Goal: Information Seeking & Learning: Learn about a topic

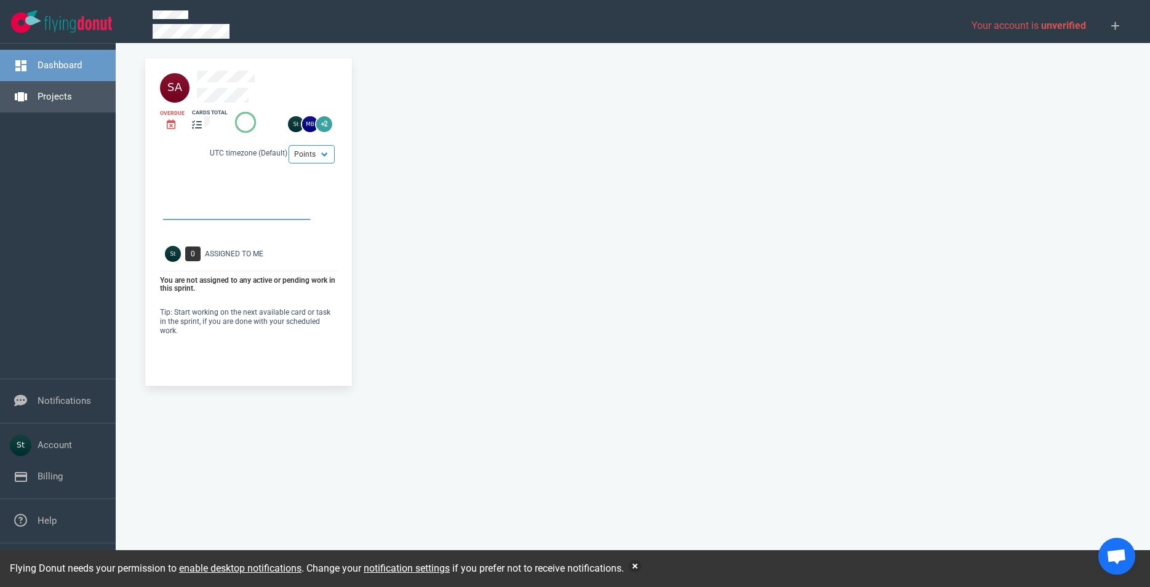
click at [72, 102] on link "Projects" at bounding box center [55, 96] width 34 height 11
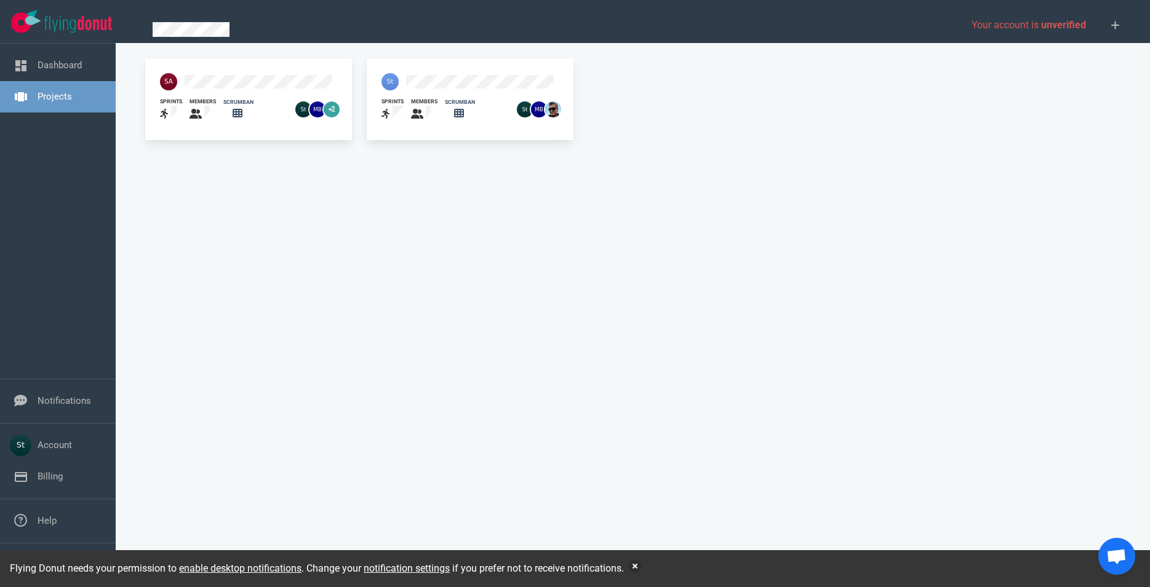
click at [431, 73] on div at bounding box center [445, 82] width 143 height 32
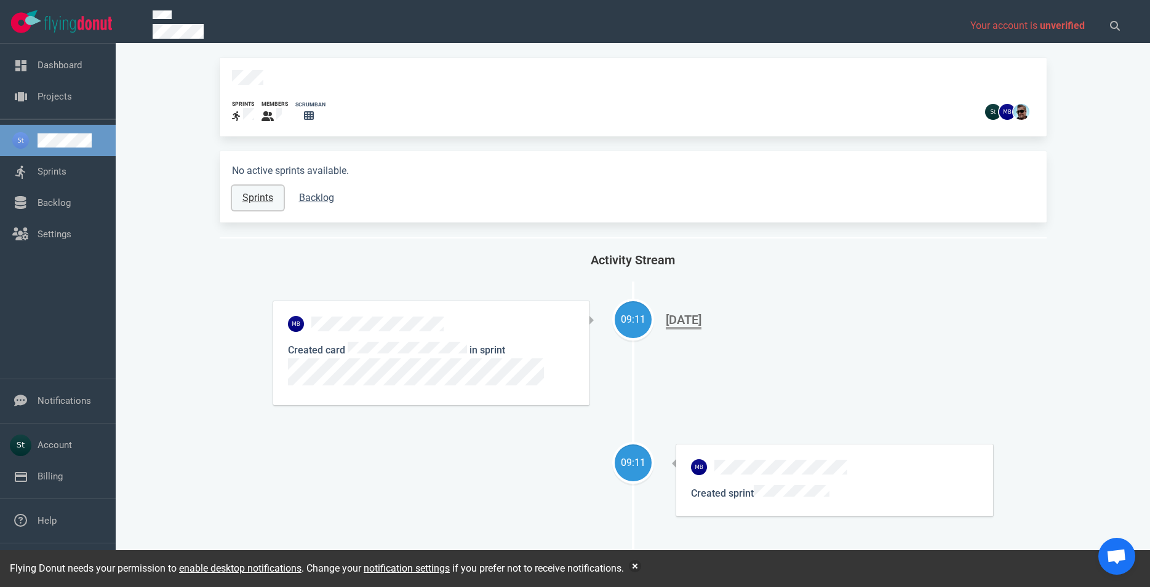
click at [256, 190] on link "Sprints" at bounding box center [258, 198] width 52 height 25
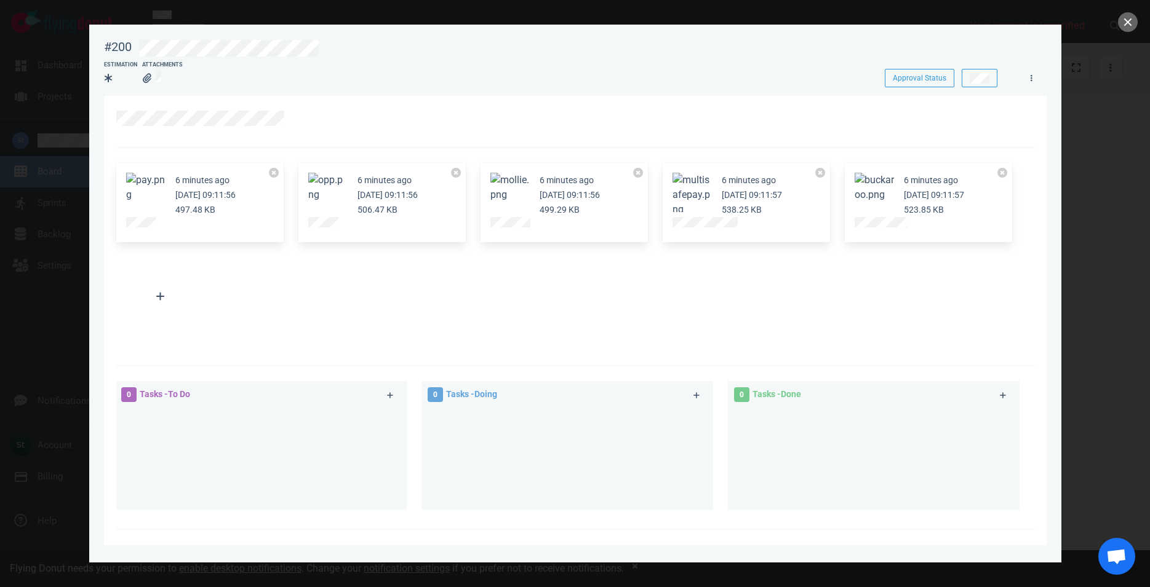
click at [505, 197] on button "Zoom image" at bounding box center [509, 188] width 39 height 30
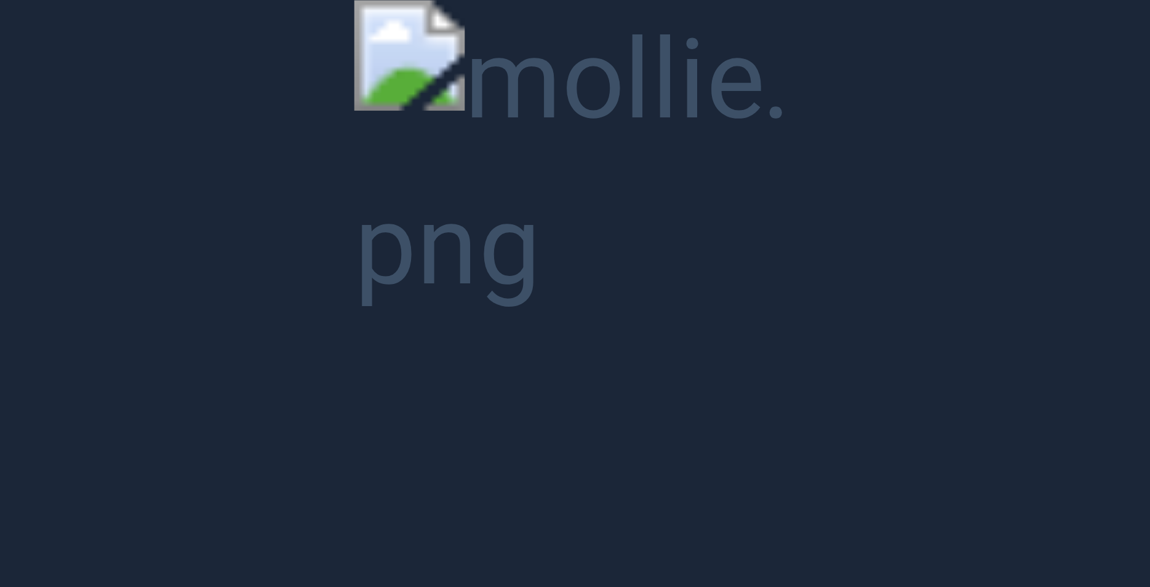
click at [505, 197] on button "Unzoom image" at bounding box center [575, 293] width 1150 height 587
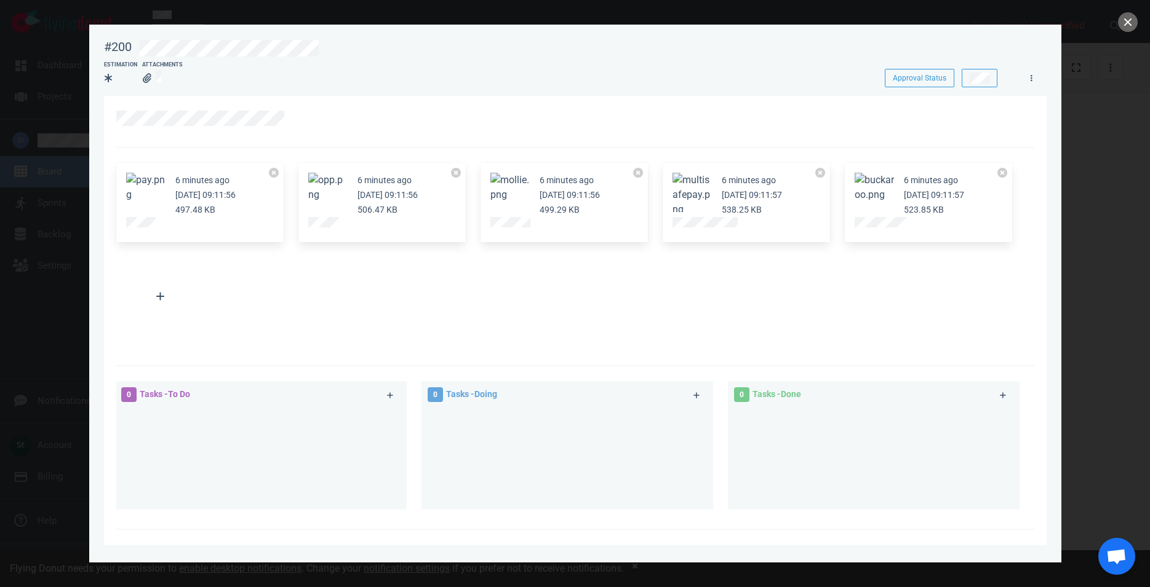
click at [505, 197] on button "Zoom image" at bounding box center [509, 188] width 39 height 30
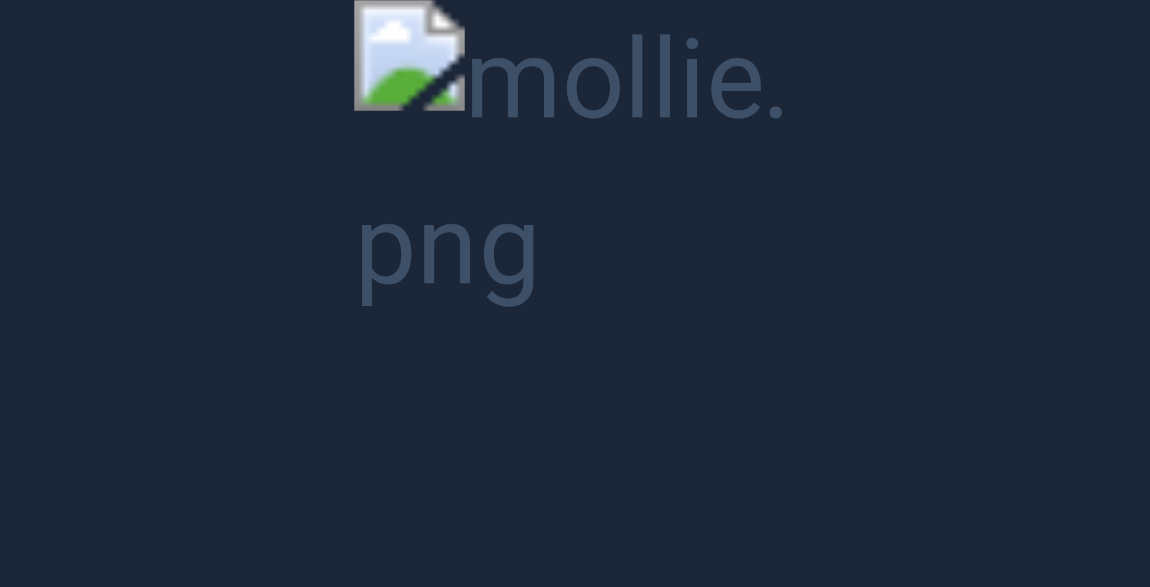
click at [503, 200] on button "Unzoom image" at bounding box center [575, 293] width 1150 height 587
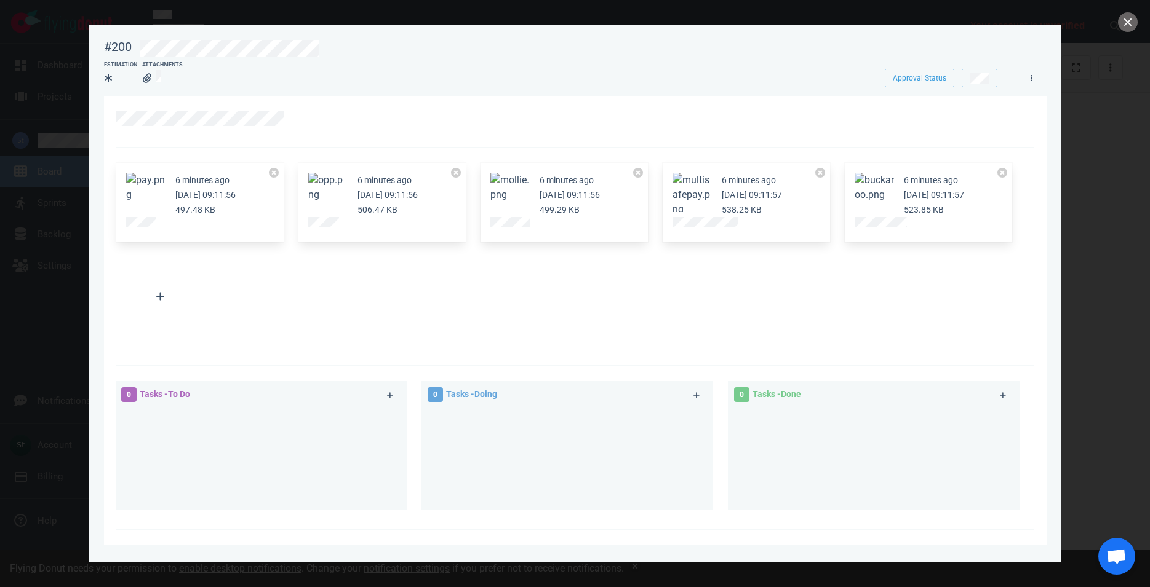
click at [344, 197] on button "Zoom image" at bounding box center [327, 188] width 39 height 30
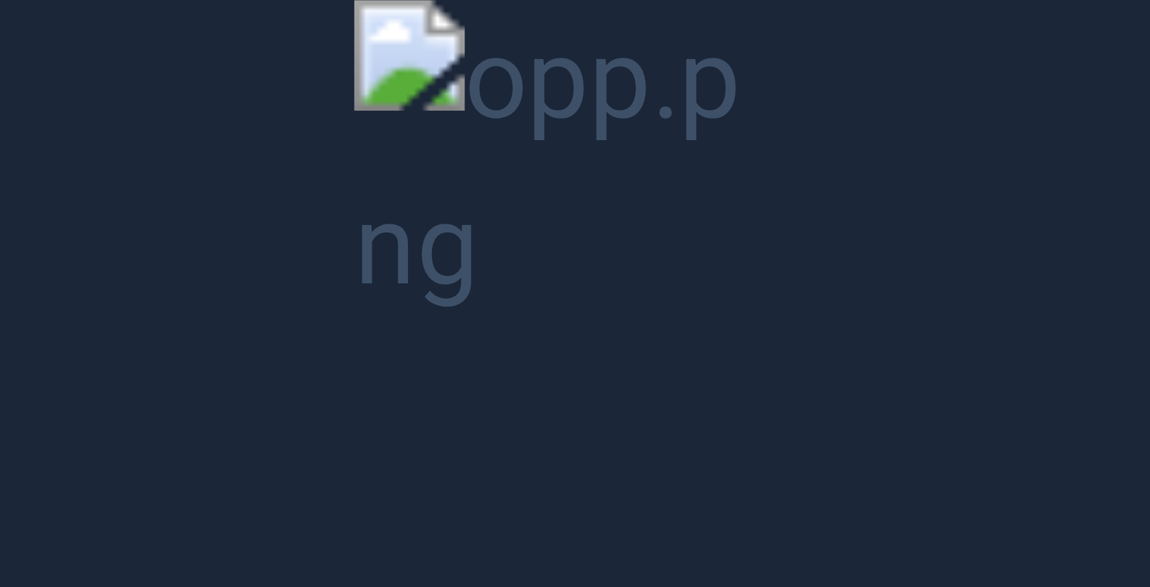
click at [344, 197] on button "Unzoom image" at bounding box center [575, 293] width 1150 height 587
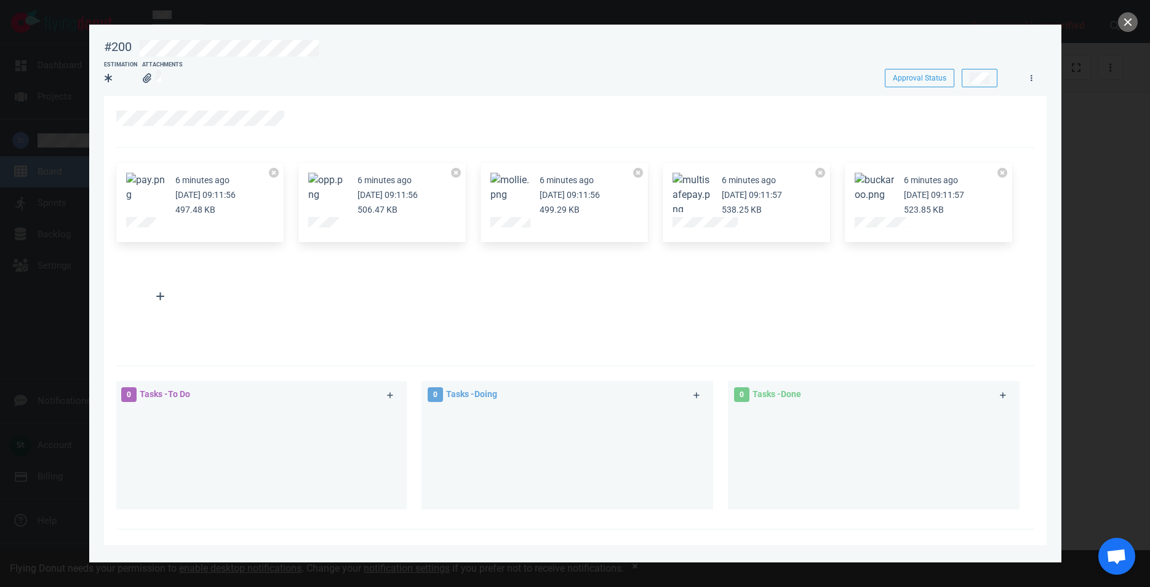
click at [157, 188] on button "Zoom image" at bounding box center [145, 188] width 39 height 30
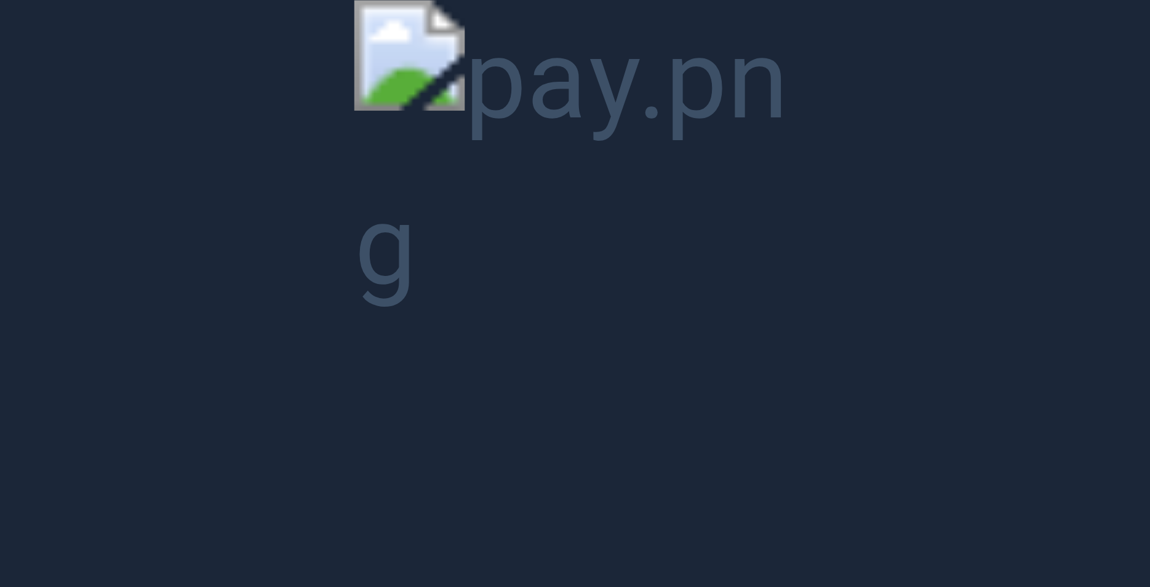
click at [245, 192] on button "Unzoom image" at bounding box center [575, 293] width 1150 height 587
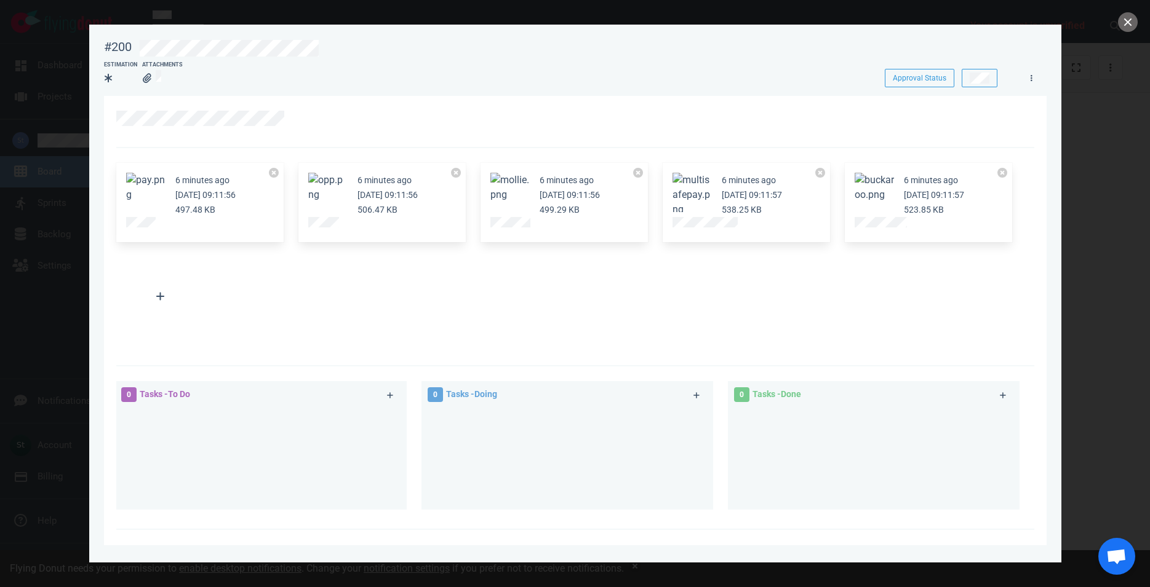
click at [689, 176] on button "Zoom image" at bounding box center [691, 195] width 39 height 44
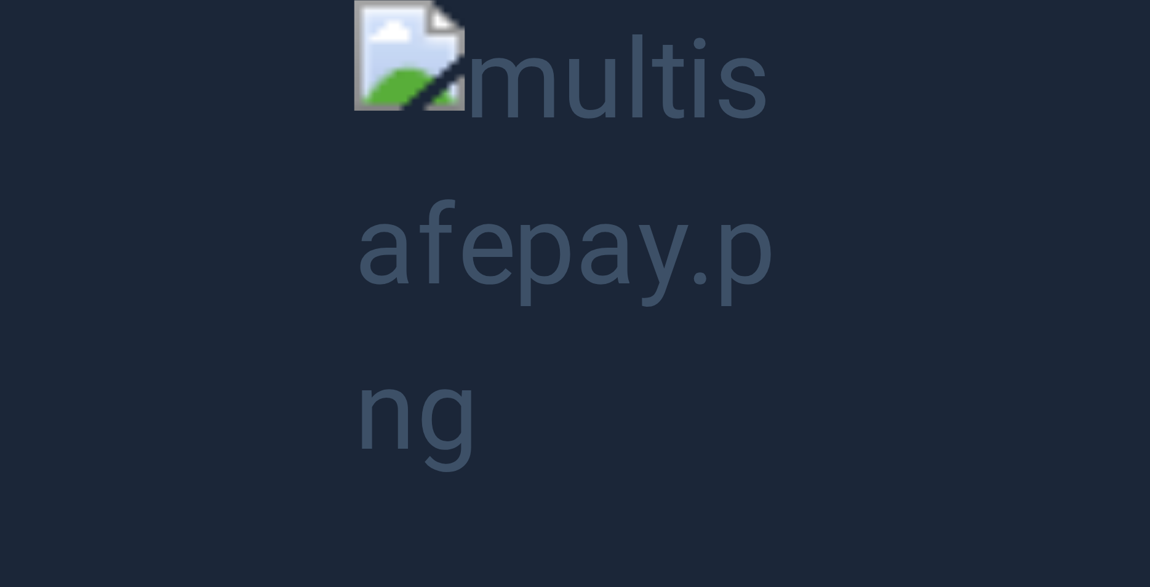
click at [688, 178] on button "Unzoom image" at bounding box center [575, 293] width 1150 height 587
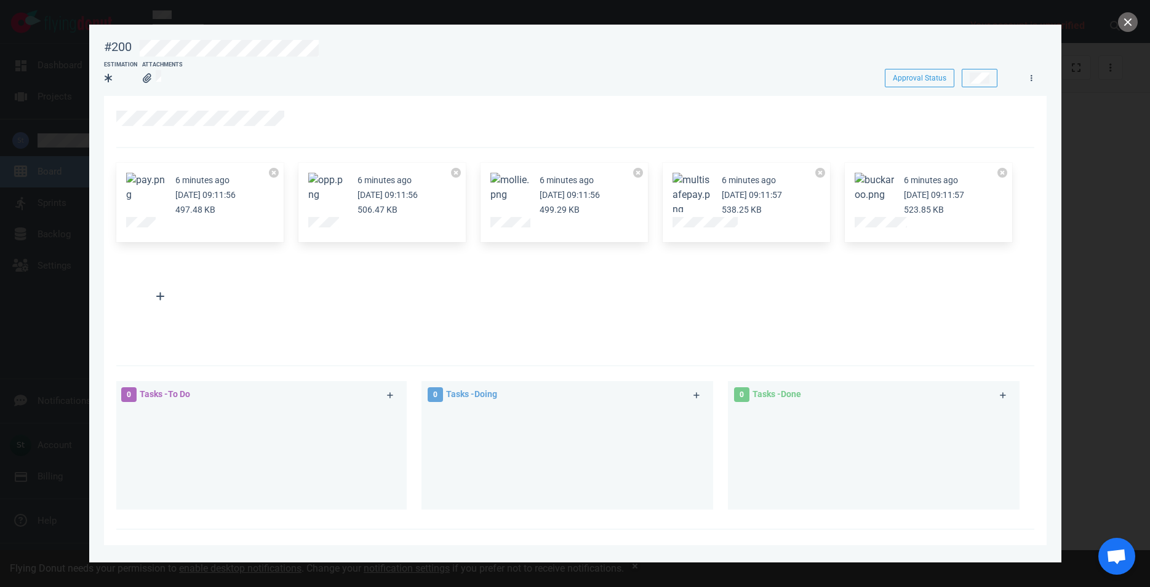
click at [862, 189] on button "Zoom image" at bounding box center [873, 188] width 39 height 30
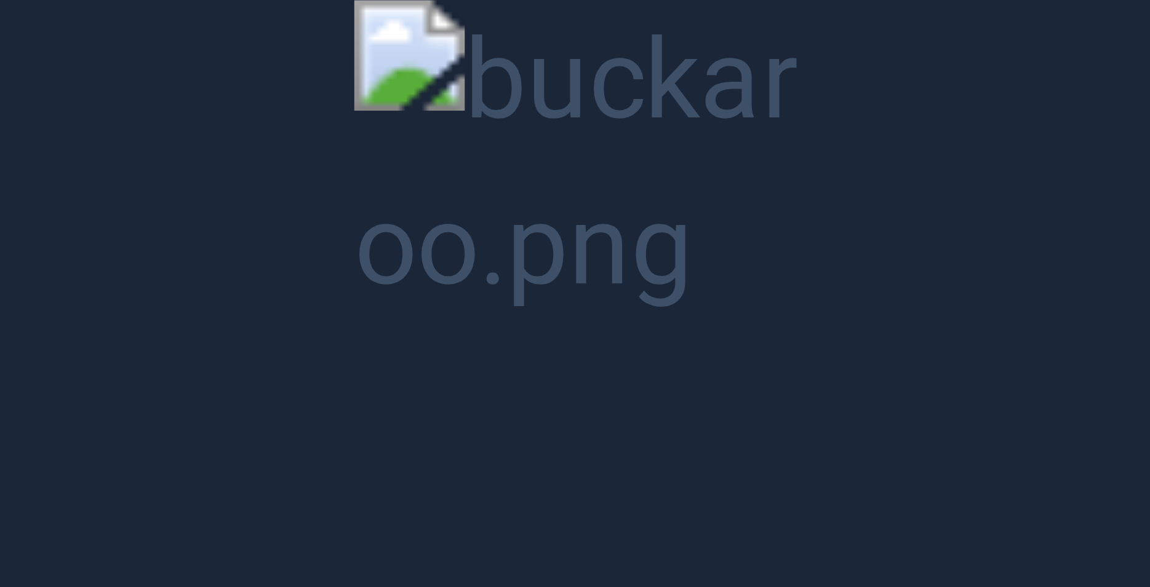
click at [863, 198] on button "Unzoom image" at bounding box center [575, 293] width 1150 height 587
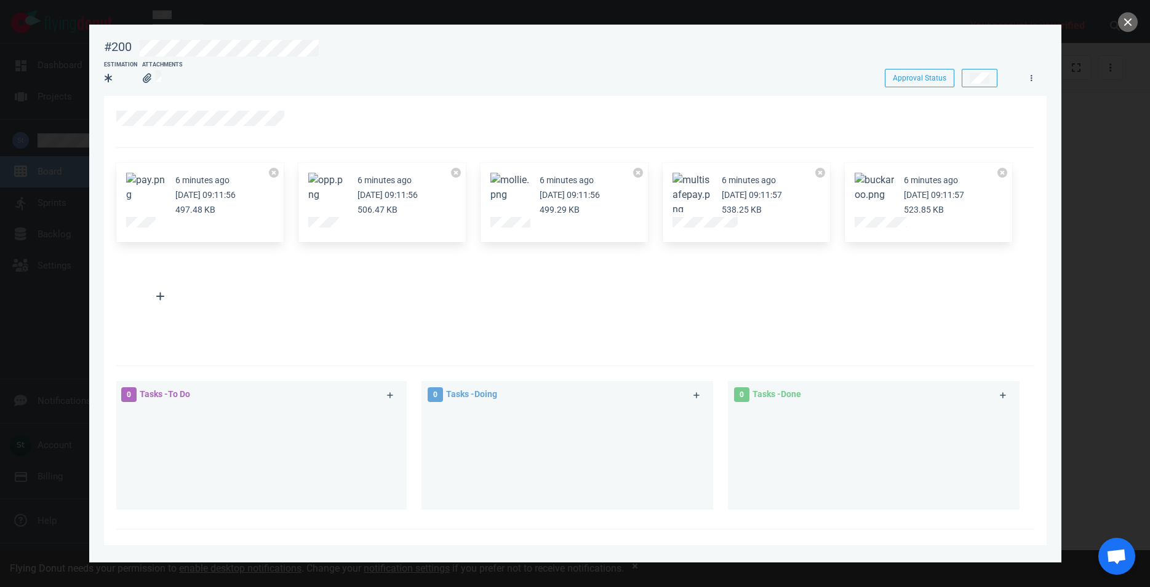
click at [521, 184] on button "Zoom image" at bounding box center [509, 188] width 39 height 30
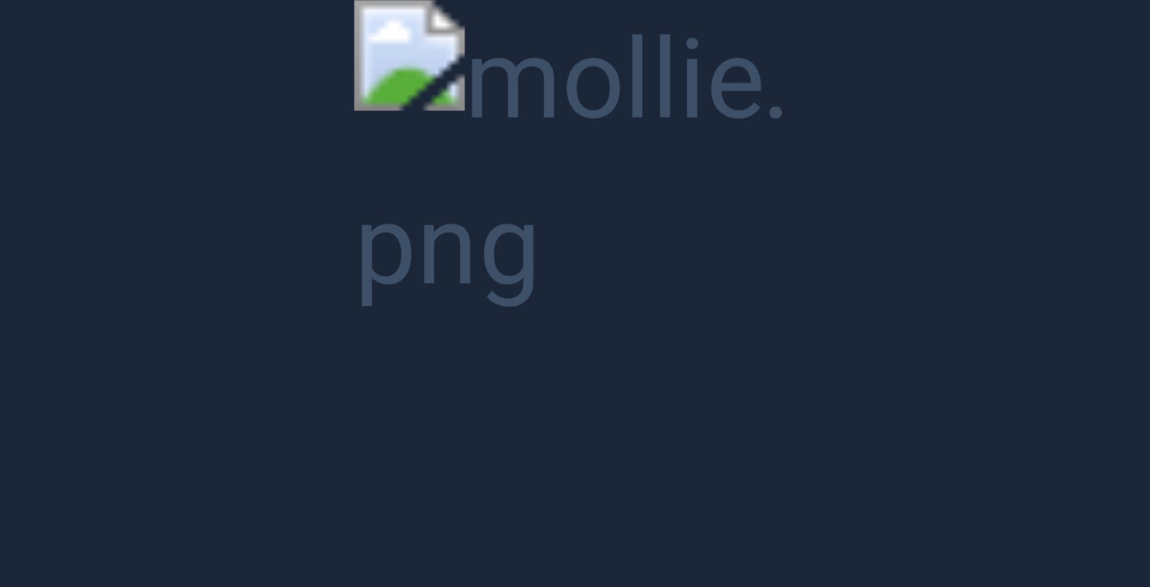
click at [517, 183] on button "Unzoom image" at bounding box center [575, 293] width 1150 height 587
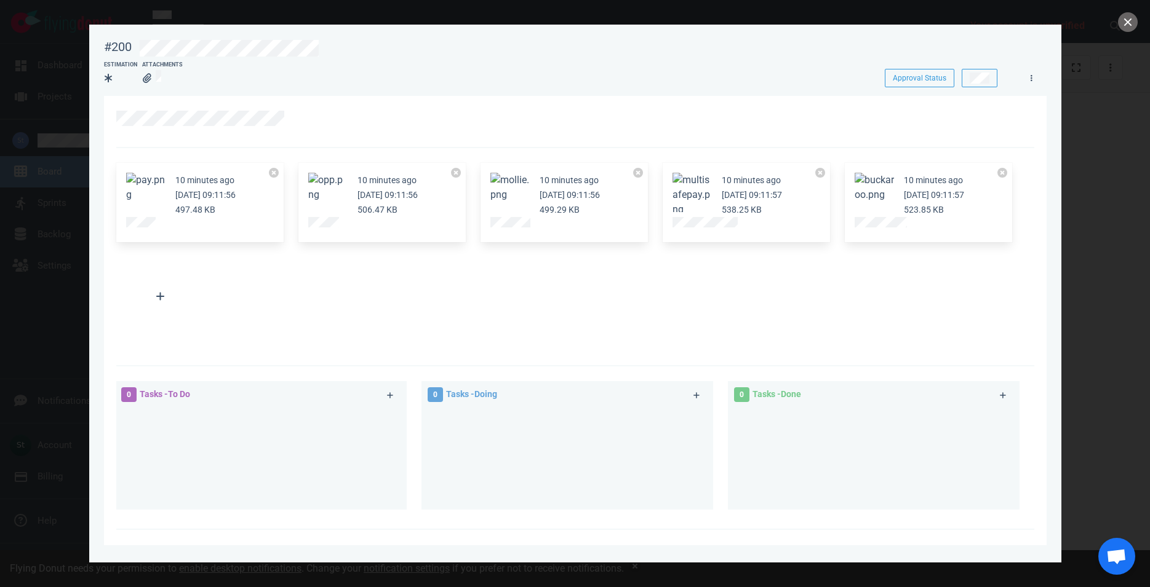
click at [509, 186] on button "Zoom image" at bounding box center [509, 188] width 39 height 30
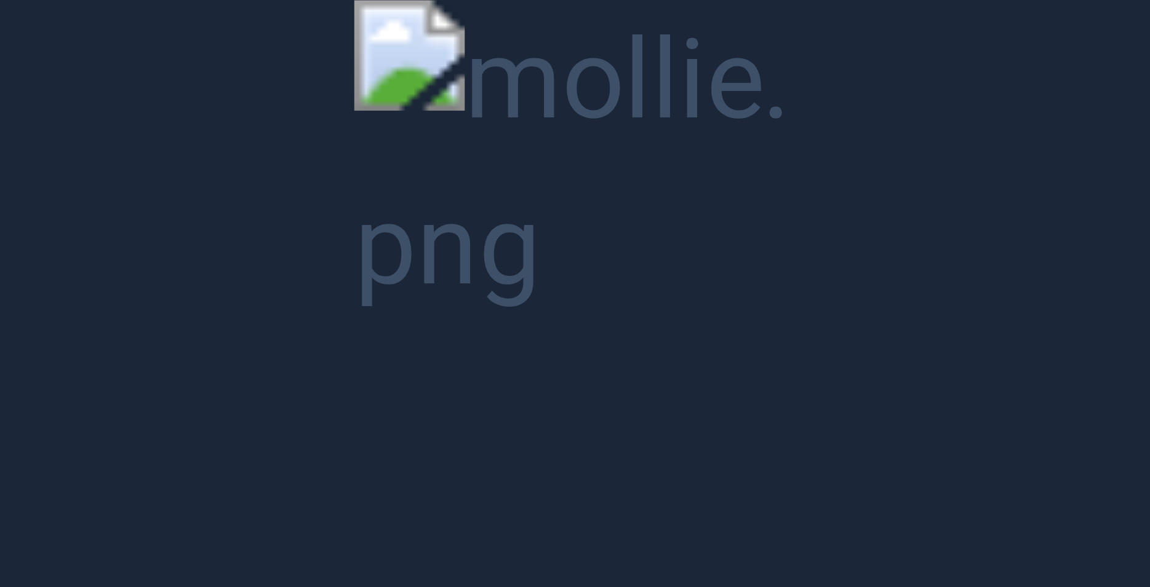
click at [509, 191] on button "Unzoom image" at bounding box center [575, 293] width 1150 height 587
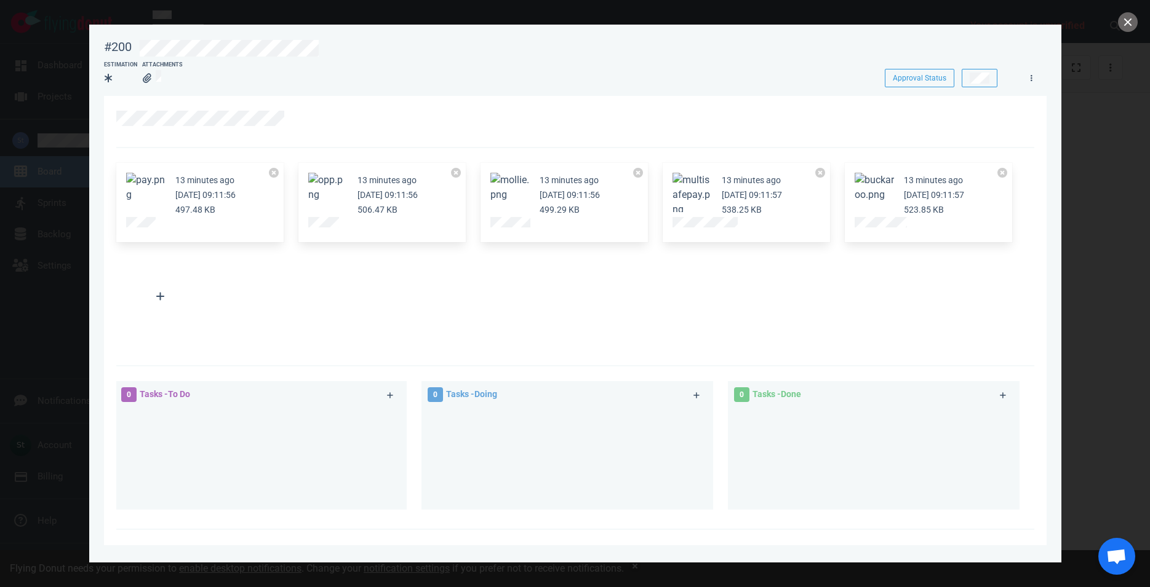
click at [344, 186] on button "Zoom image" at bounding box center [327, 188] width 39 height 30
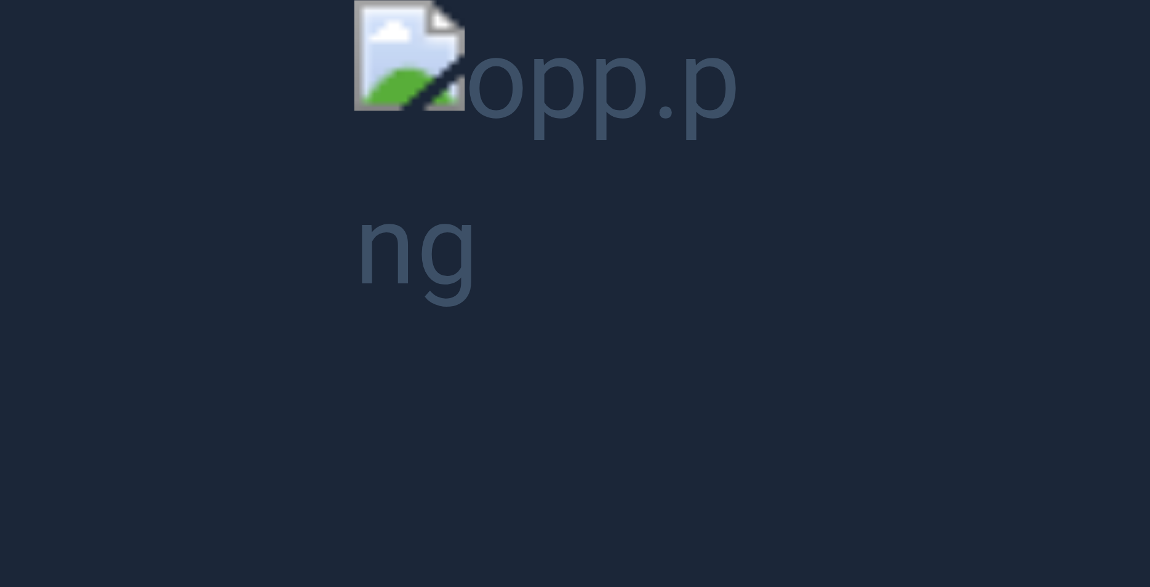
click at [380, 189] on button "Unzoom image" at bounding box center [575, 293] width 1150 height 587
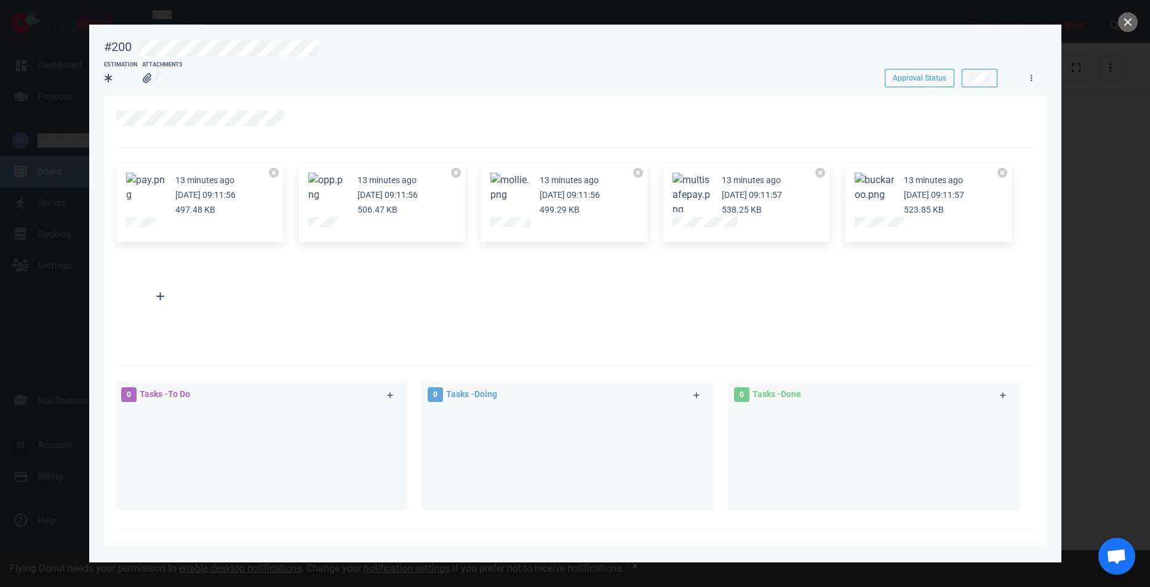
click at [148, 185] on button "Zoom image" at bounding box center [145, 188] width 39 height 30
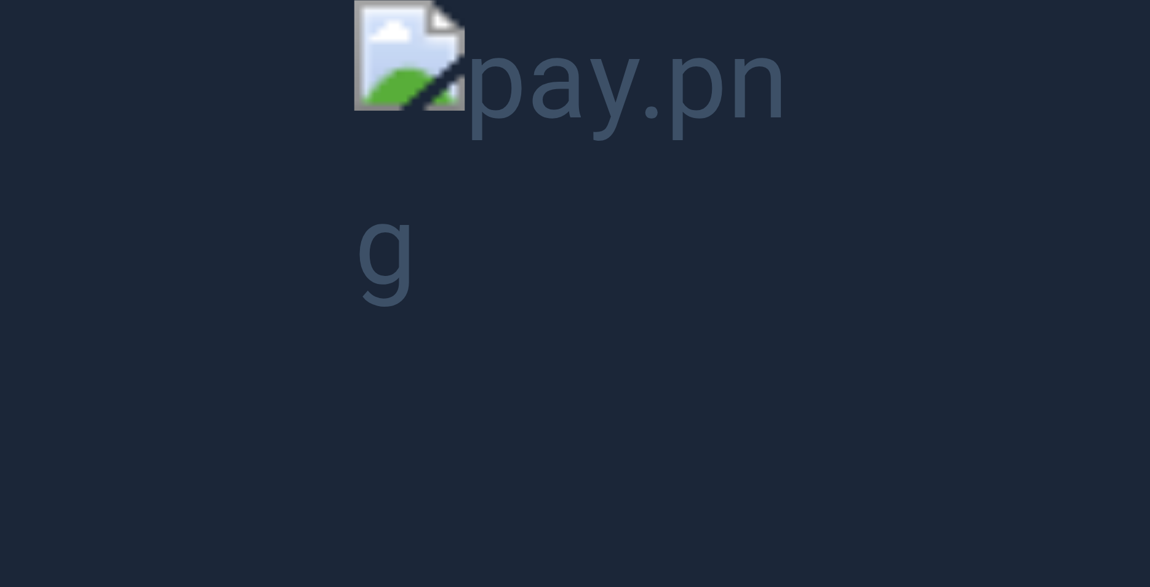
click at [458, 173] on button "Unzoom image" at bounding box center [575, 293] width 1150 height 587
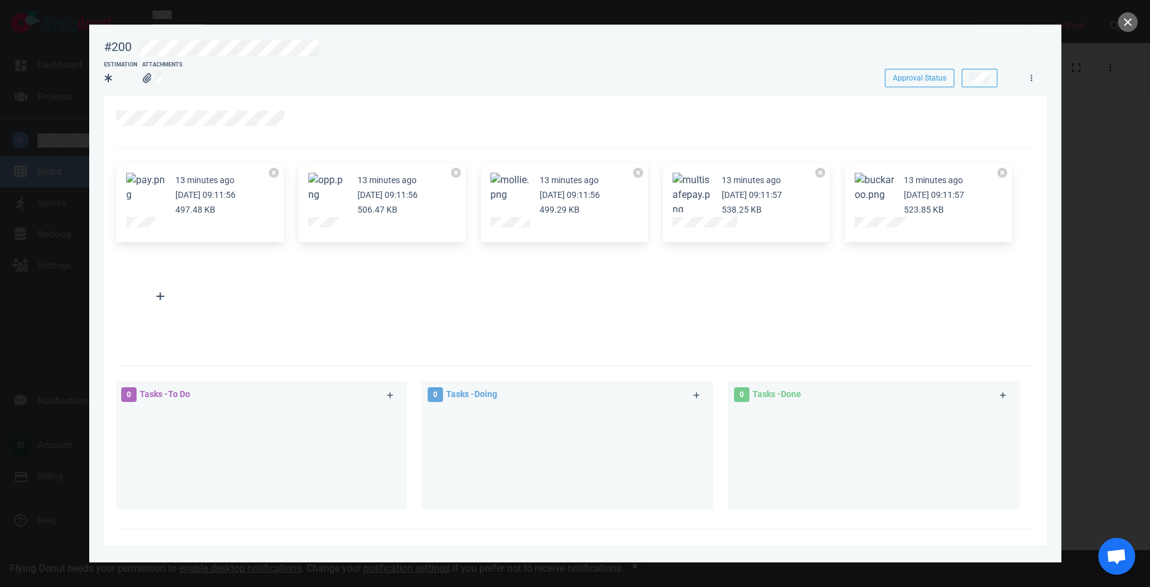
click at [336, 182] on button "Zoom image" at bounding box center [327, 188] width 39 height 30
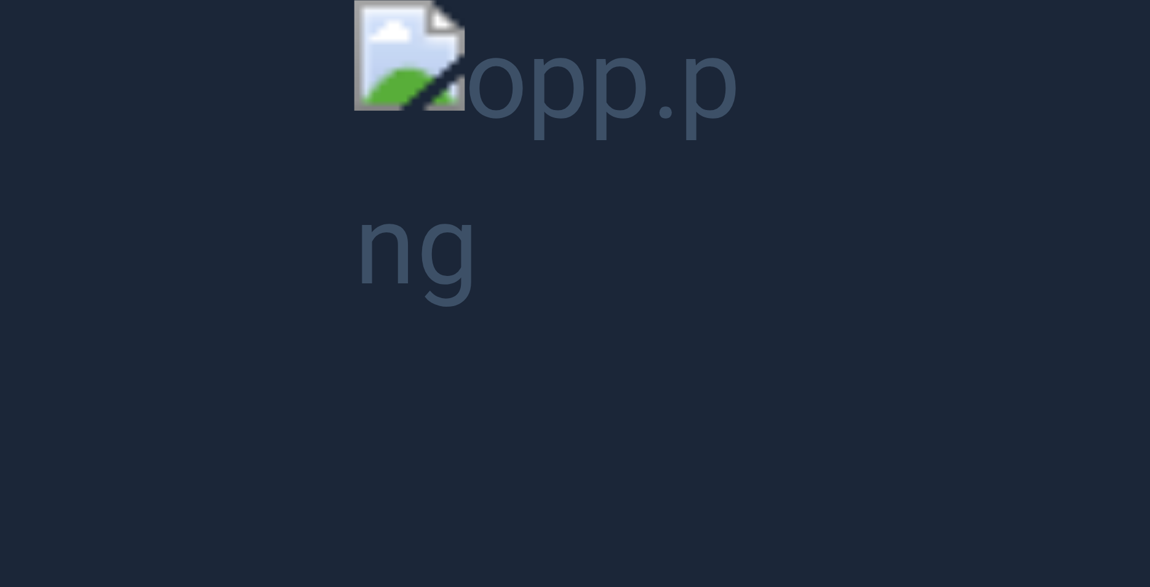
click at [350, 188] on button "Unzoom image" at bounding box center [575, 293] width 1150 height 587
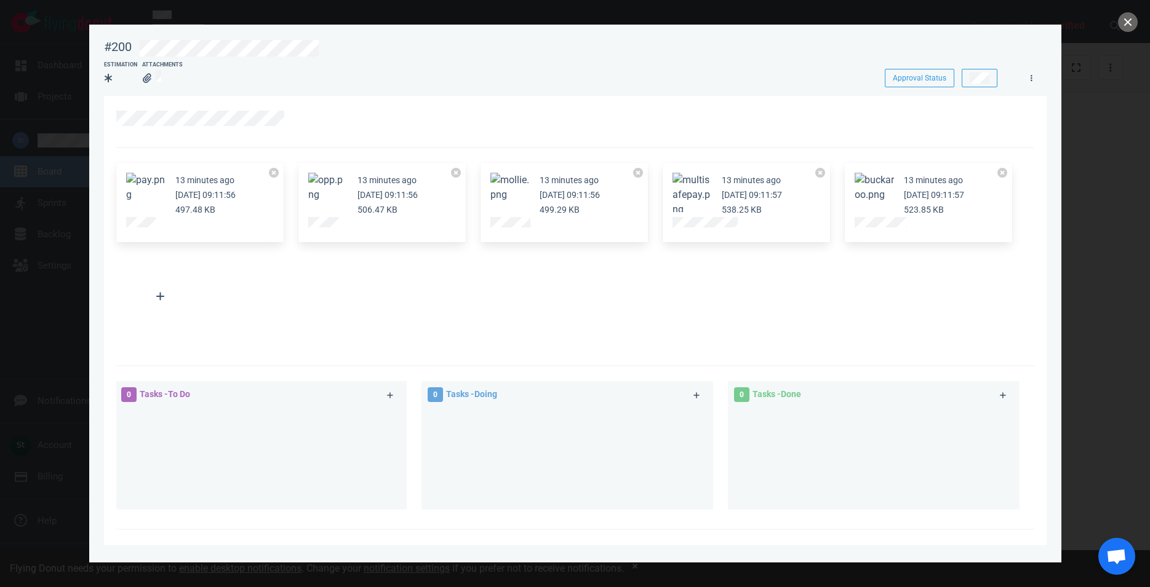
click at [141, 197] on button "Zoom image" at bounding box center [145, 188] width 39 height 30
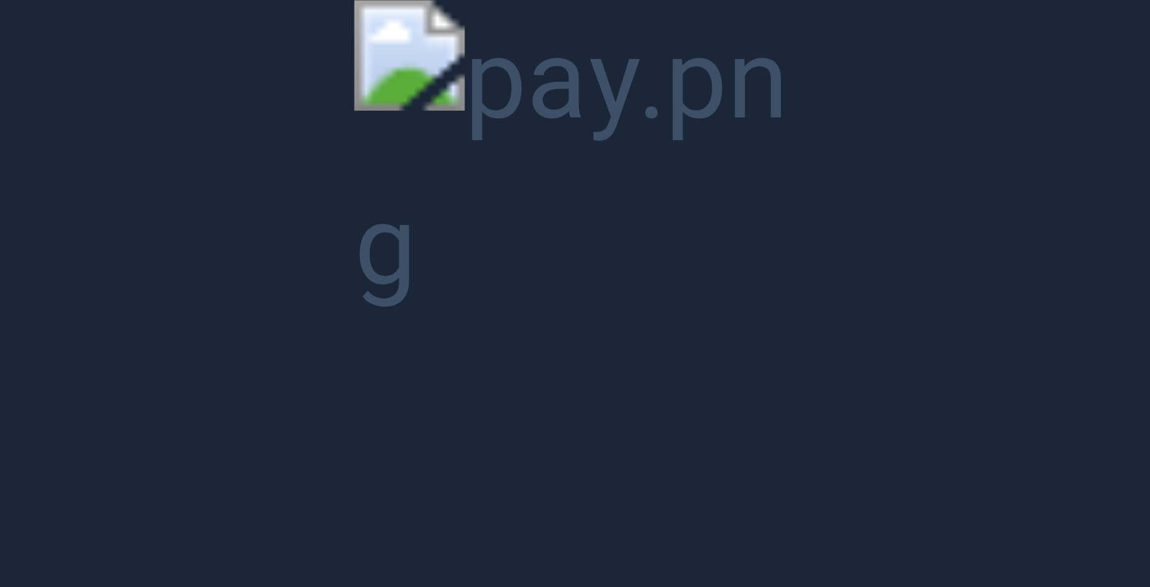
click at [458, 256] on button "Unzoom image" at bounding box center [575, 293] width 1150 height 587
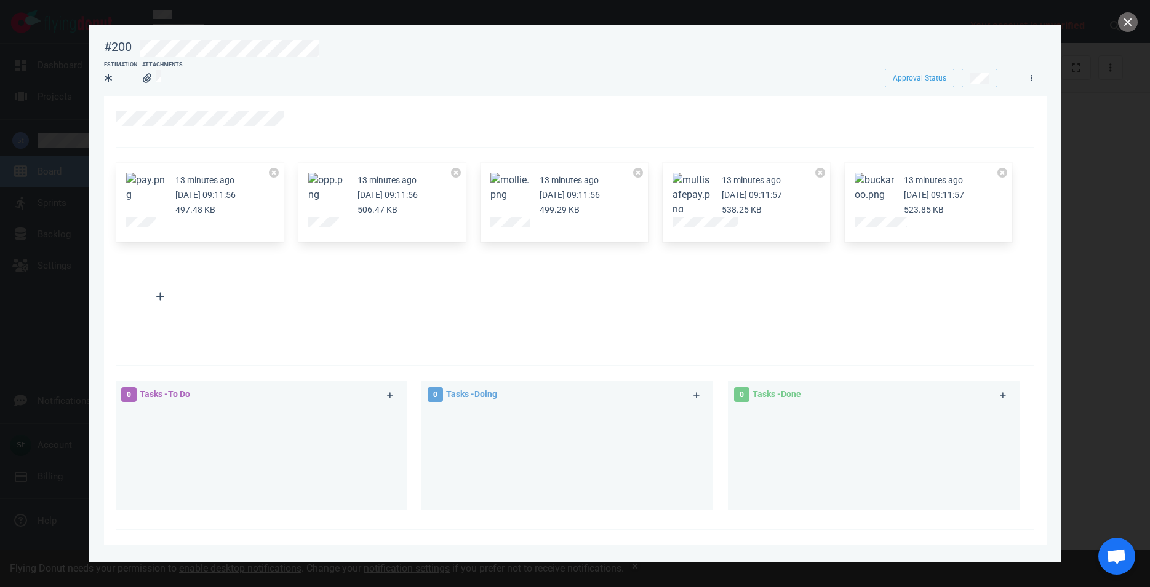
click at [312, 185] on button "Zoom image" at bounding box center [327, 188] width 39 height 30
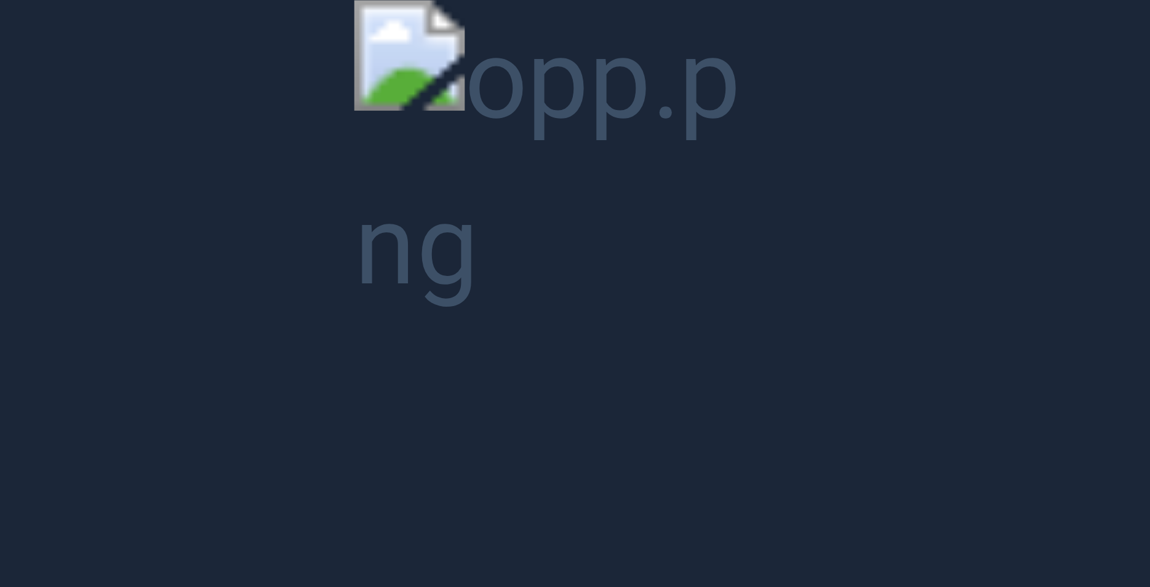
click at [498, 244] on button "Unzoom image" at bounding box center [575, 293] width 1150 height 587
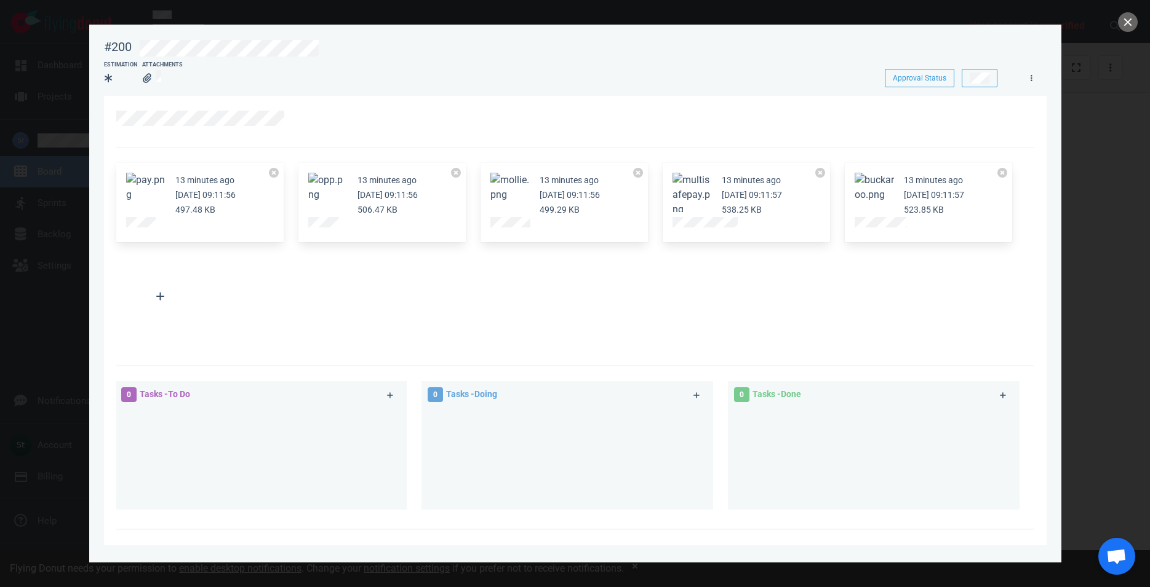
click at [522, 177] on button "Zoom image" at bounding box center [509, 188] width 39 height 30
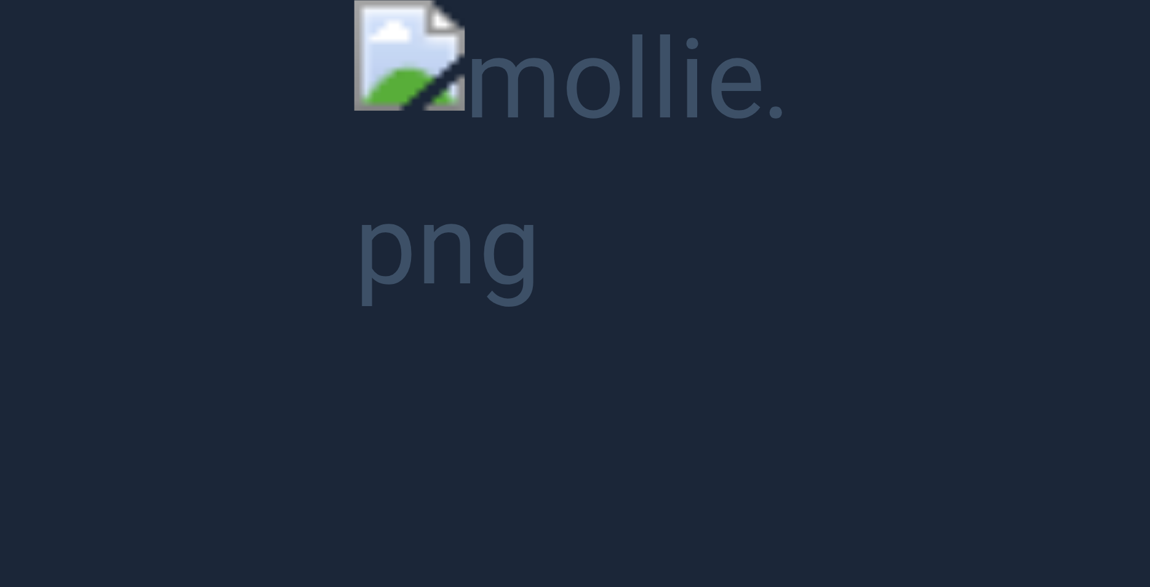
click at [525, 180] on button "Unzoom image" at bounding box center [575, 293] width 1150 height 587
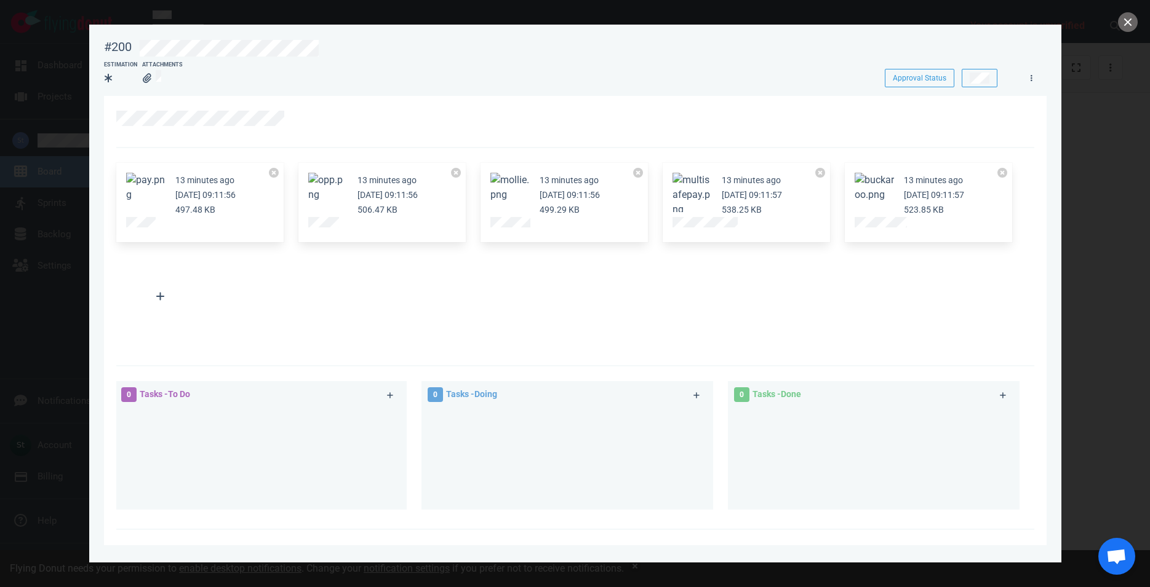
click at [664, 199] on div "13 minutes ago [DATE] 09:11:57 538.25 KB" at bounding box center [745, 203] width 167 height 80
click at [668, 197] on div "13 minutes ago [DATE] 09:11:57 538.25 KB" at bounding box center [745, 203] width 167 height 80
click at [669, 197] on div "13 minutes ago [DATE] 09:11:57 538.25 KB" at bounding box center [745, 203] width 167 height 80
click at [680, 200] on button "Zoom image" at bounding box center [691, 195] width 39 height 44
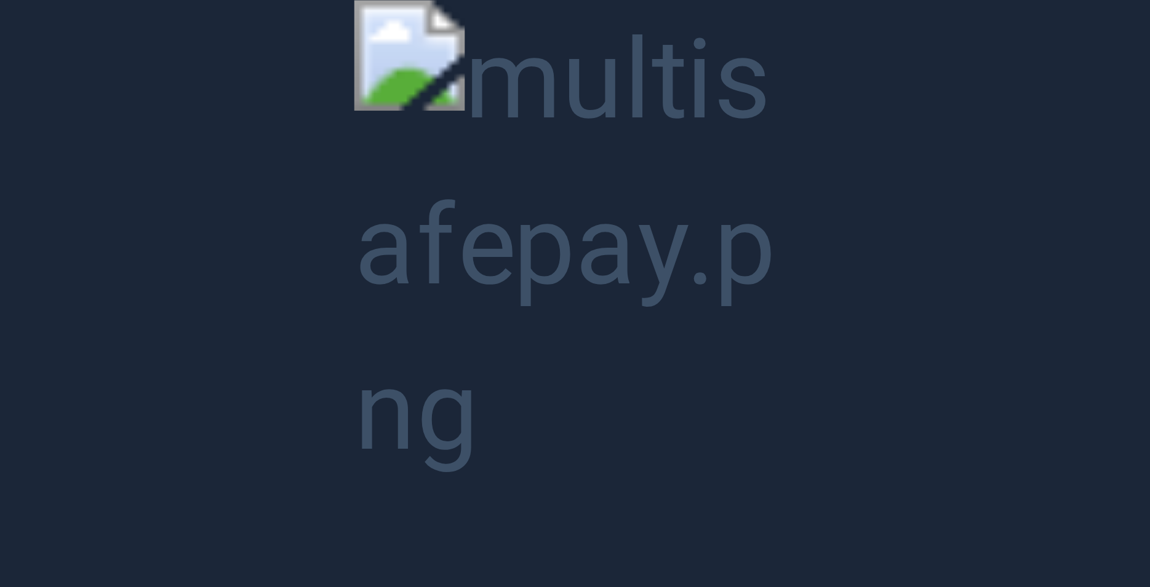
click at [686, 202] on button "Unzoom image" at bounding box center [575, 293] width 1150 height 587
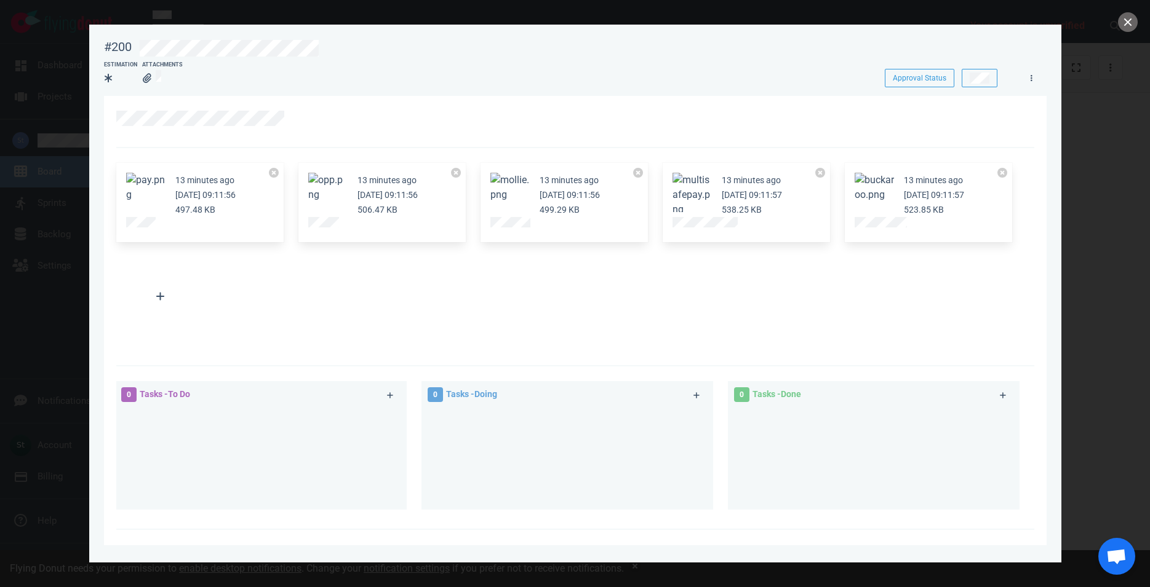
click at [856, 186] on button "Zoom image" at bounding box center [873, 188] width 39 height 30
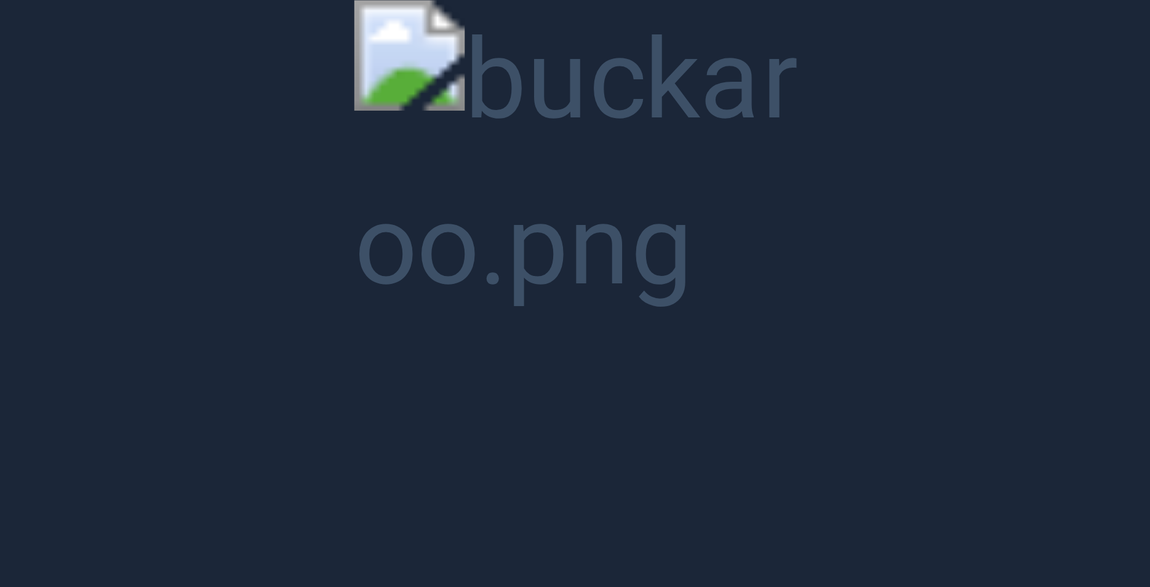
click at [786, 185] on button "Unzoom image" at bounding box center [575, 293] width 1150 height 587
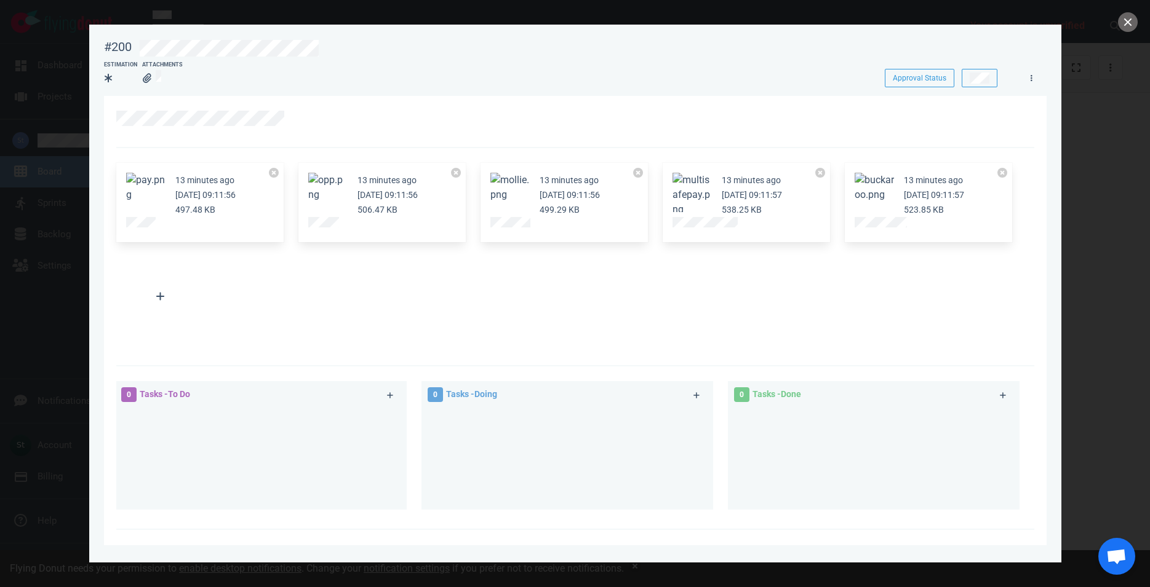
click at [514, 195] on button "Zoom image" at bounding box center [509, 188] width 39 height 30
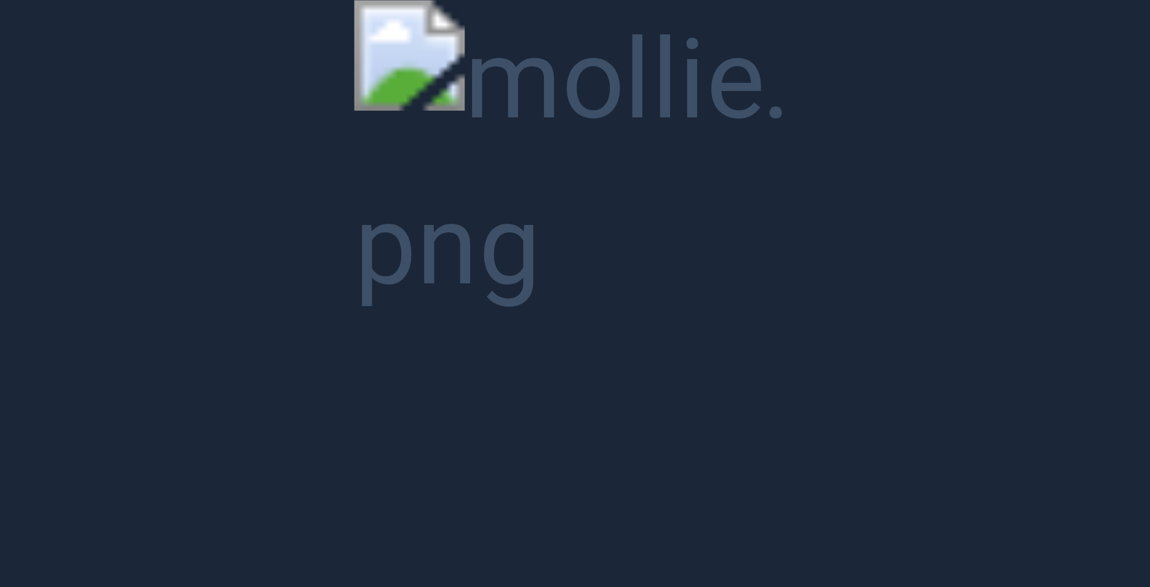
click at [155, 385] on button "Unzoom image" at bounding box center [575, 293] width 1150 height 587
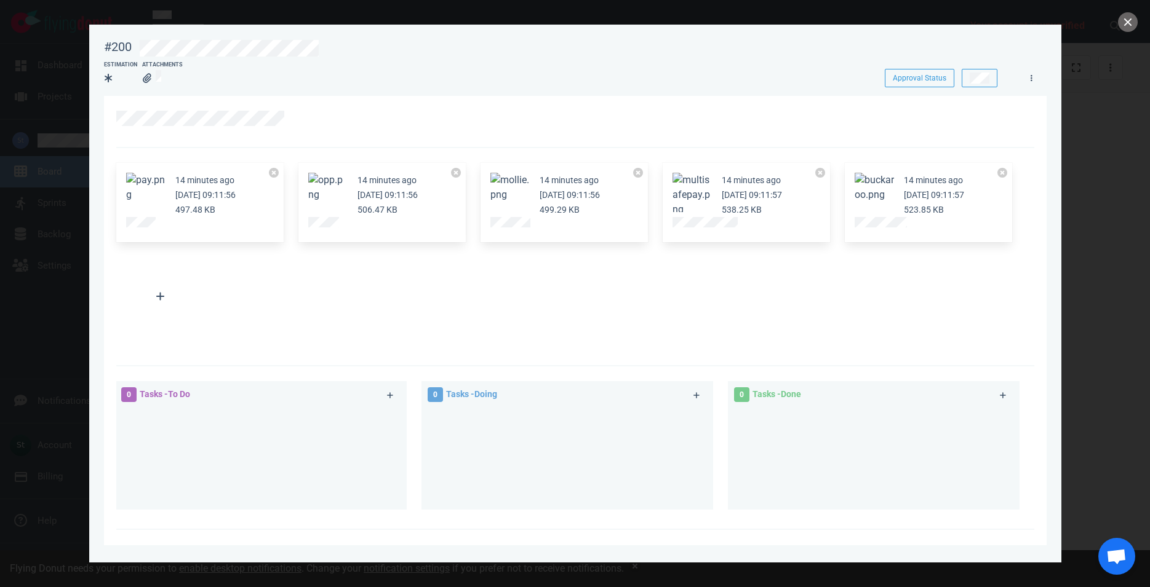
click at [117, 487] on div at bounding box center [261, 459] width 292 height 102
drag, startPoint x: 154, startPoint y: 73, endPoint x: 162, endPoint y: 68, distance: 8.5
click at [162, 68] on div "Attachments" at bounding box center [162, 75] width 41 height 28
click at [162, 68] on div "Attachments" at bounding box center [162, 65] width 41 height 9
click at [169, 83] on div at bounding box center [162, 80] width 41 height 20
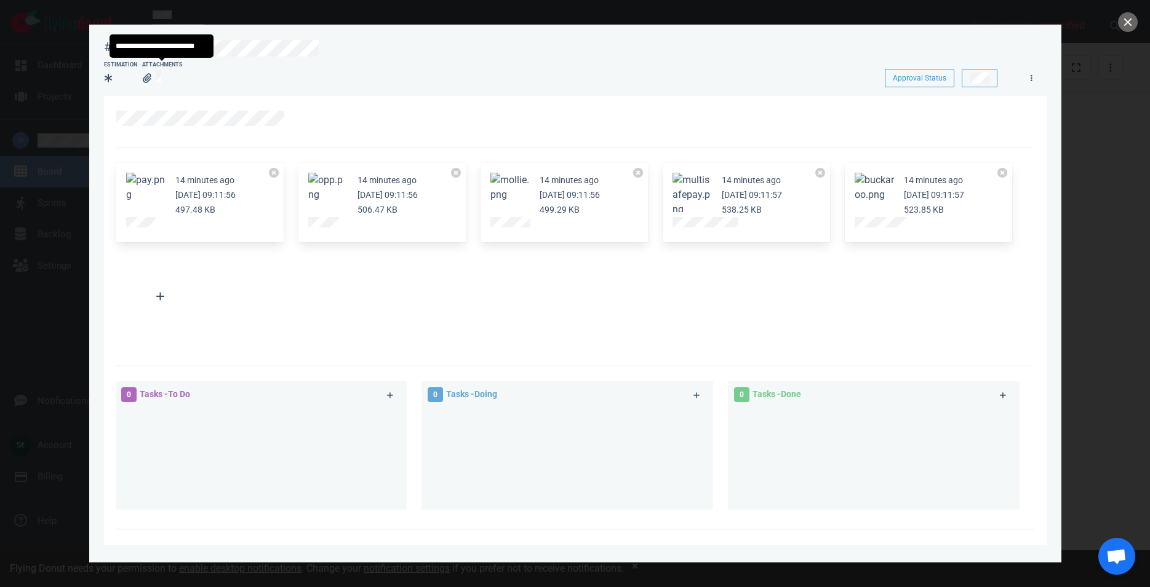
click at [169, 83] on div at bounding box center [162, 80] width 41 height 20
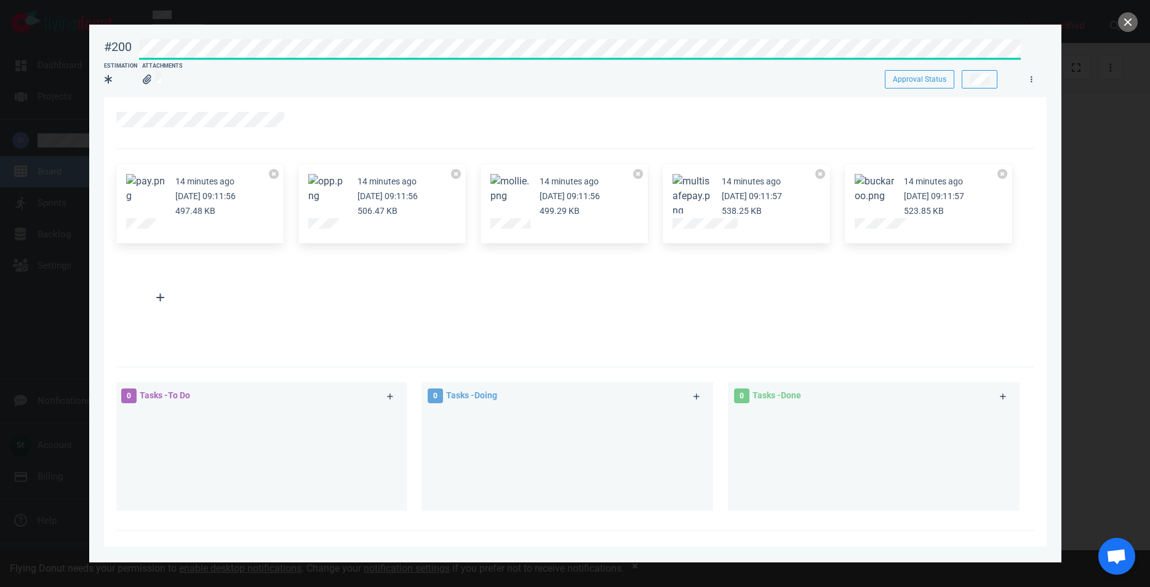
click at [208, 77] on div "Estimation Attachments" at bounding box center [483, 76] width 759 height 28
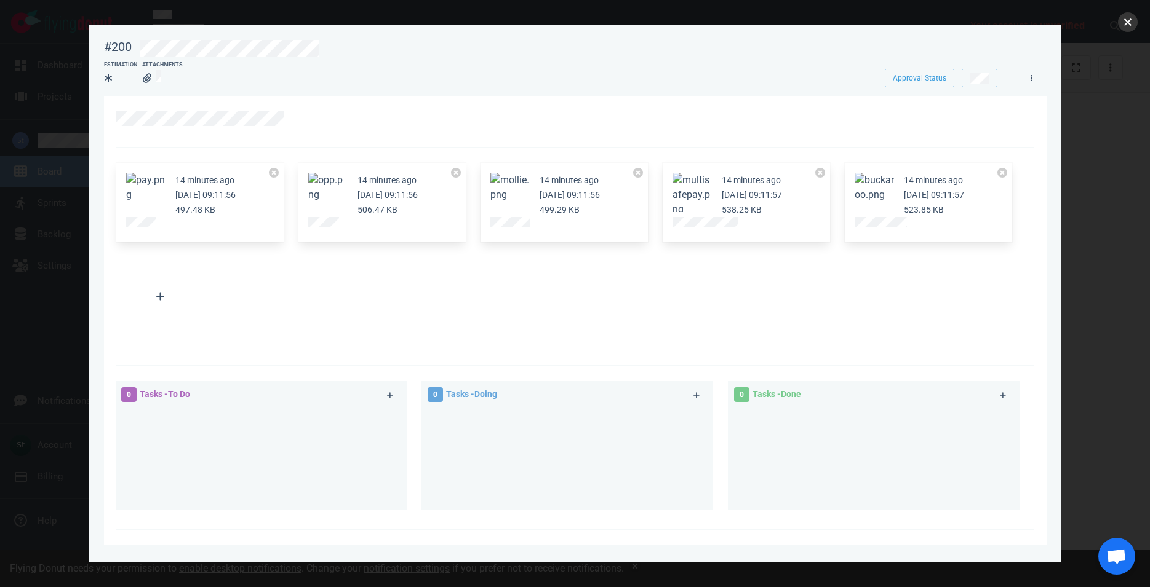
click at [1133, 21] on button "close" at bounding box center [1128, 22] width 20 height 20
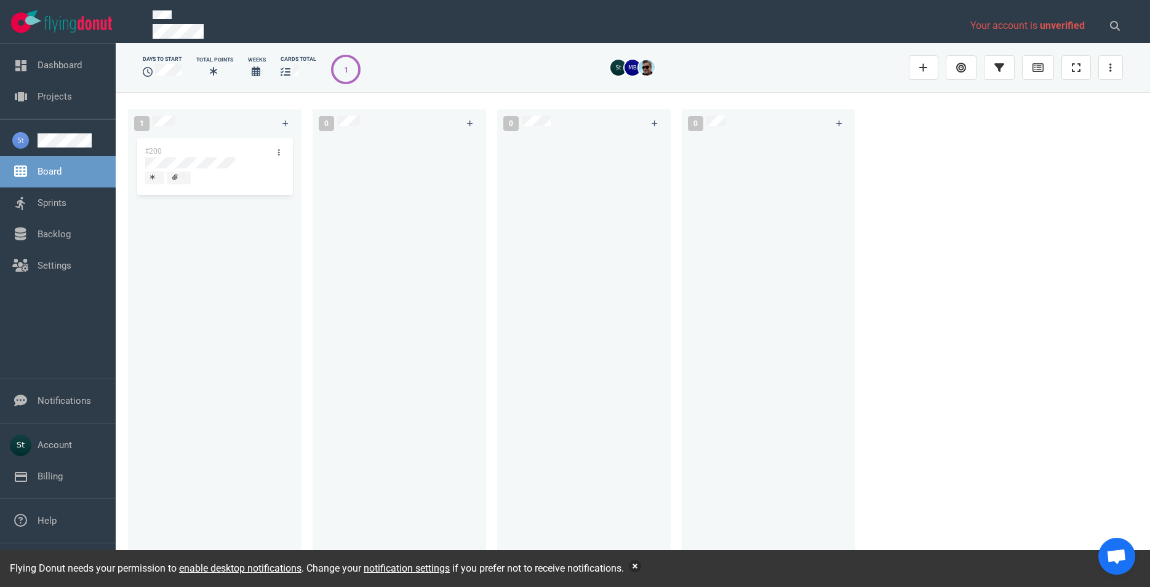
click at [634, 568] on button "button" at bounding box center [635, 566] width 12 height 12
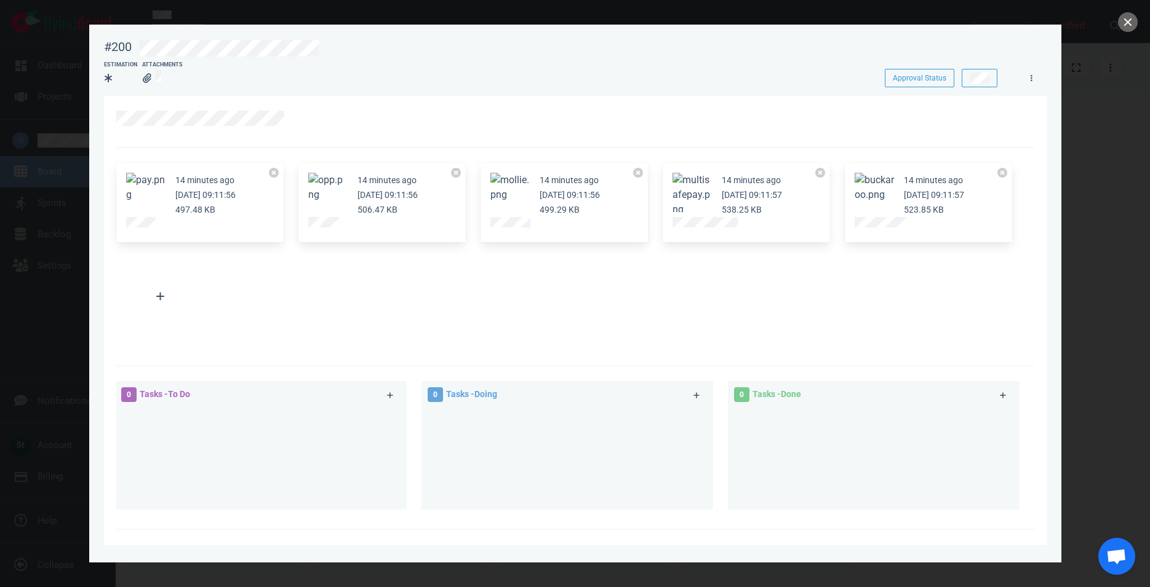
click at [499, 182] on button "Zoom image" at bounding box center [509, 188] width 39 height 30
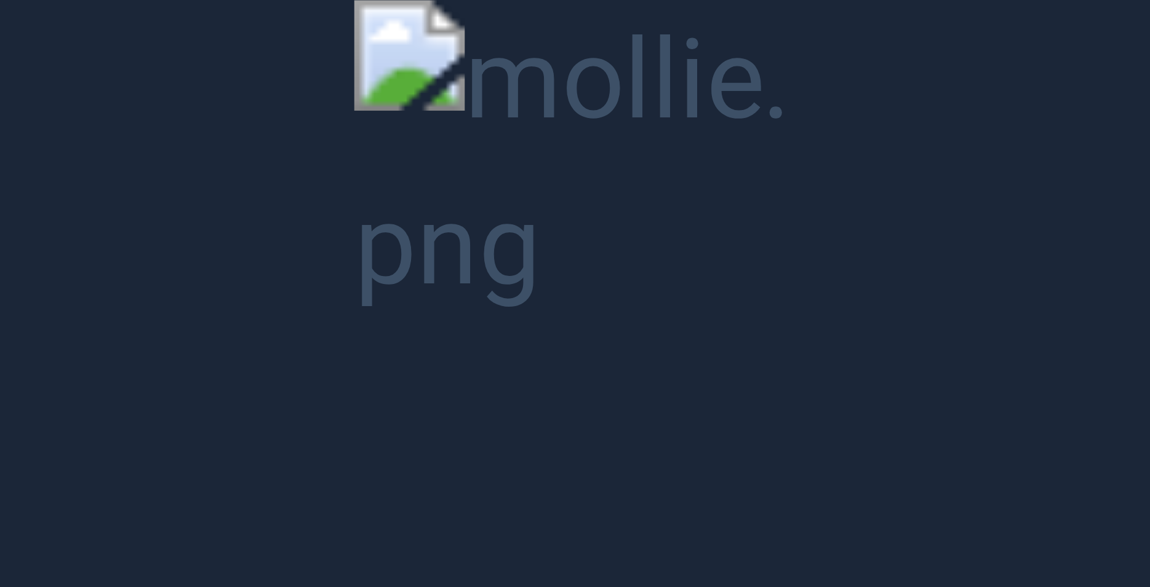
click at [600, 195] on button "Unzoom image" at bounding box center [575, 293] width 1150 height 587
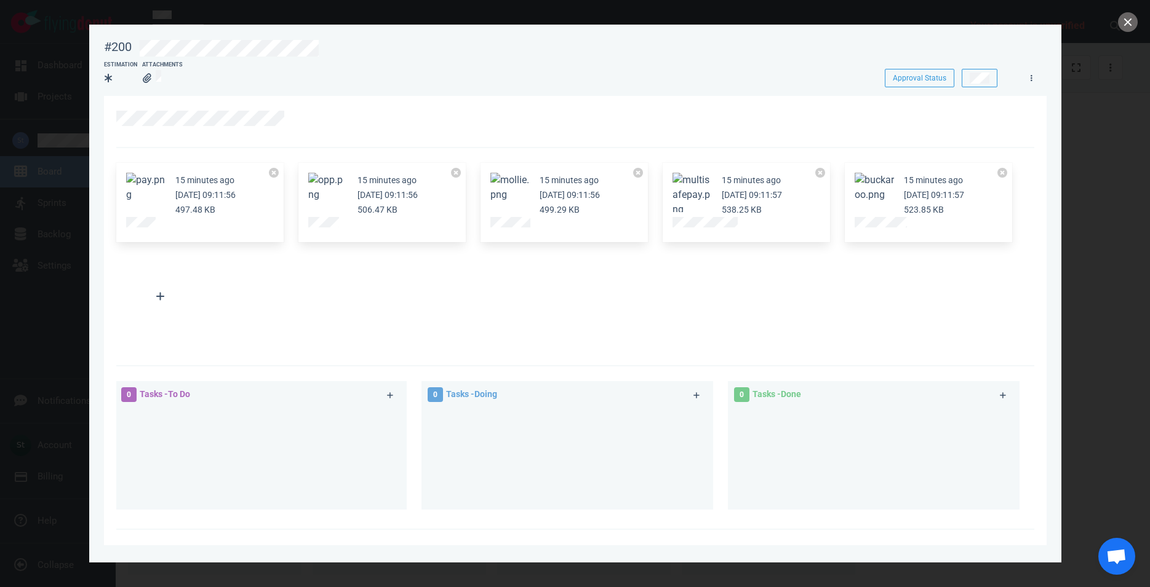
click at [491, 204] on button "Unzoom image" at bounding box center [575, 293] width 1150 height 587
click at [324, 194] on button "Zoom image" at bounding box center [327, 188] width 39 height 30
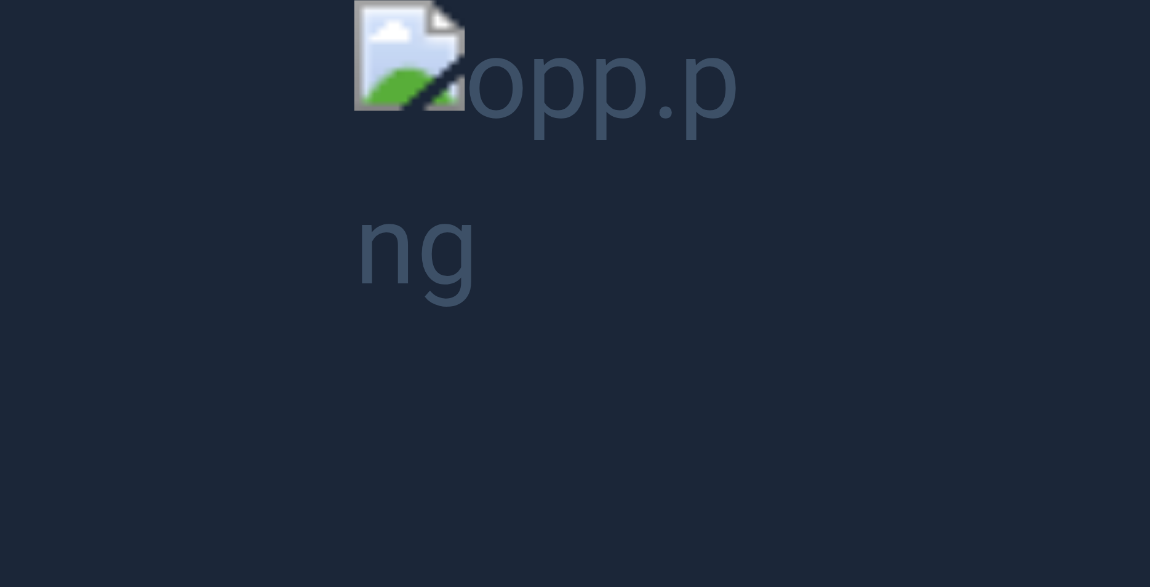
click at [532, 166] on button "Unzoom image" at bounding box center [575, 293] width 1150 height 587
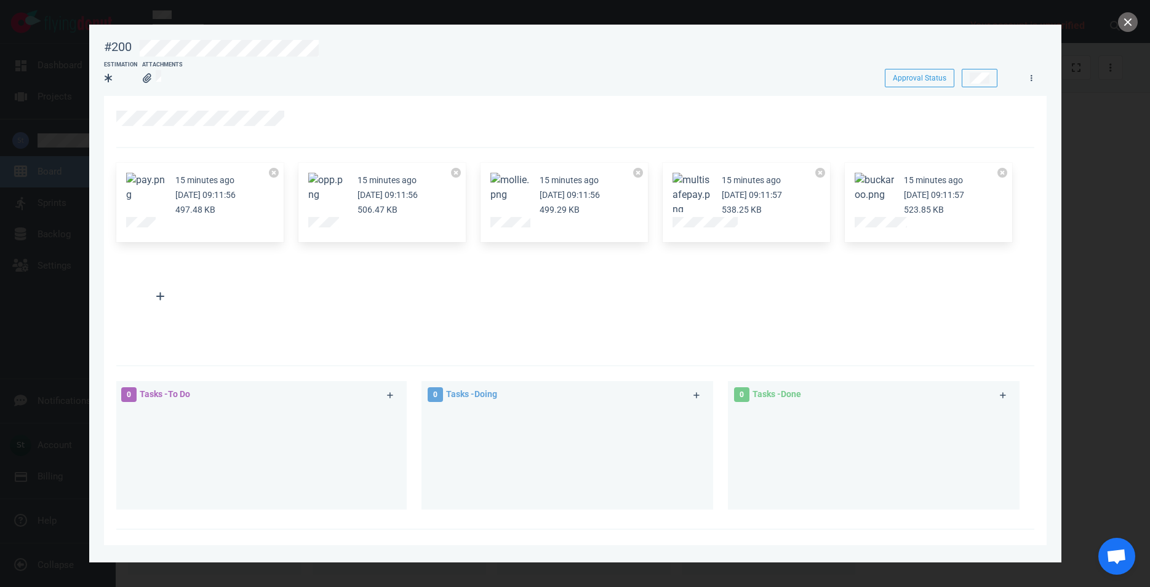
click at [678, 196] on button "Zoom image" at bounding box center [691, 195] width 39 height 44
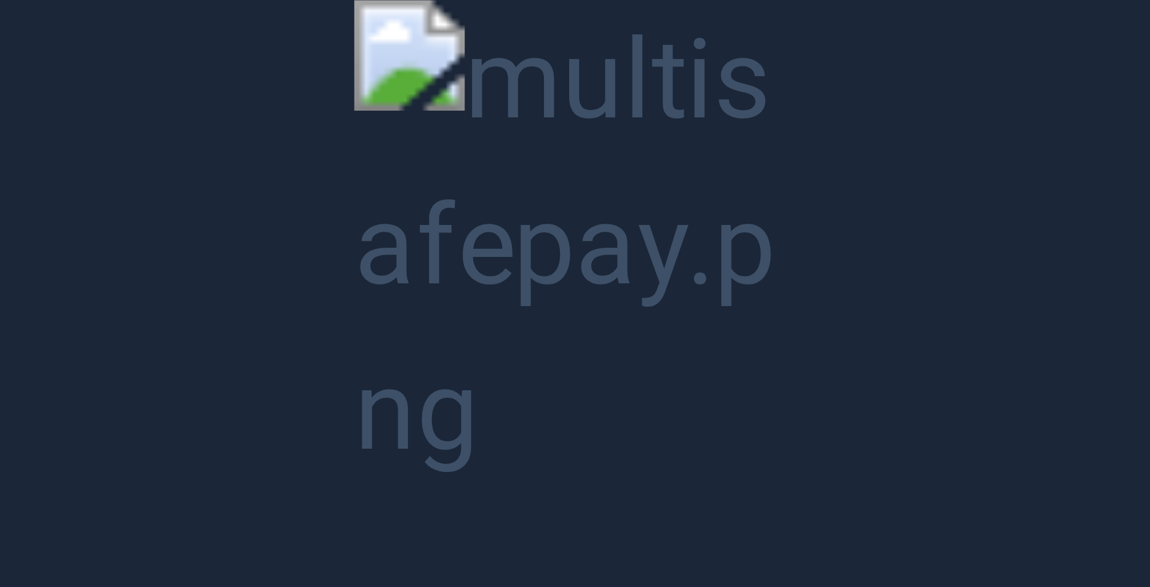
click at [675, 188] on button "Unzoom image" at bounding box center [575, 293] width 1150 height 587
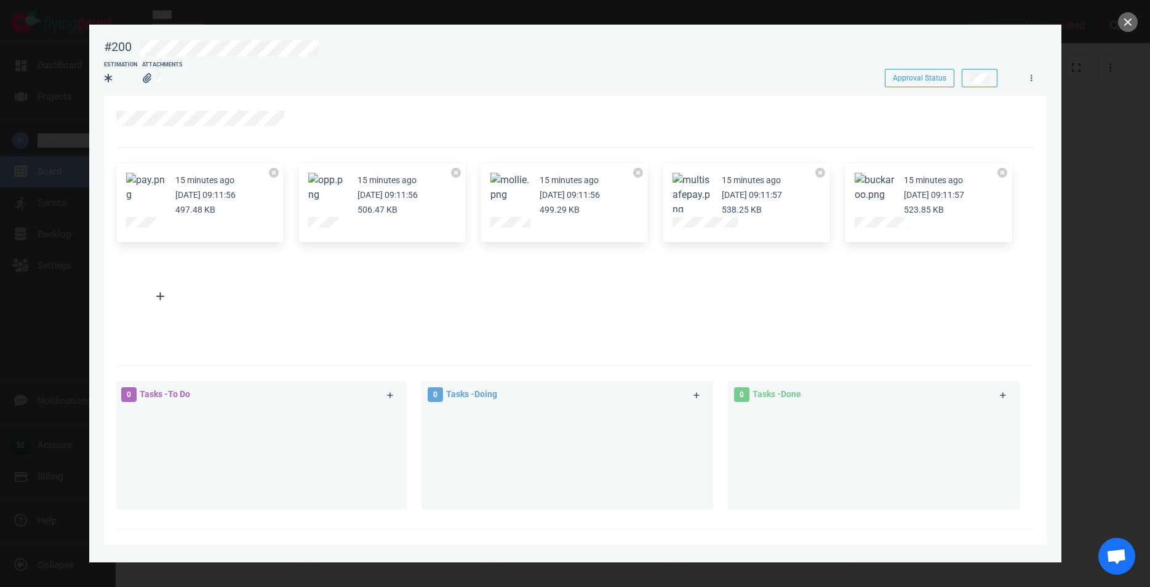
click at [525, 187] on button "Zoom image" at bounding box center [509, 188] width 39 height 30
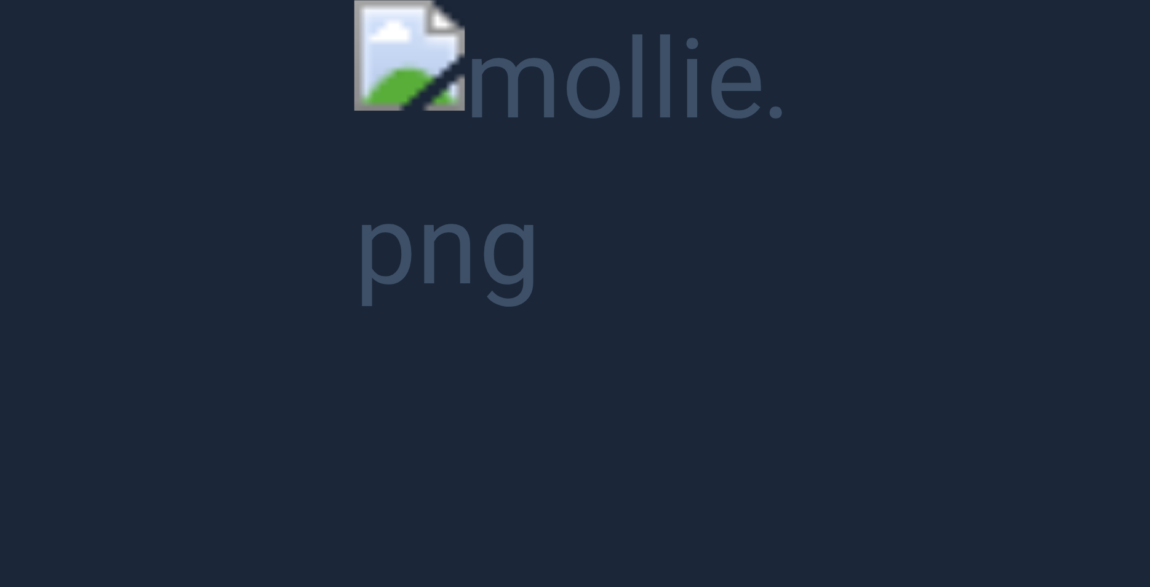
click at [483, 188] on button "Unzoom image" at bounding box center [575, 293] width 1150 height 587
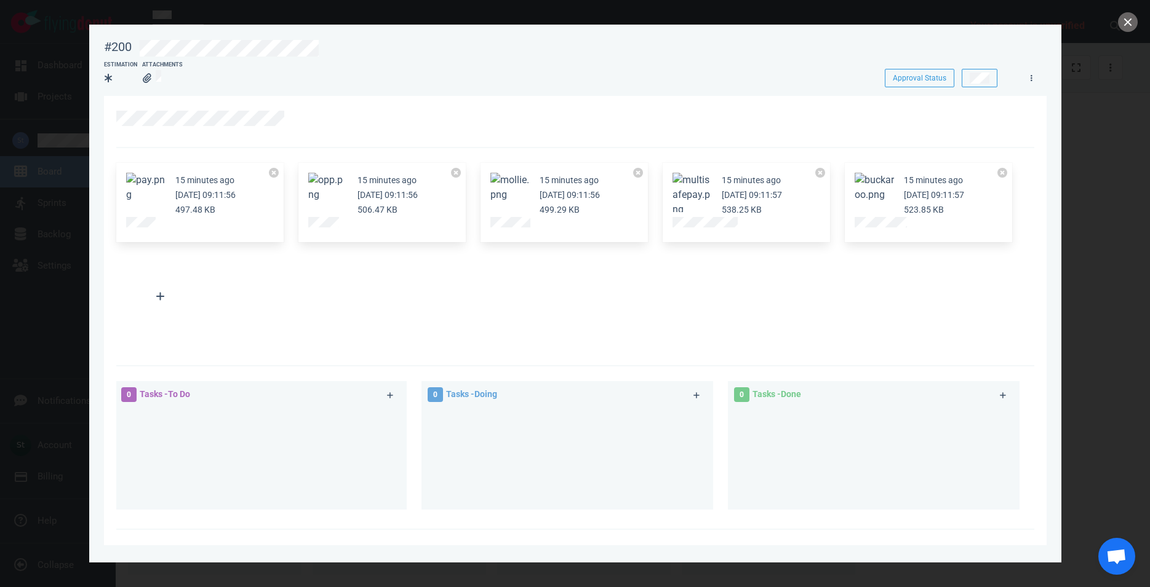
click at [316, 196] on button "Zoom image" at bounding box center [327, 188] width 39 height 30
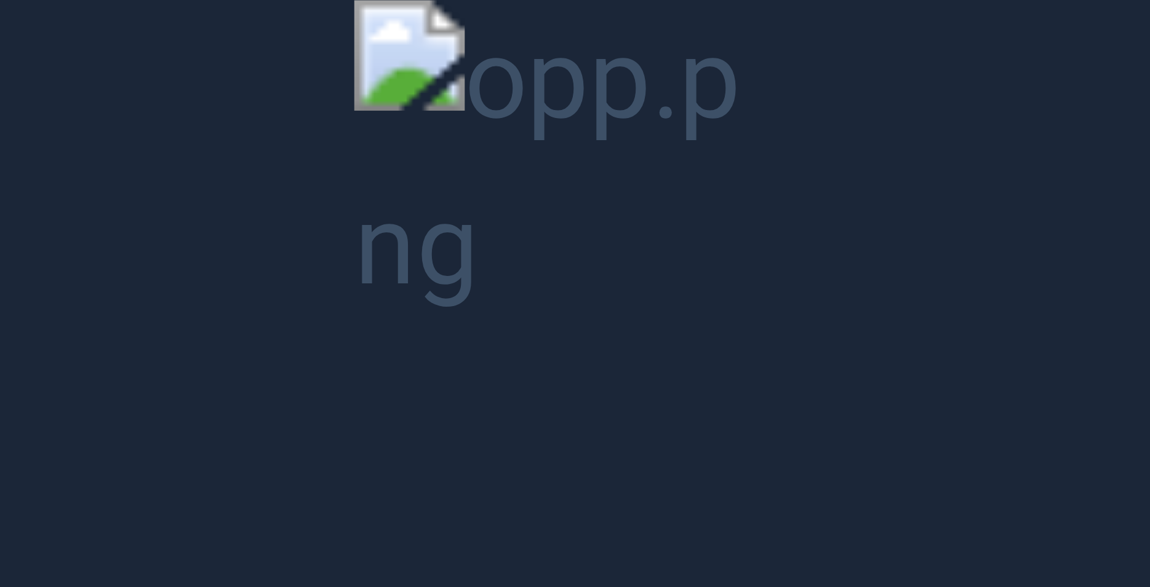
click at [498, 233] on button "Unzoom image" at bounding box center [575, 293] width 1150 height 587
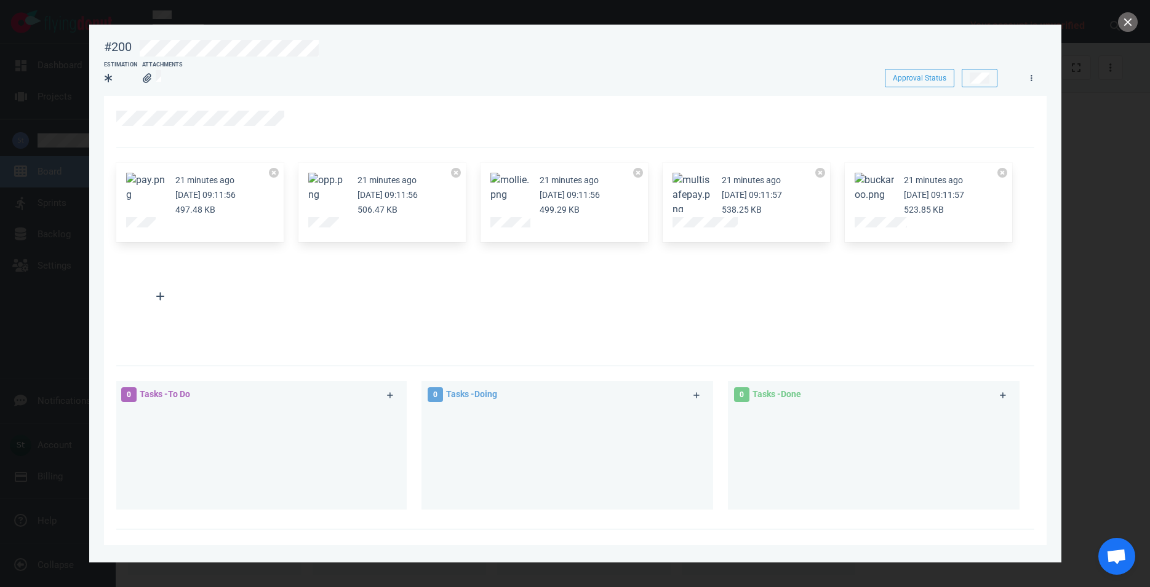
drag, startPoint x: 342, startPoint y: 175, endPoint x: 351, endPoint y: 178, distance: 9.0
click at [350, 178] on article "21 minutes ago [DATE] 09:11:56 506.47 KB" at bounding box center [382, 195] width 148 height 44
click at [351, 178] on article "21 minutes ago [DATE] 09:11:56 506.47 KB" at bounding box center [382, 195] width 148 height 44
click at [323, 185] on button "Zoom image" at bounding box center [327, 188] width 39 height 30
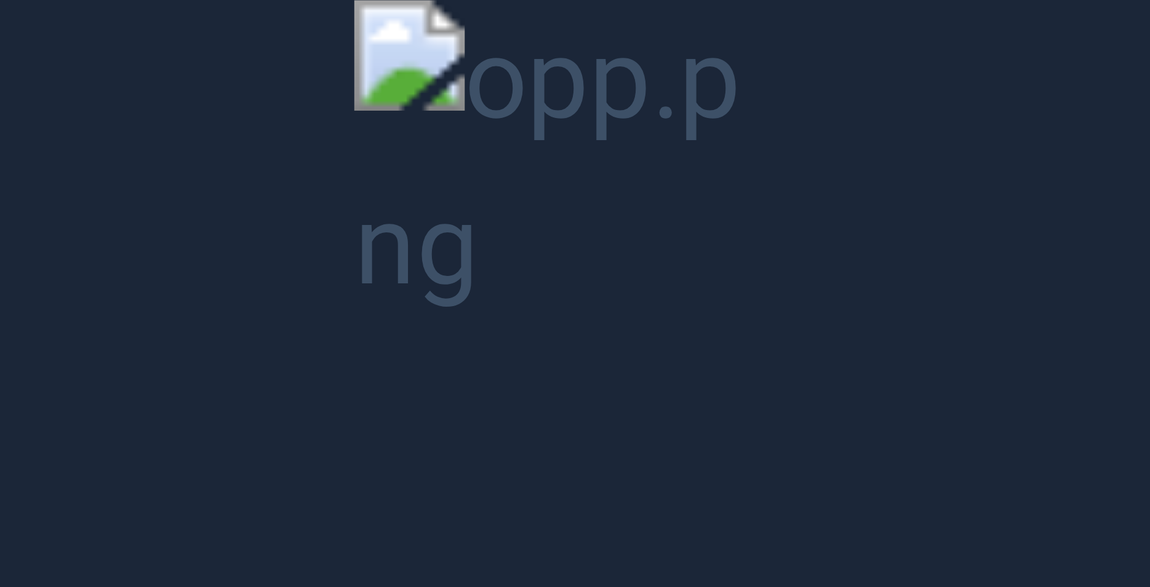
click at [371, 295] on button "Unzoom image" at bounding box center [575, 293] width 1150 height 587
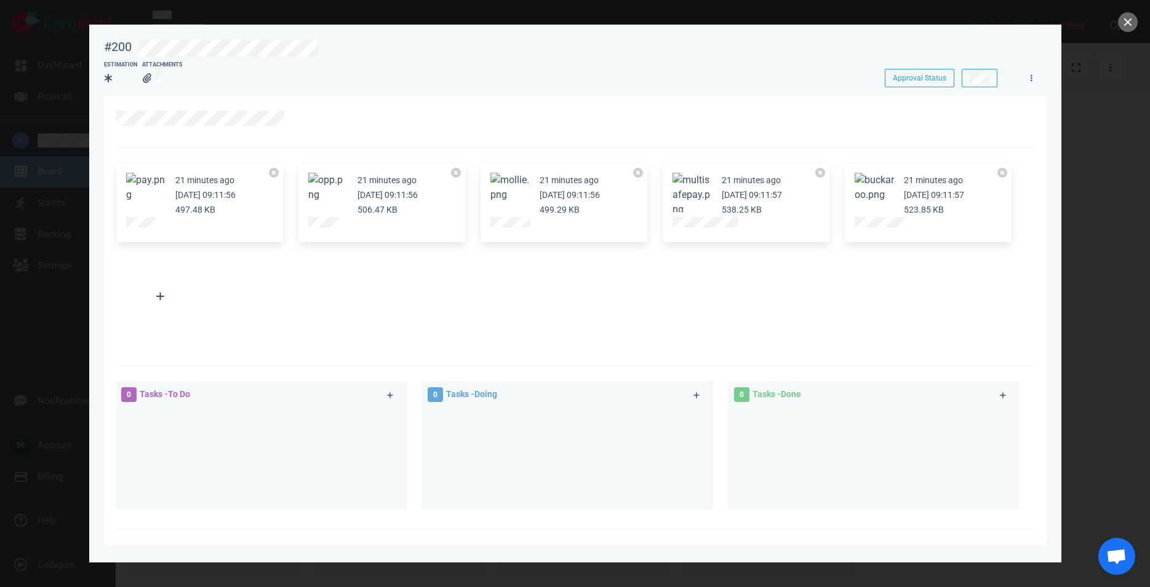
click at [122, 344] on div "21 minutes ago [DATE] 09:11:56 497.48 KB 21 minutes ago [DATE] 09:11:56 506.47 …" at bounding box center [575, 257] width 918 height 219
click at [1131, 28] on button "close" at bounding box center [1128, 22] width 20 height 20
click at [498, 175] on button "Zoom image" at bounding box center [509, 188] width 39 height 30
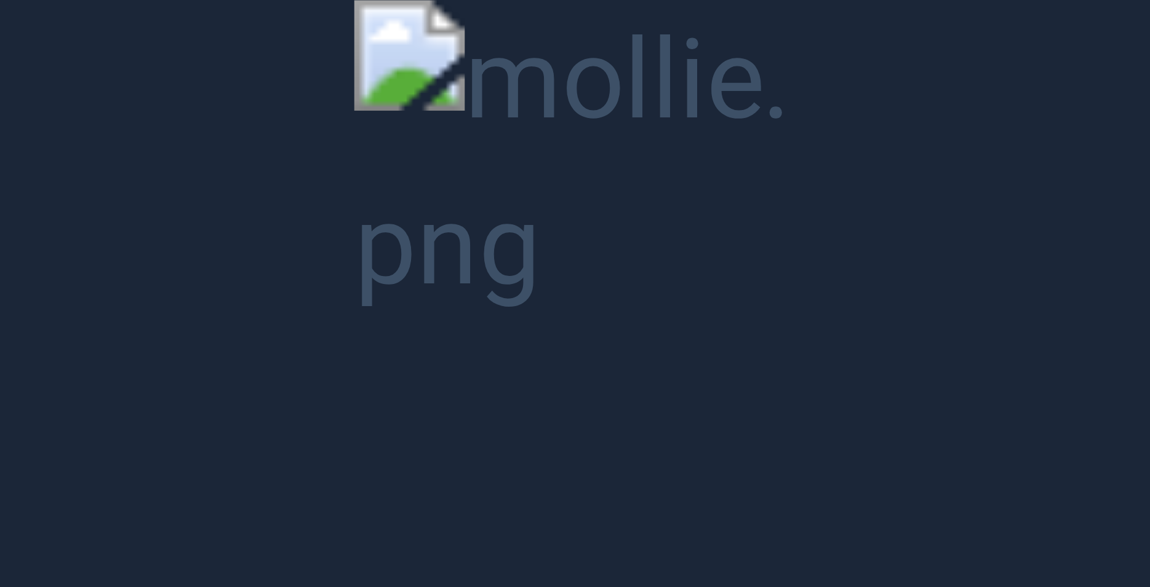
click at [434, 159] on button "Unzoom image" at bounding box center [575, 293] width 1150 height 587
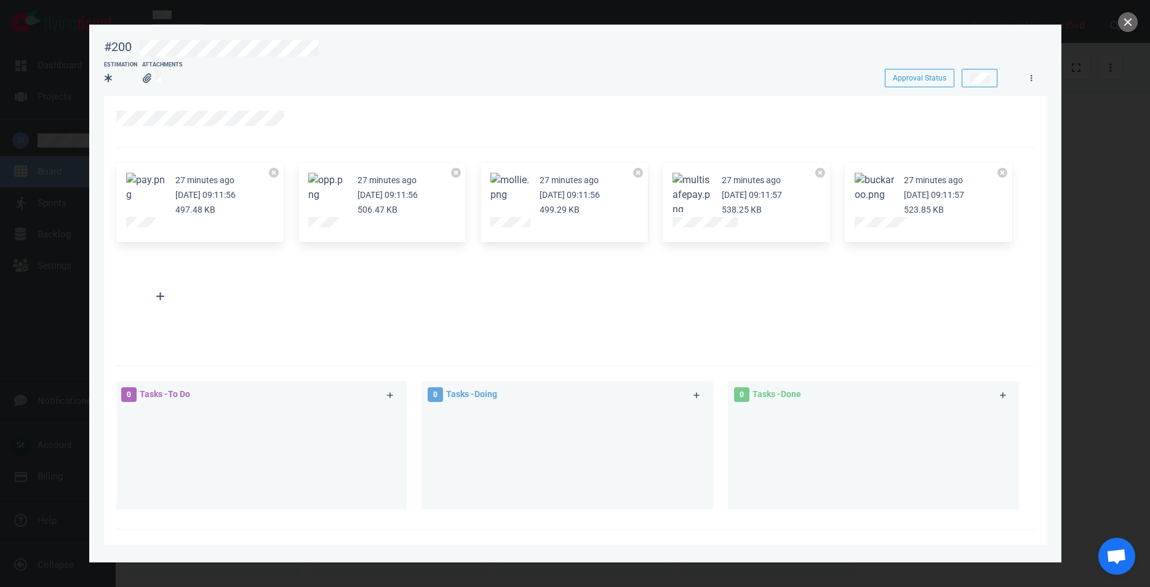
click at [335, 202] on button "Zoom image" at bounding box center [327, 188] width 39 height 30
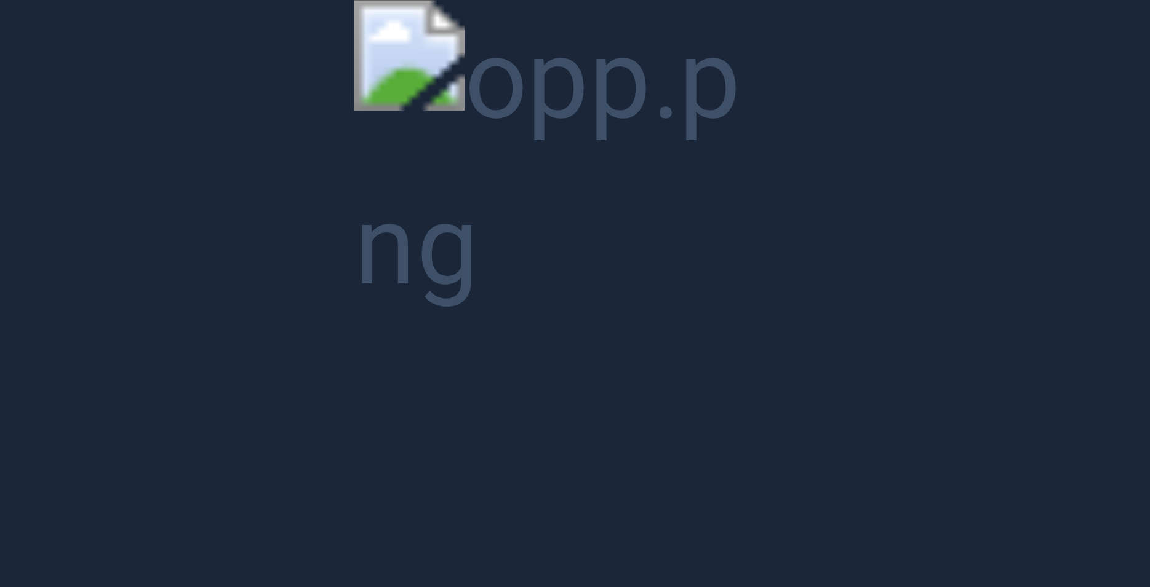
click at [461, 157] on button "Unzoom image" at bounding box center [575, 293] width 1150 height 587
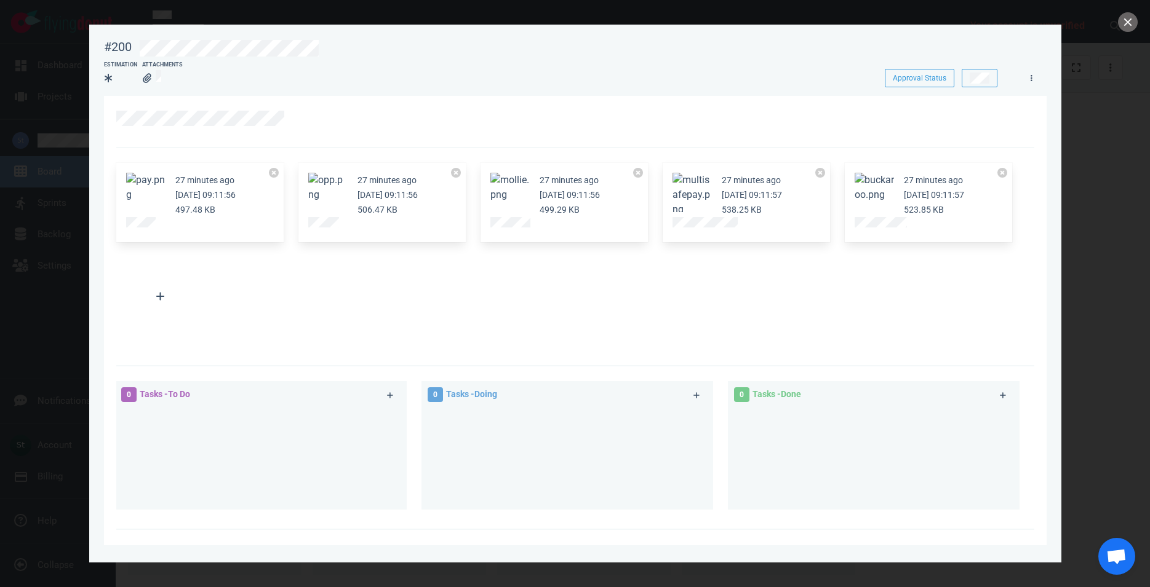
click at [143, 199] on button "Zoom image" at bounding box center [145, 188] width 39 height 30
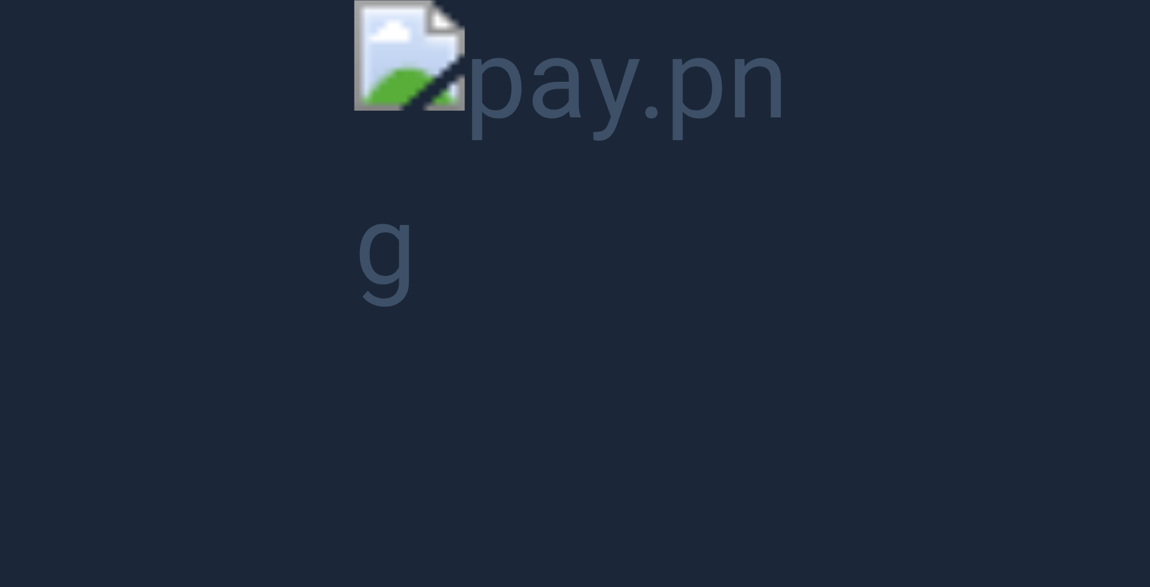
click at [454, 237] on button "Unzoom image" at bounding box center [575, 293] width 1150 height 587
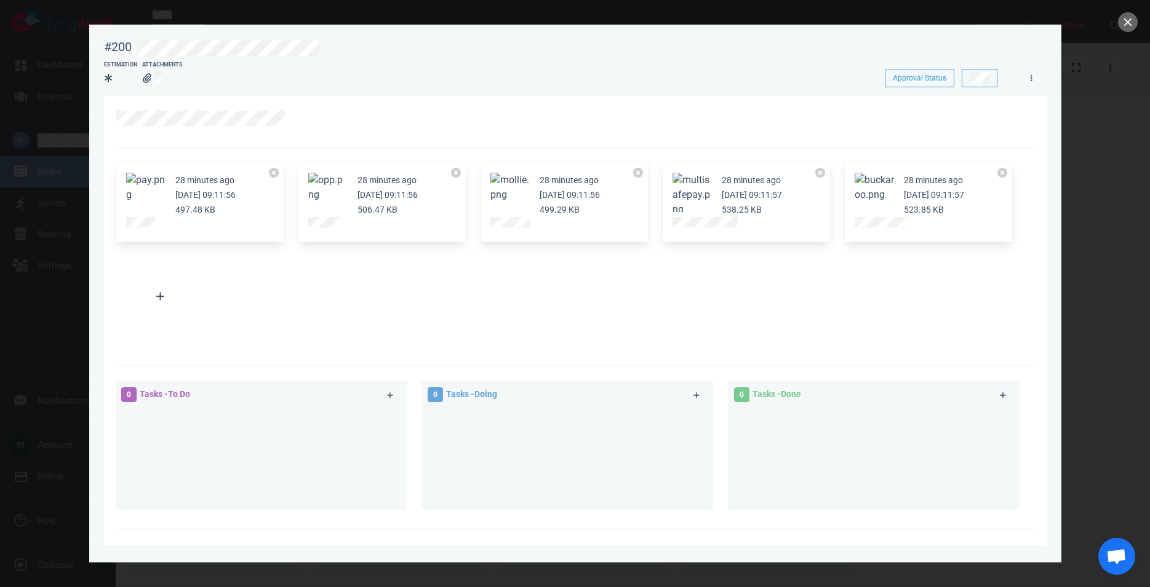
click at [880, 188] on button "Zoom image" at bounding box center [873, 188] width 39 height 30
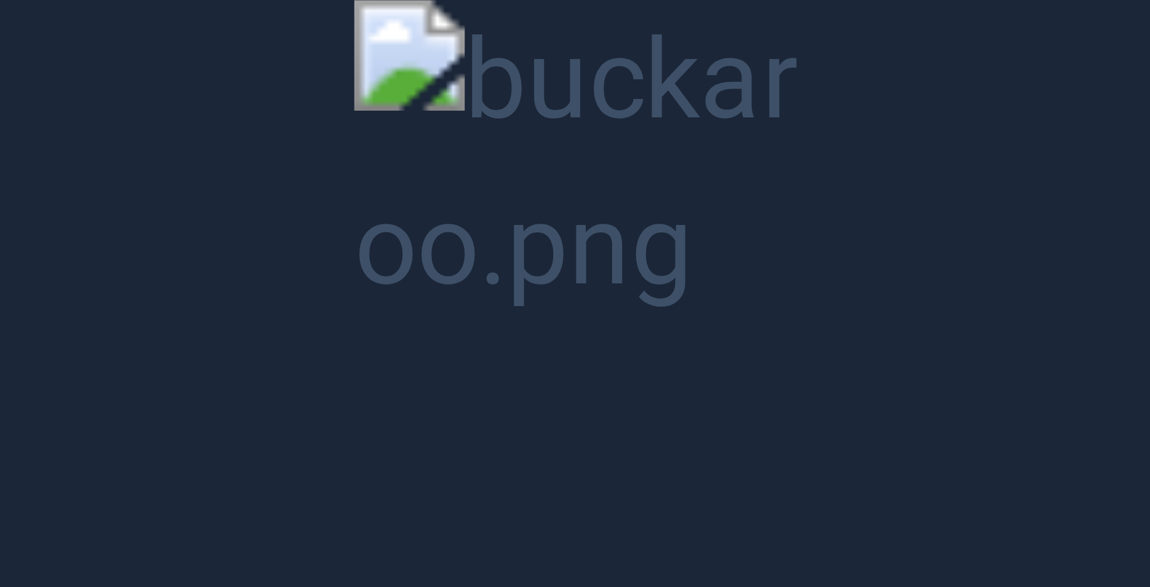
click at [451, 296] on button "Unzoom image" at bounding box center [575, 293] width 1150 height 587
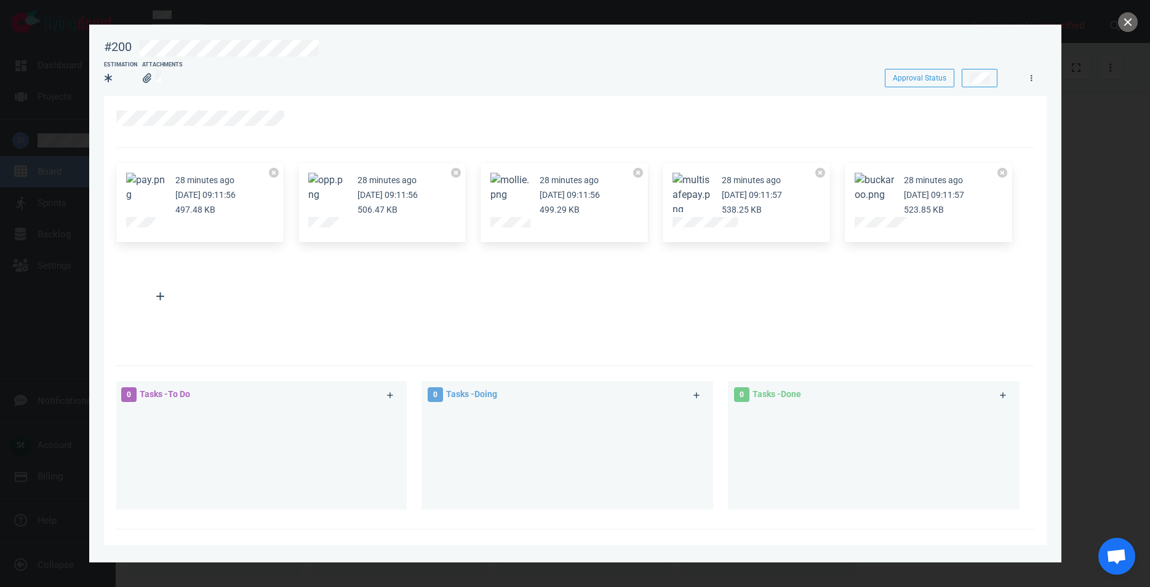
click at [518, 195] on button "Zoom image" at bounding box center [509, 188] width 39 height 30
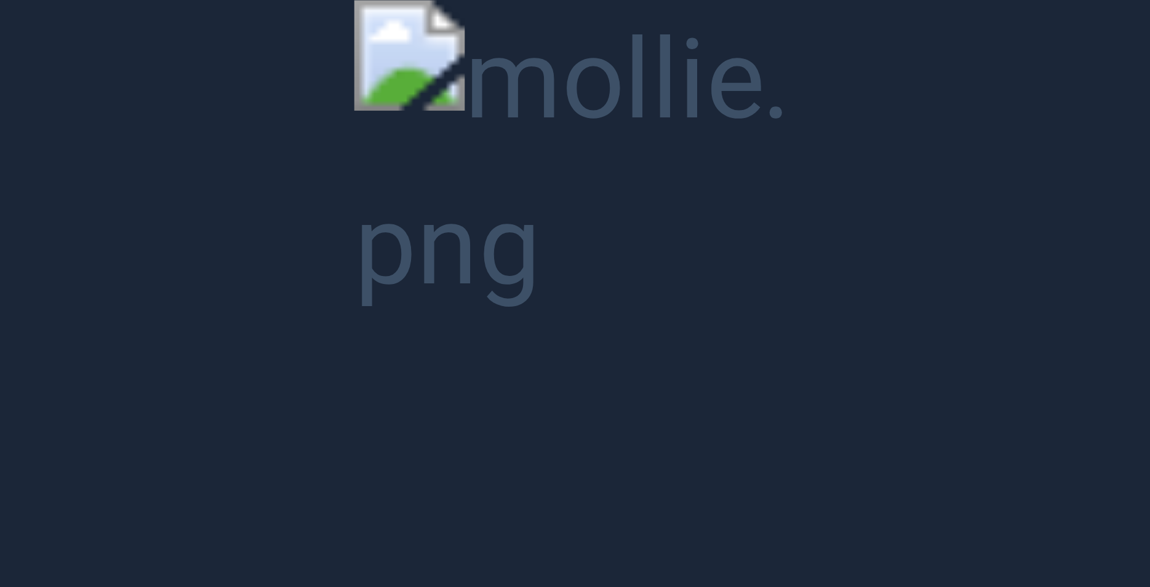
click at [518, 192] on button "Unzoom image" at bounding box center [575, 293] width 1150 height 587
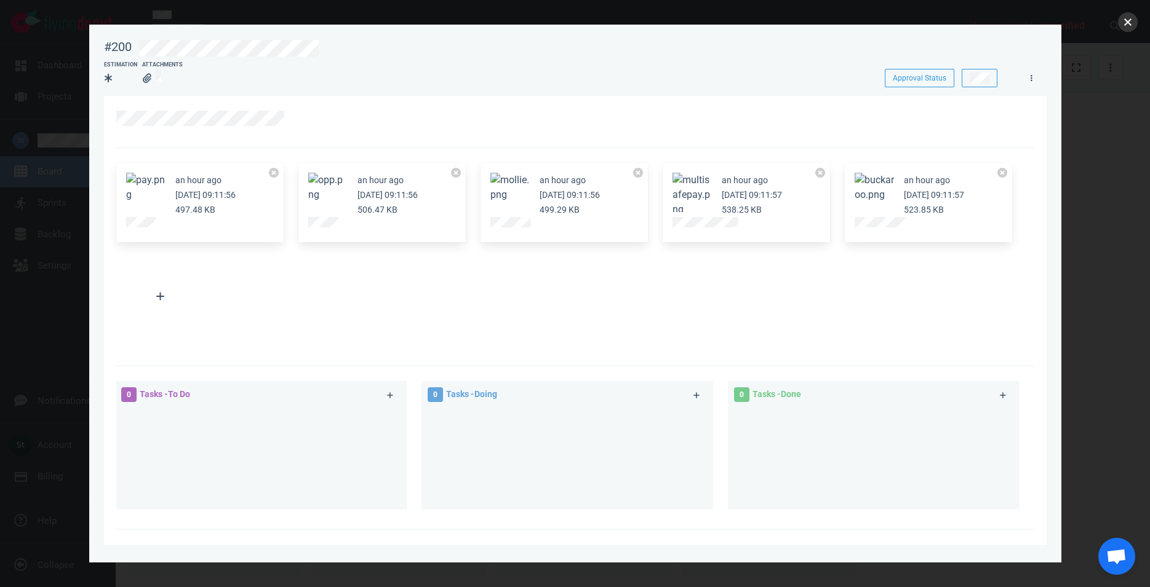
click at [1122, 20] on button "close" at bounding box center [1128, 22] width 20 height 20
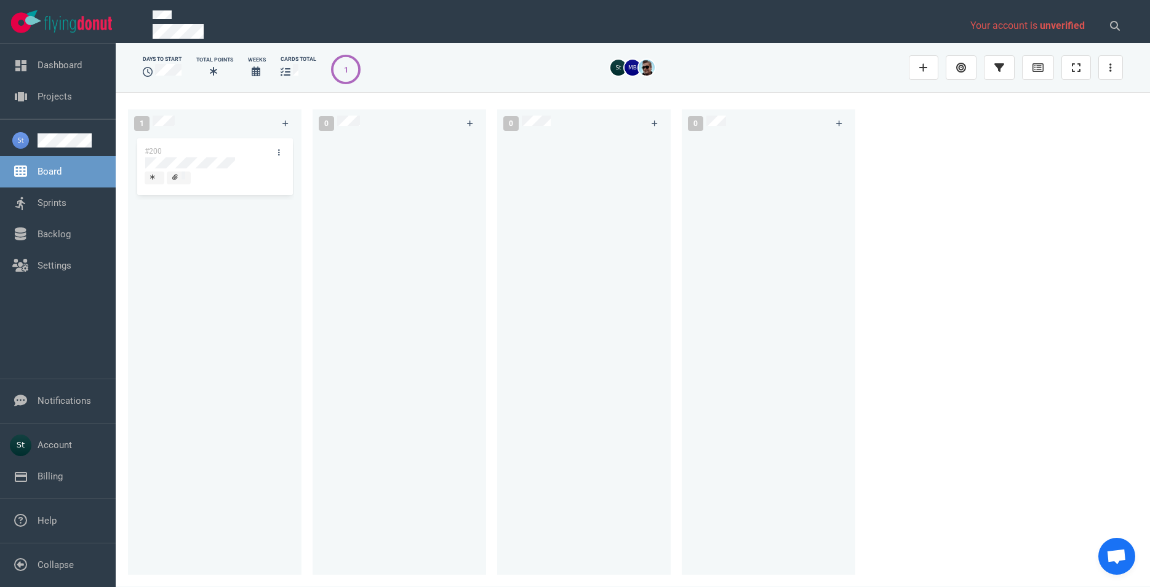
drag, startPoint x: 188, startPoint y: 151, endPoint x: 199, endPoint y: 163, distance: 16.6
click at [189, 151] on div "#200" at bounding box center [214, 168] width 159 height 64
click at [199, 163] on div "#200 #200" at bounding box center [214, 348] width 159 height 425
click at [228, 169] on div at bounding box center [215, 164] width 140 height 15
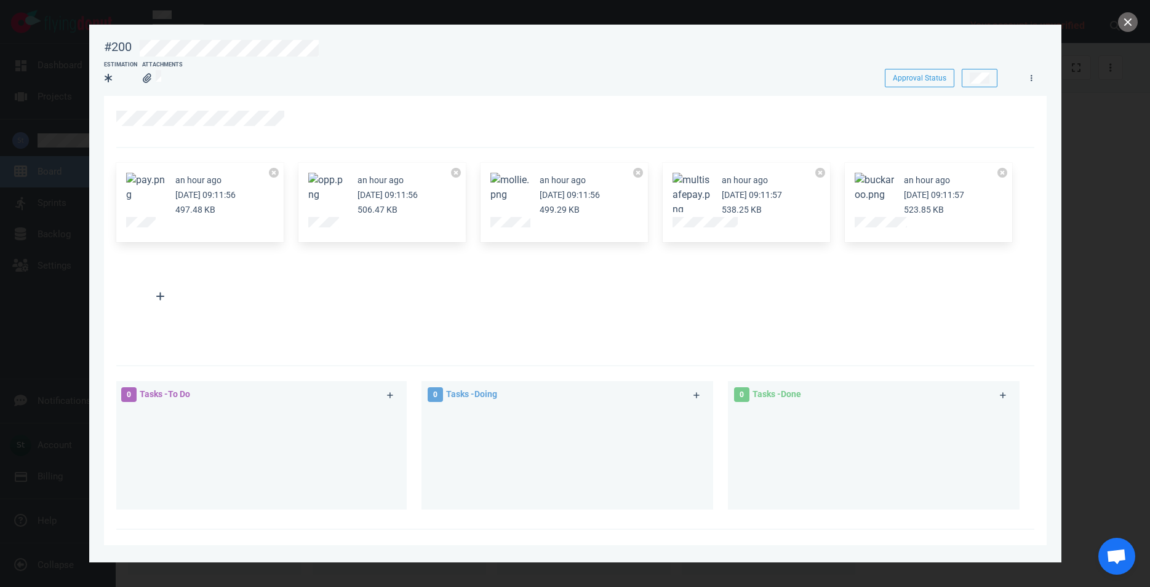
click at [509, 188] on button "Zoom image" at bounding box center [509, 188] width 39 height 30
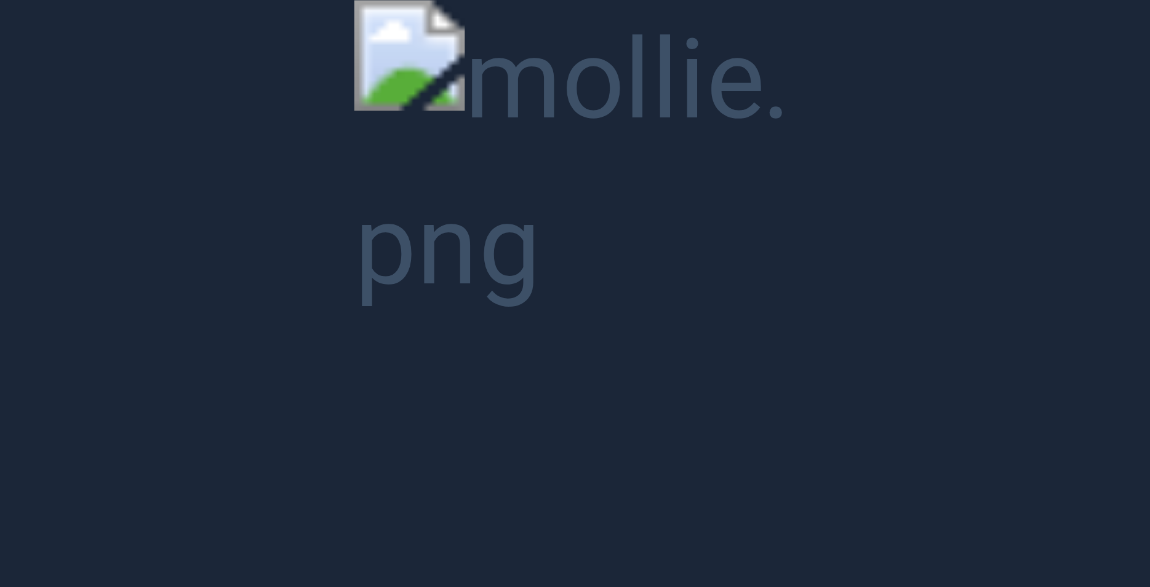
click at [455, 40] on button "Unzoom image" at bounding box center [575, 293] width 1150 height 587
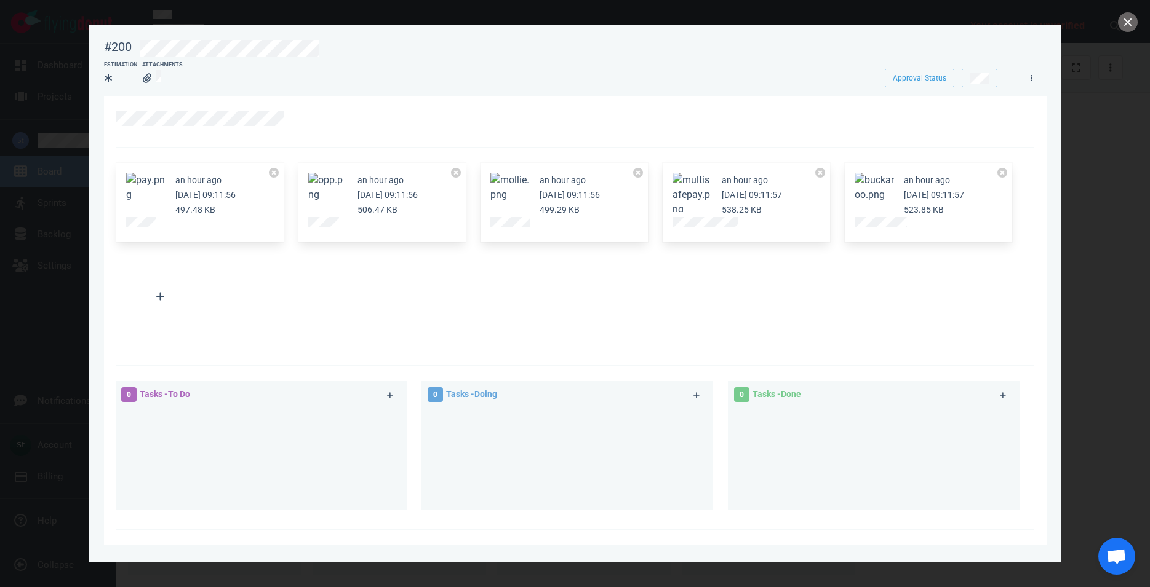
click at [506, 215] on article "an hour ago [DATE] 09:11:56 499.29 KB" at bounding box center [564, 195] width 148 height 44
click at [505, 188] on button "Zoom image" at bounding box center [509, 188] width 39 height 30
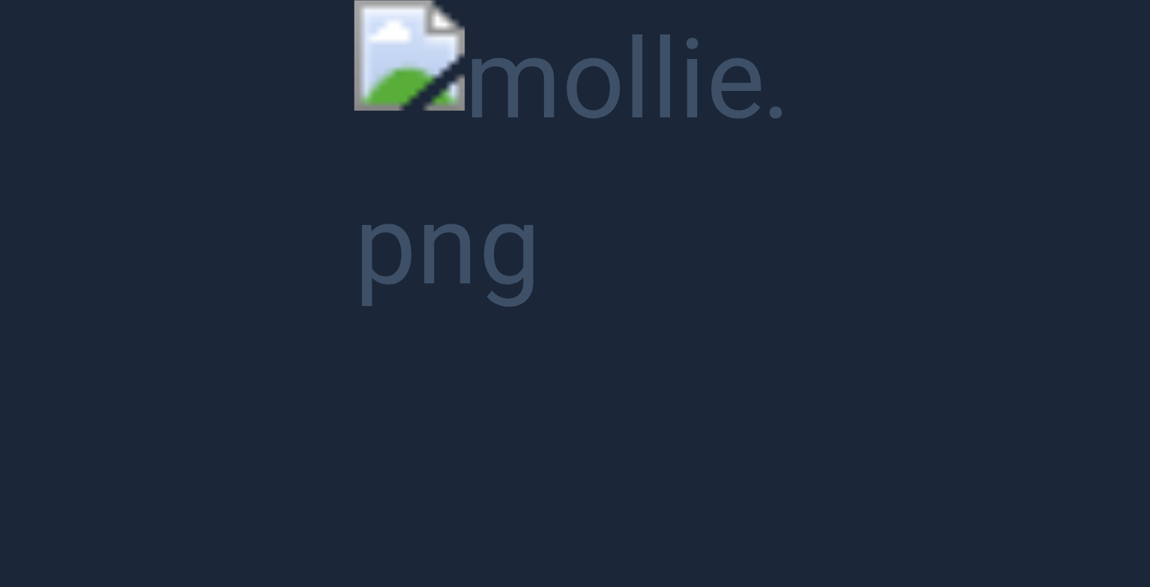
click at [473, 220] on button "Unzoom image" at bounding box center [575, 293] width 1150 height 587
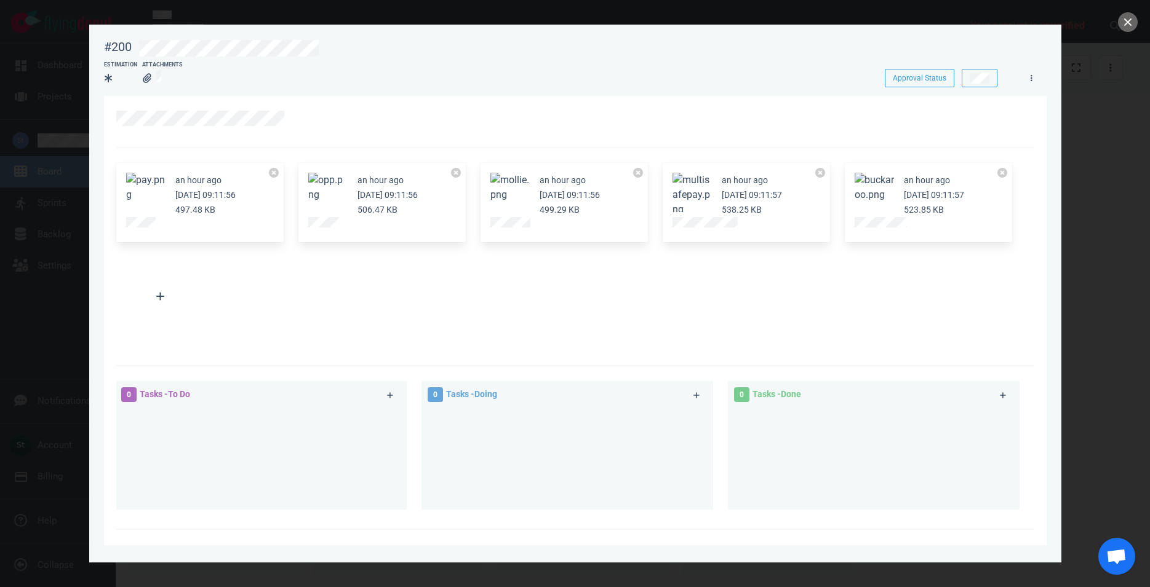
click at [515, 194] on button "Zoom image" at bounding box center [509, 188] width 39 height 30
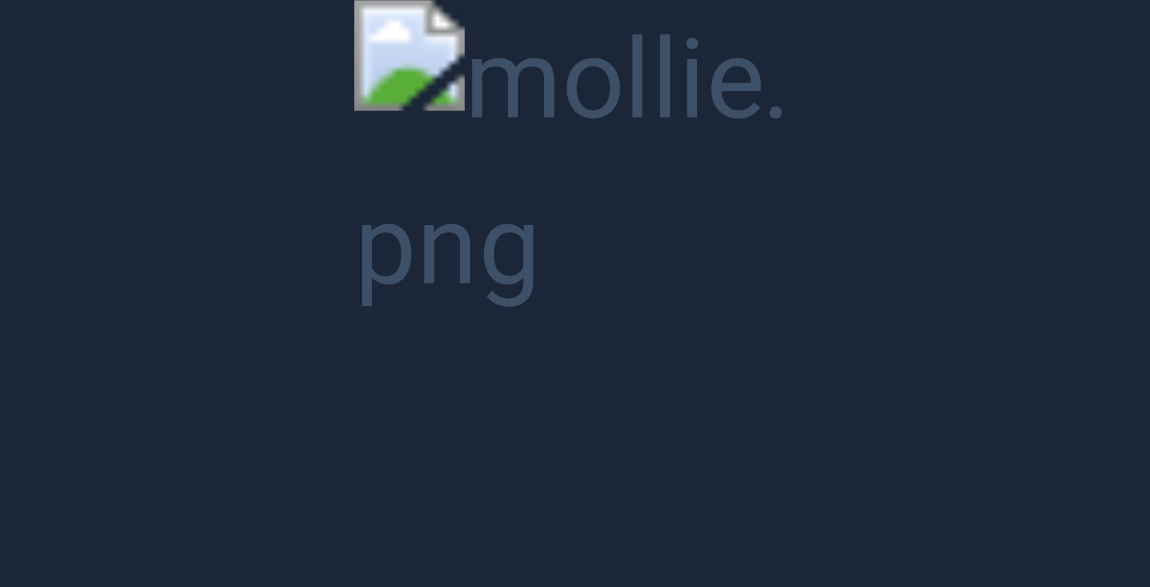
click at [495, 111] on button "Unzoom image" at bounding box center [575, 293] width 1150 height 587
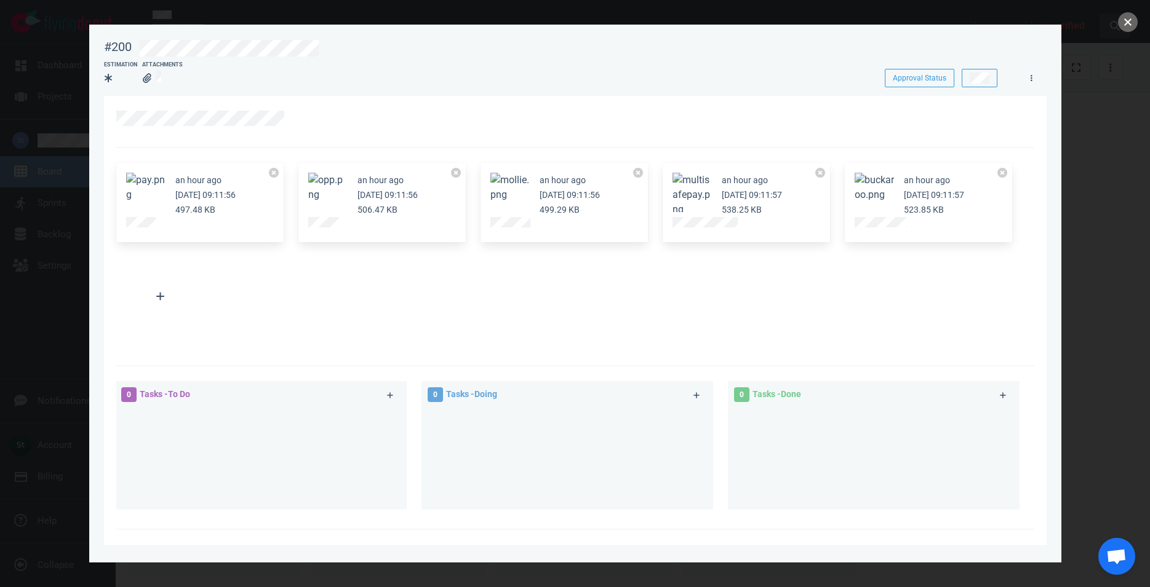
click at [1128, 14] on button "close" at bounding box center [1128, 22] width 20 height 20
click at [519, 186] on button "Zoom image" at bounding box center [509, 188] width 39 height 30
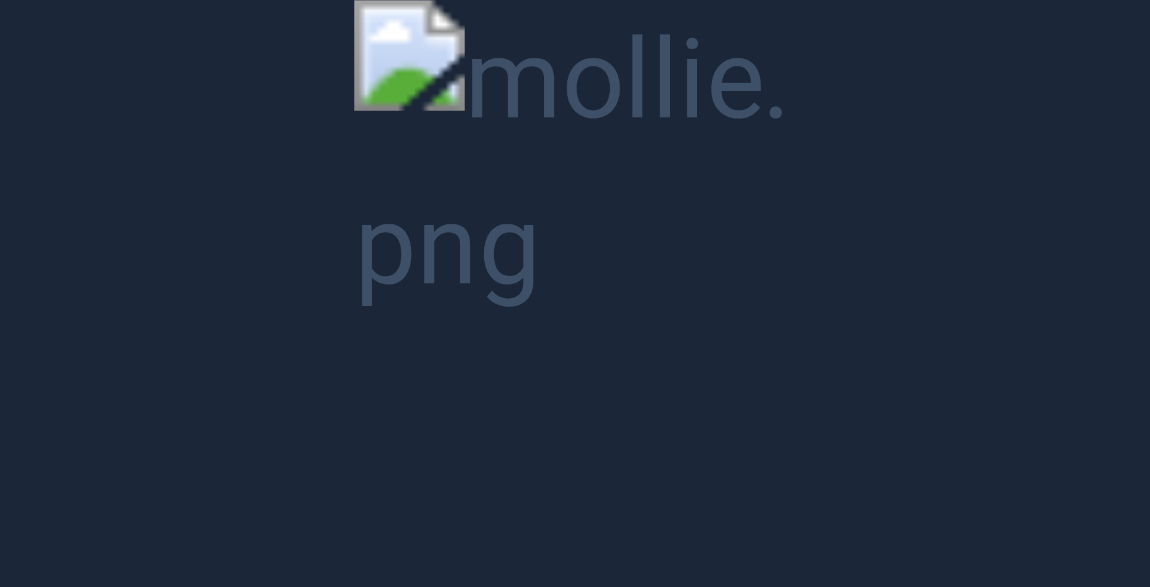
click at [450, 280] on button "Unzoom image" at bounding box center [575, 293] width 1150 height 587
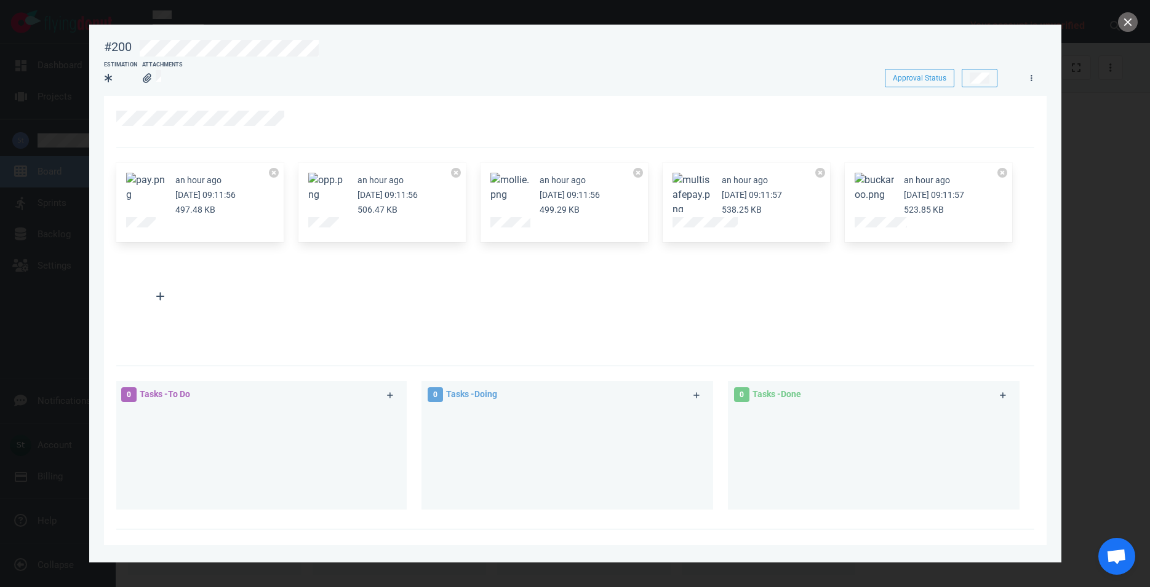
click at [1131, 36] on div at bounding box center [575, 293] width 1150 height 587
click at [1127, 19] on button "close" at bounding box center [1128, 22] width 20 height 20
click at [521, 197] on button "Zoom image" at bounding box center [509, 188] width 39 height 30
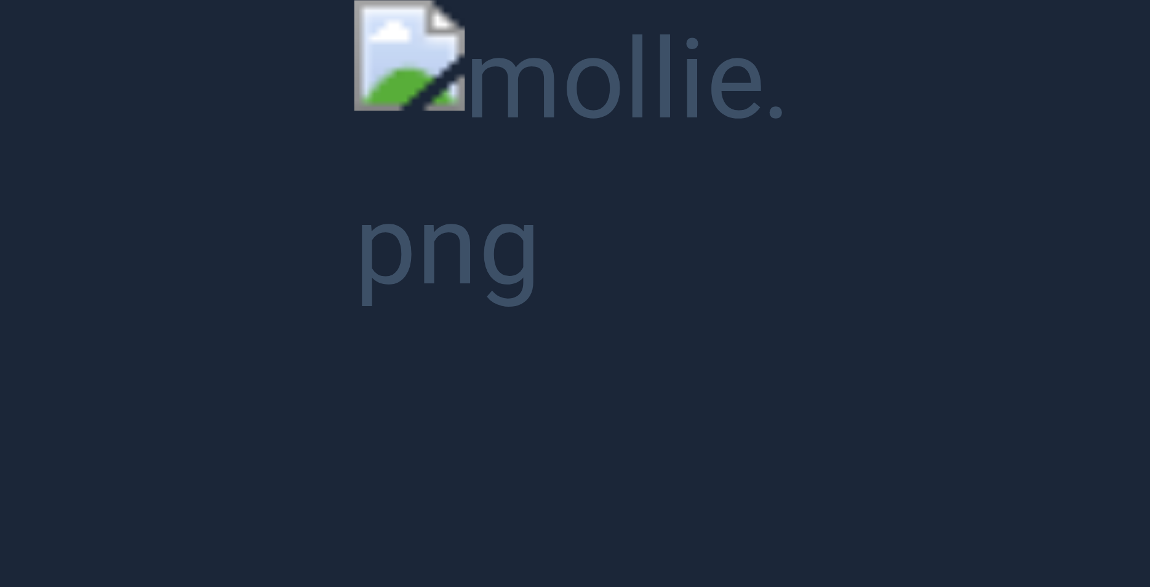
click at [425, 216] on button "Unzoom image" at bounding box center [575, 293] width 1150 height 587
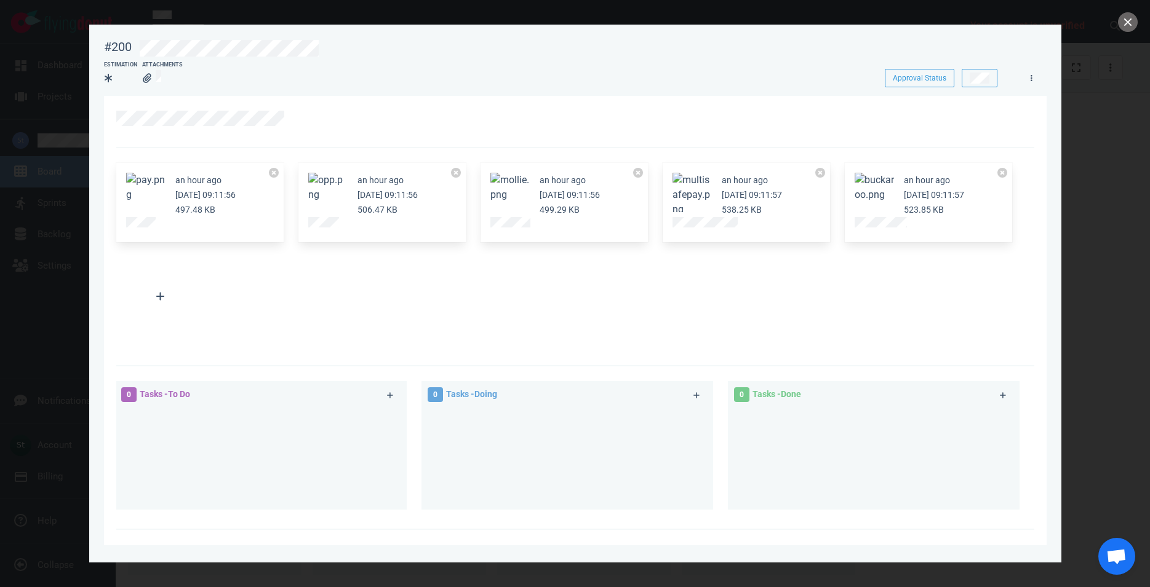
click at [130, 191] on button "Zoom image" at bounding box center [145, 188] width 39 height 30
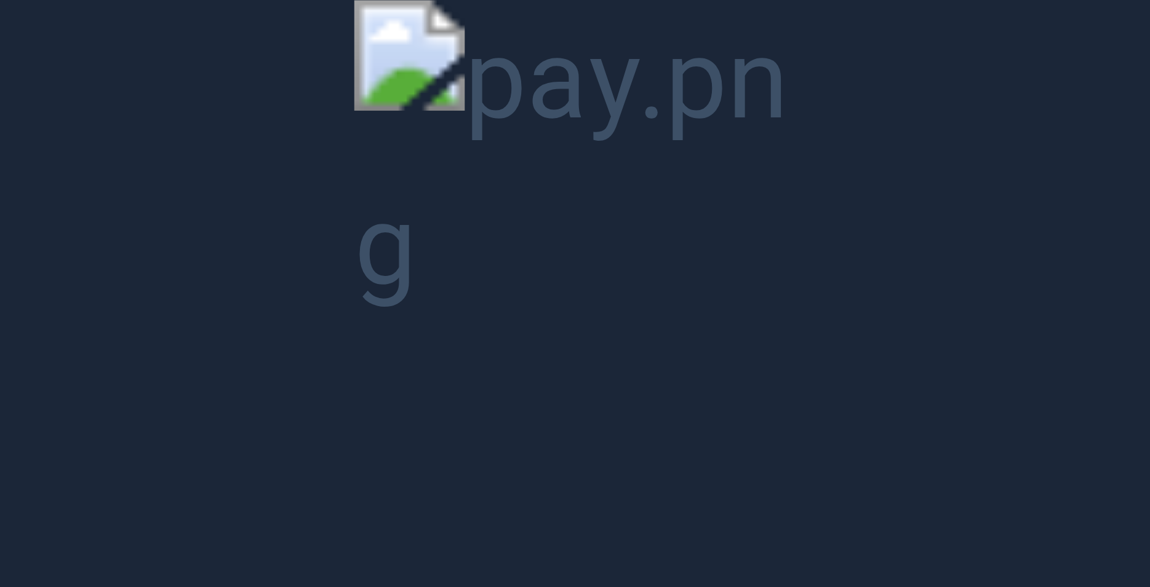
click at [424, 220] on button "Unzoom image" at bounding box center [575, 293] width 1150 height 587
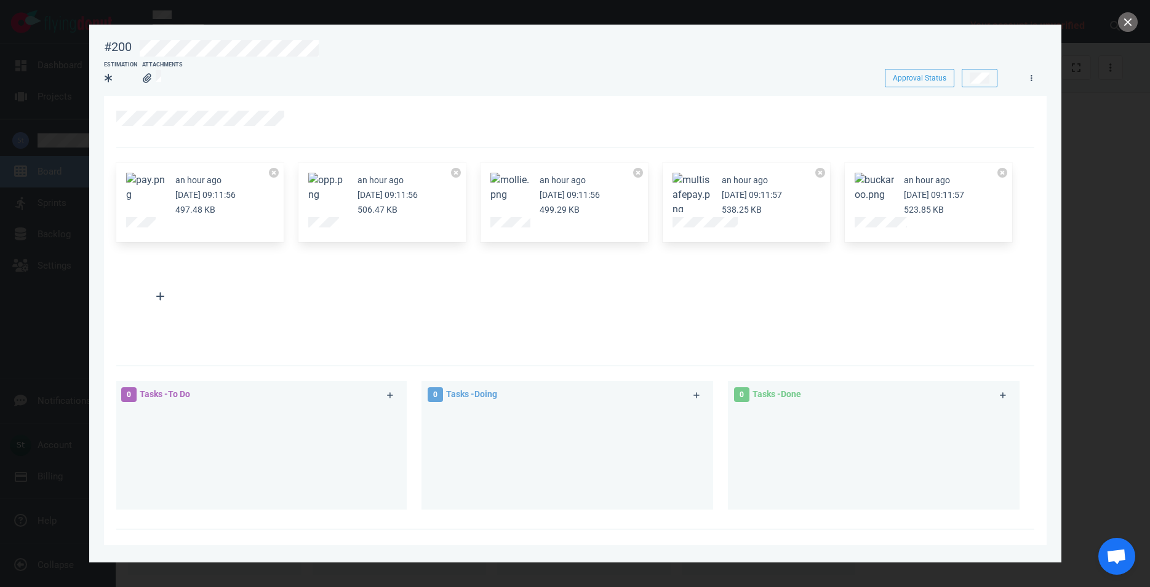
click at [341, 186] on button "Zoom image" at bounding box center [327, 188] width 39 height 30
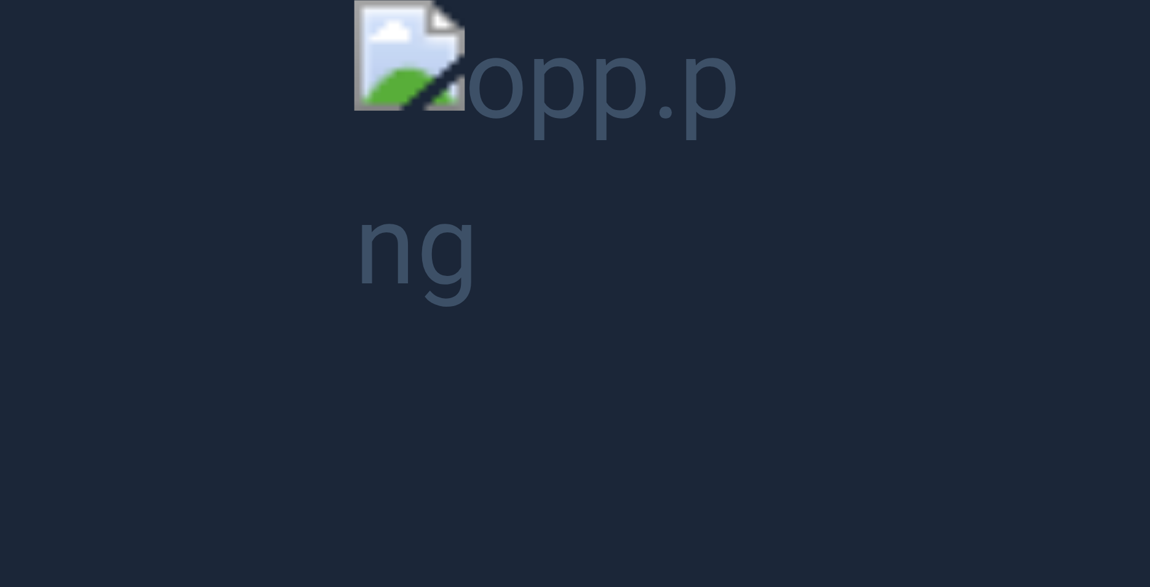
click at [434, 41] on button "Unzoom image" at bounding box center [575, 293] width 1150 height 587
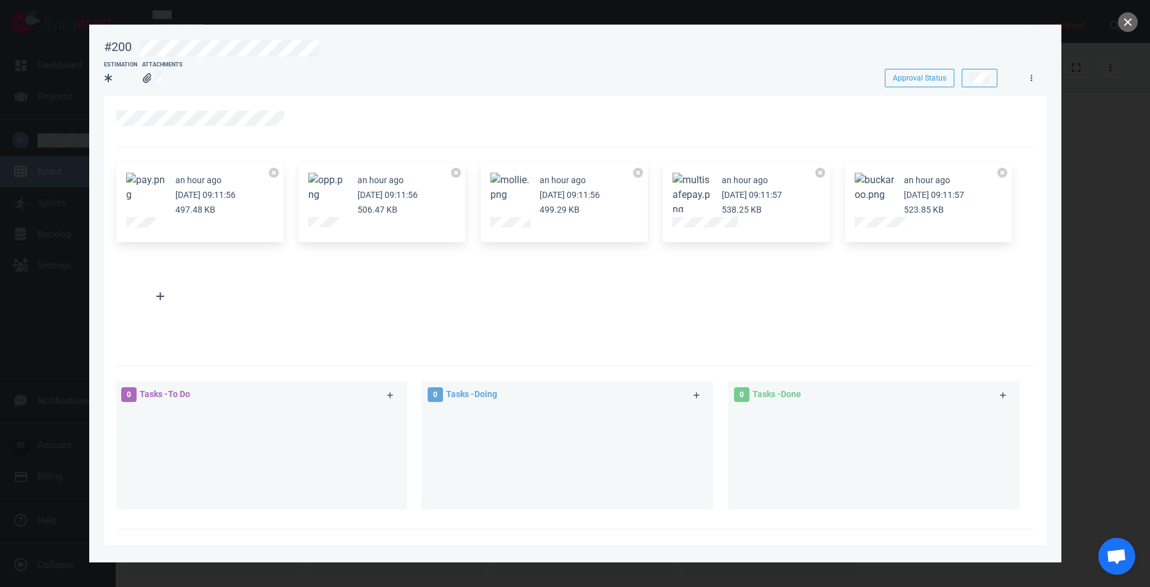
click at [495, 187] on button "Zoom image" at bounding box center [509, 188] width 39 height 30
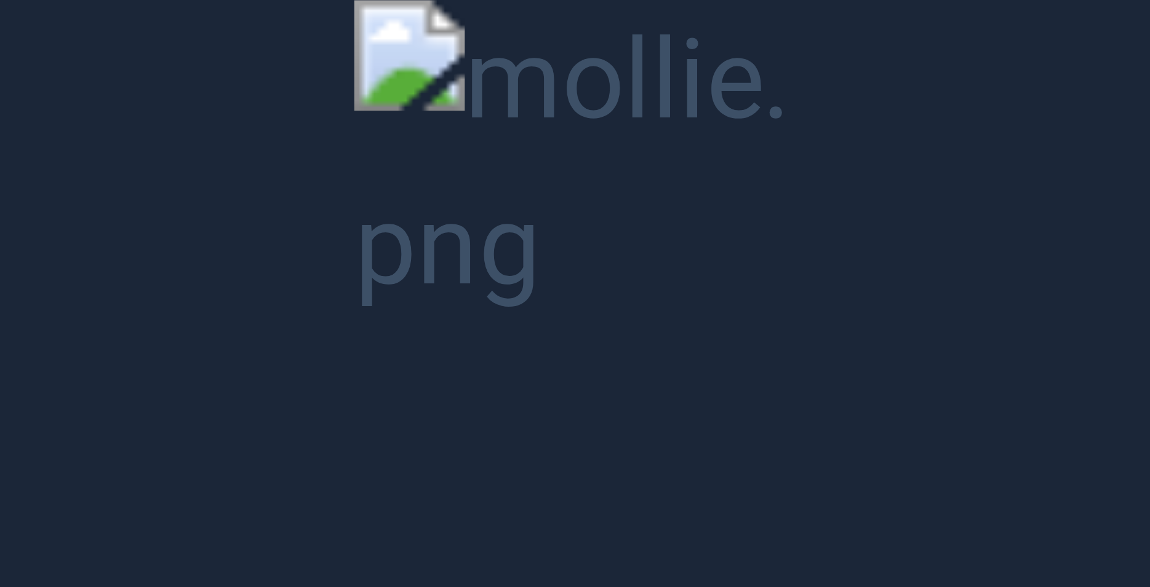
click at [431, 34] on button "Unzoom image" at bounding box center [575, 293] width 1150 height 587
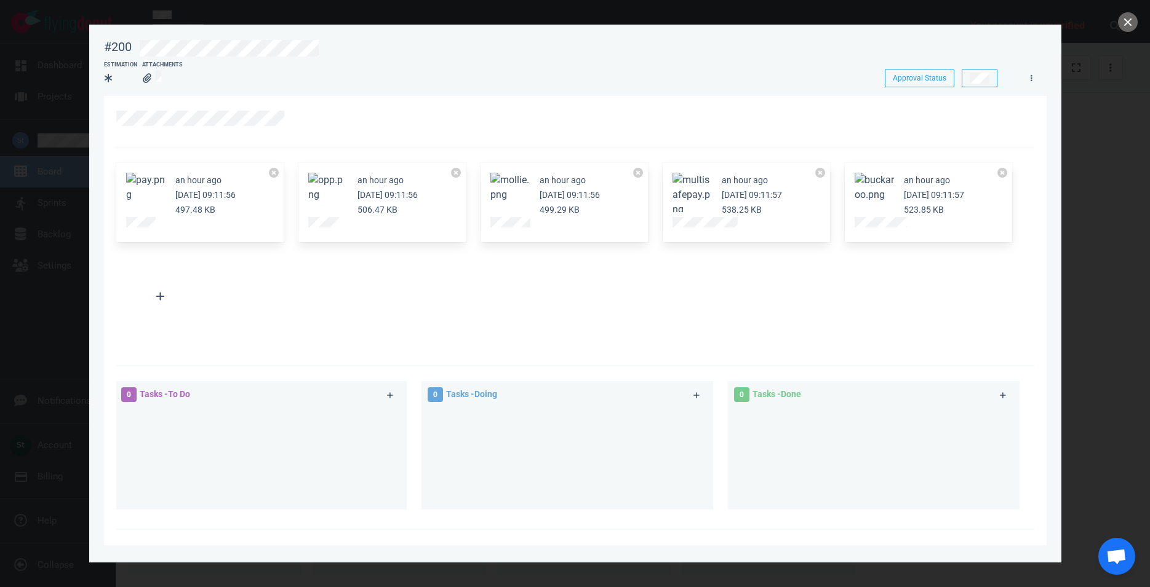
click at [516, 176] on button "Zoom image" at bounding box center [509, 188] width 39 height 30
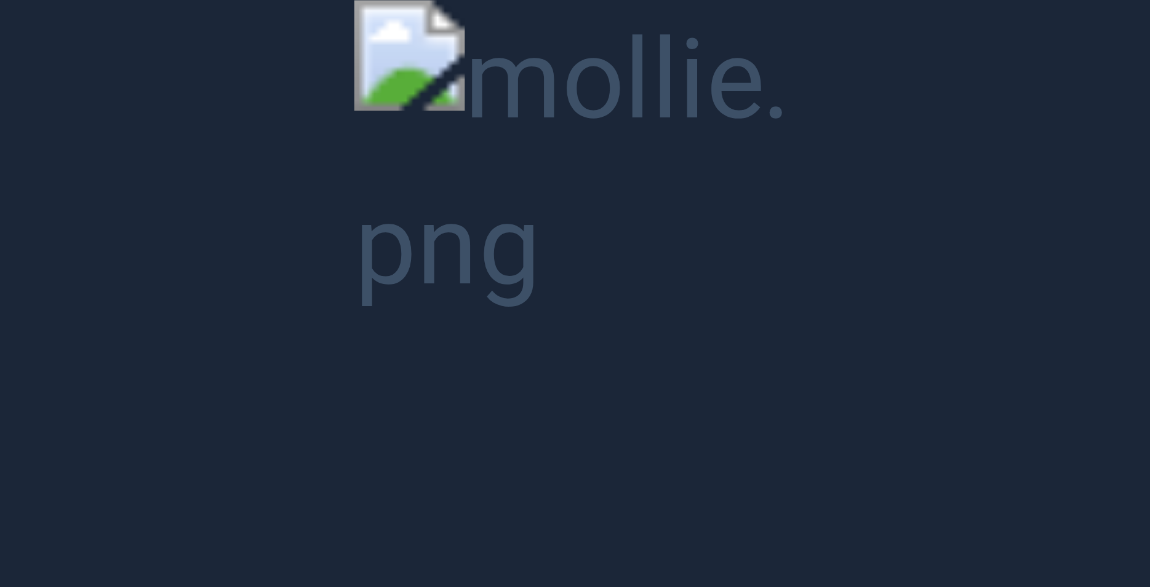
click at [516, 176] on button "Unzoom image" at bounding box center [575, 293] width 1150 height 587
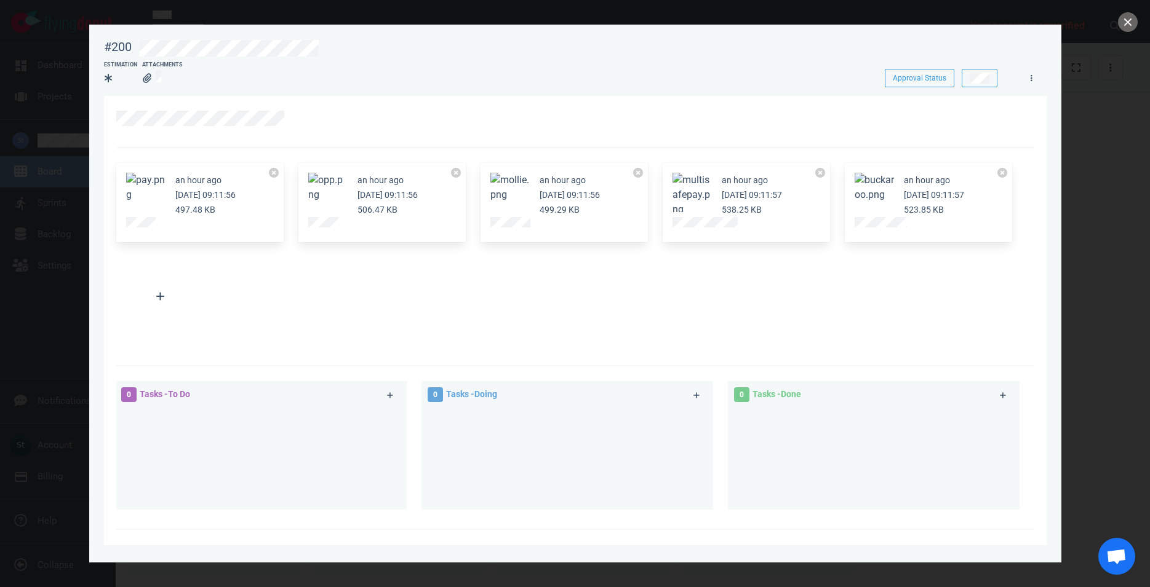
click at [330, 188] on button "Zoom image" at bounding box center [327, 188] width 39 height 30
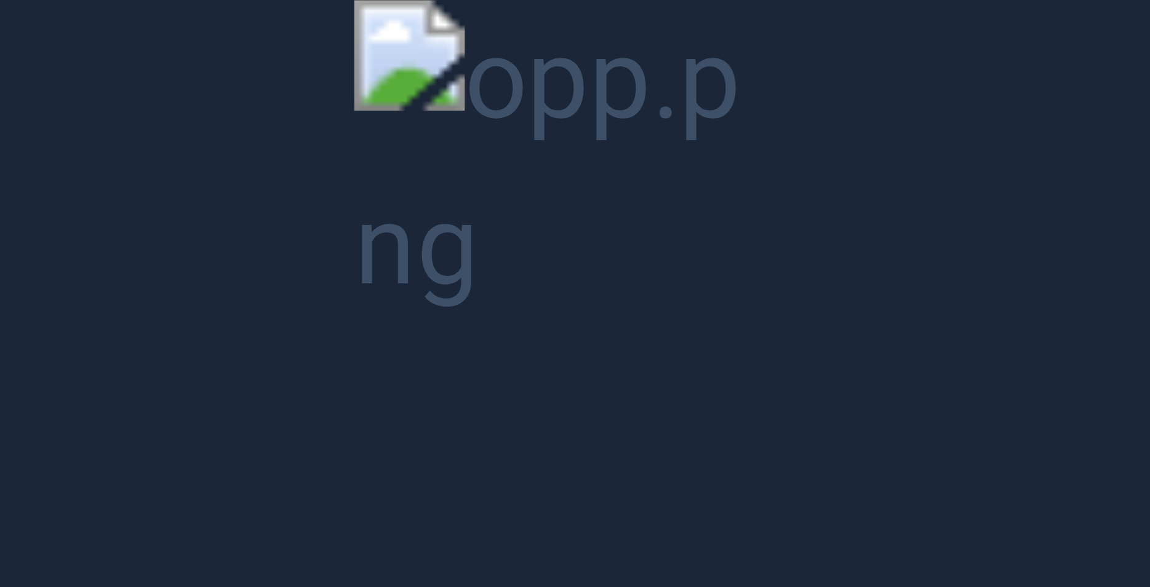
click at [330, 189] on button "Unzoom image" at bounding box center [575, 293] width 1150 height 587
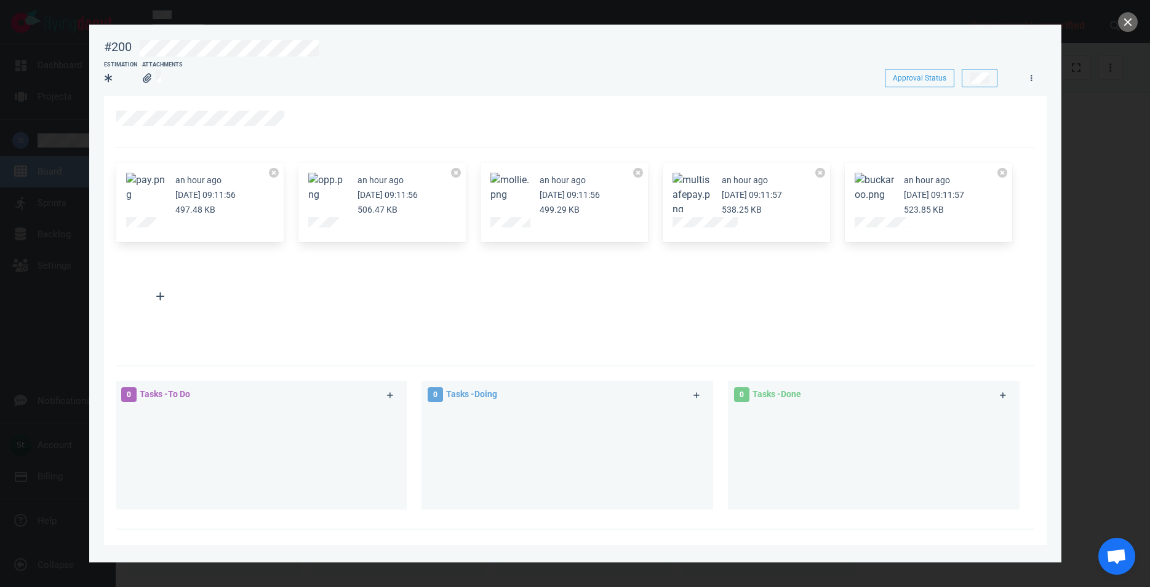
click at [144, 188] on button "Zoom image" at bounding box center [145, 188] width 39 height 30
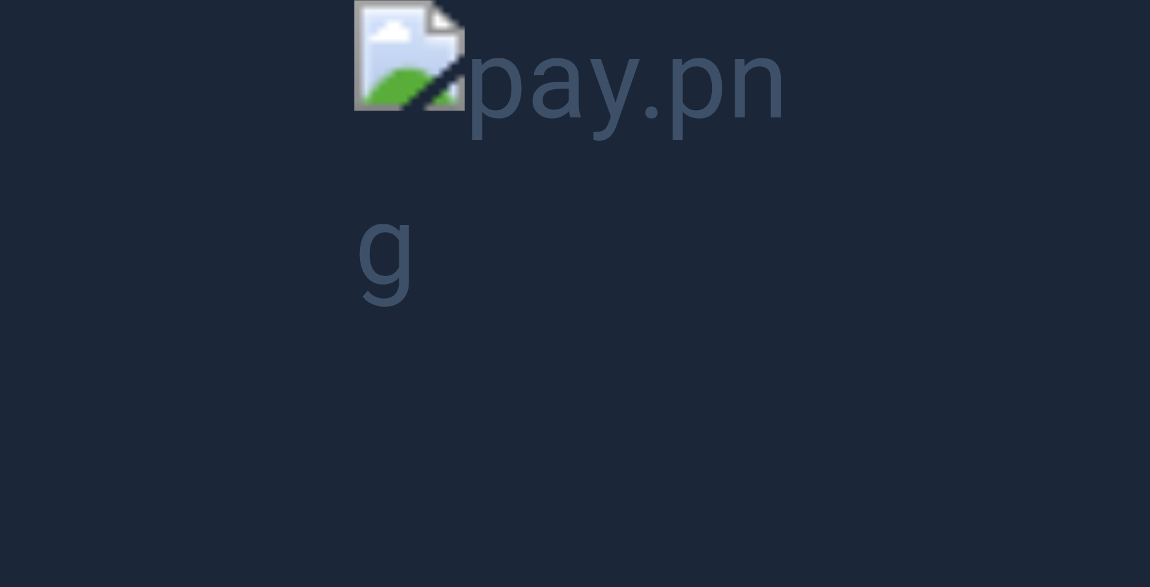
click at [144, 188] on button "Unzoom image" at bounding box center [575, 293] width 1150 height 587
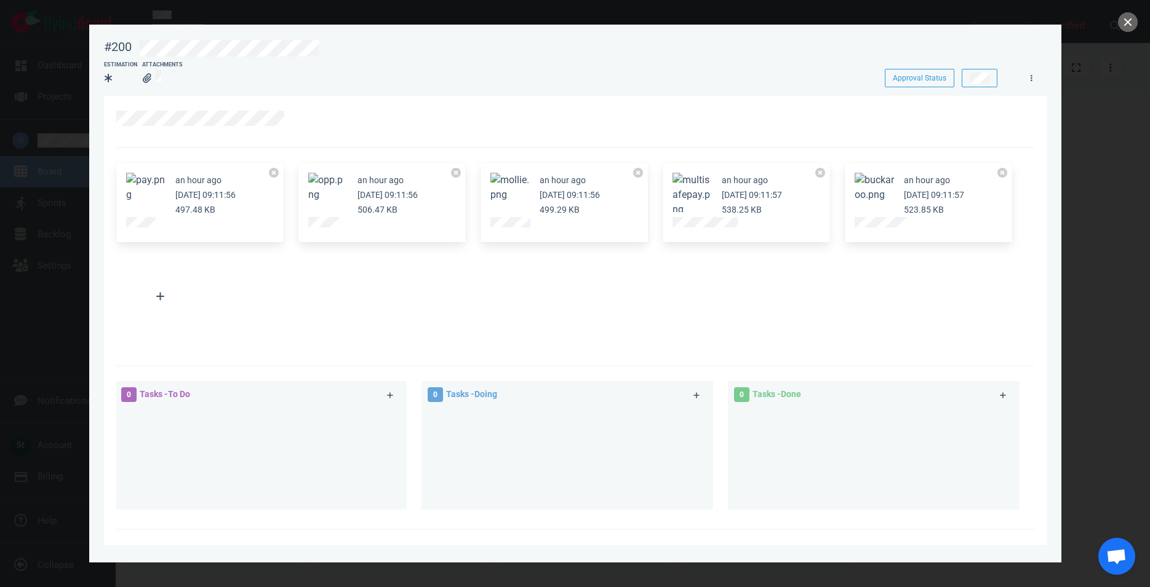
click at [885, 195] on button "Zoom image" at bounding box center [873, 188] width 39 height 30
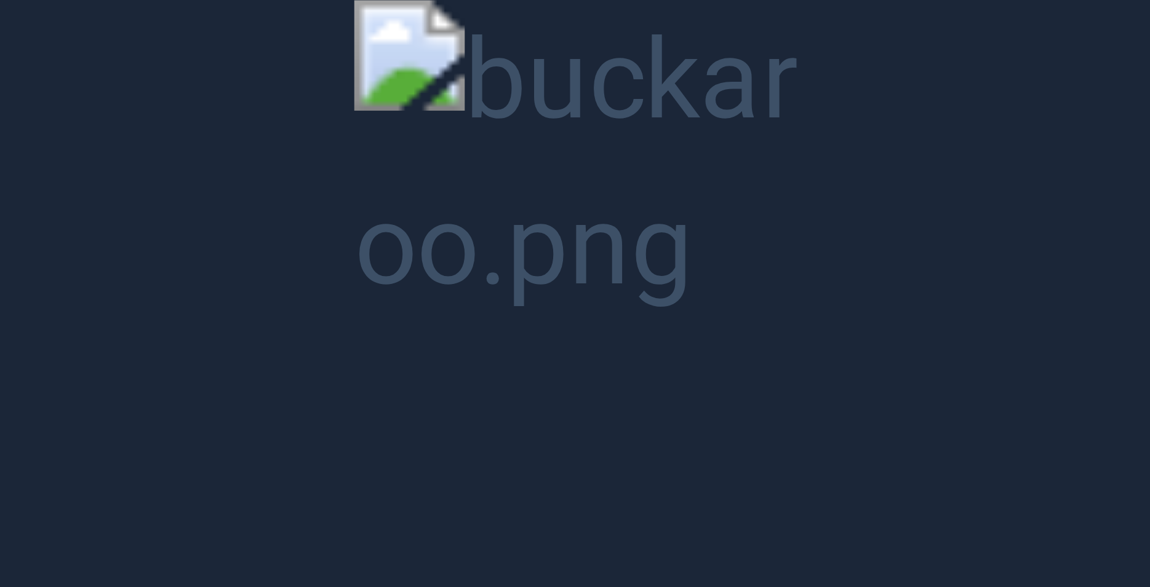
click at [885, 195] on button "Unzoom image" at bounding box center [575, 293] width 1150 height 587
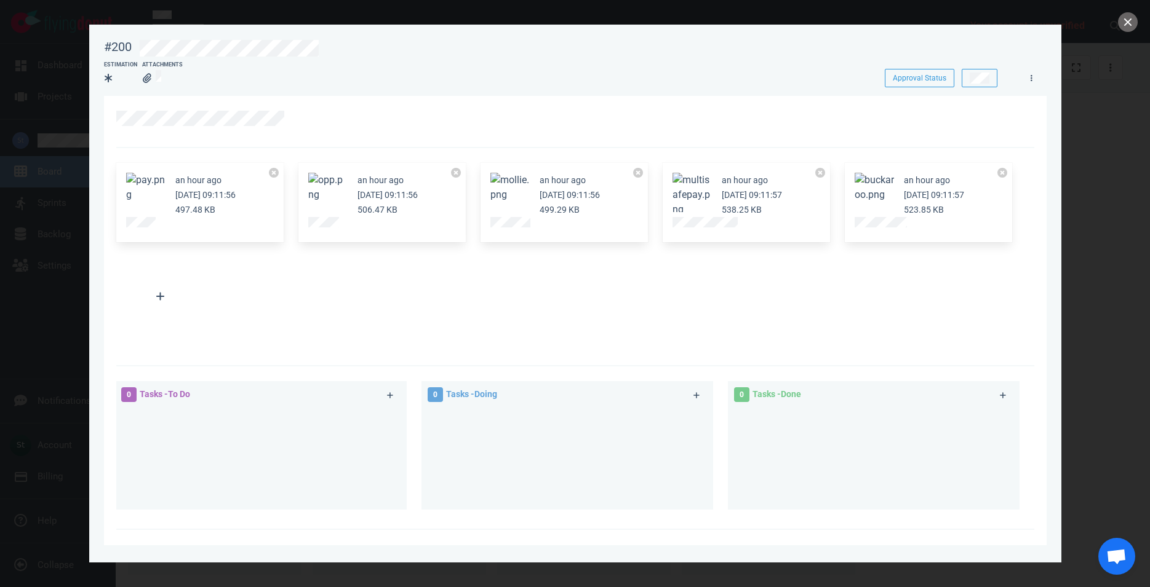
click at [693, 183] on button "Zoom image" at bounding box center [691, 195] width 39 height 44
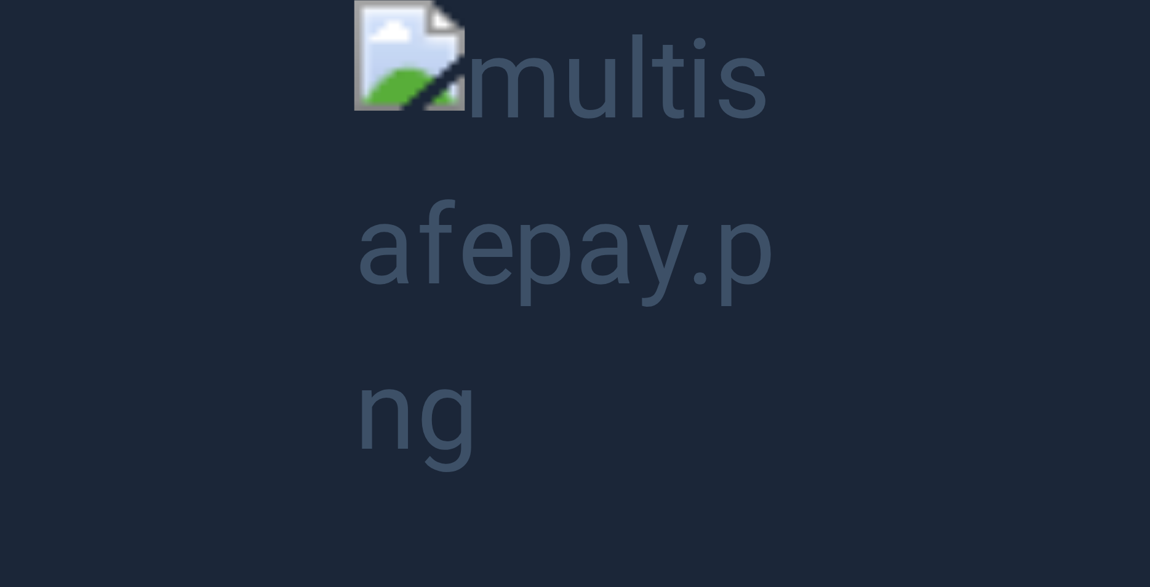
click at [693, 183] on button "Unzoom image" at bounding box center [575, 293] width 1150 height 587
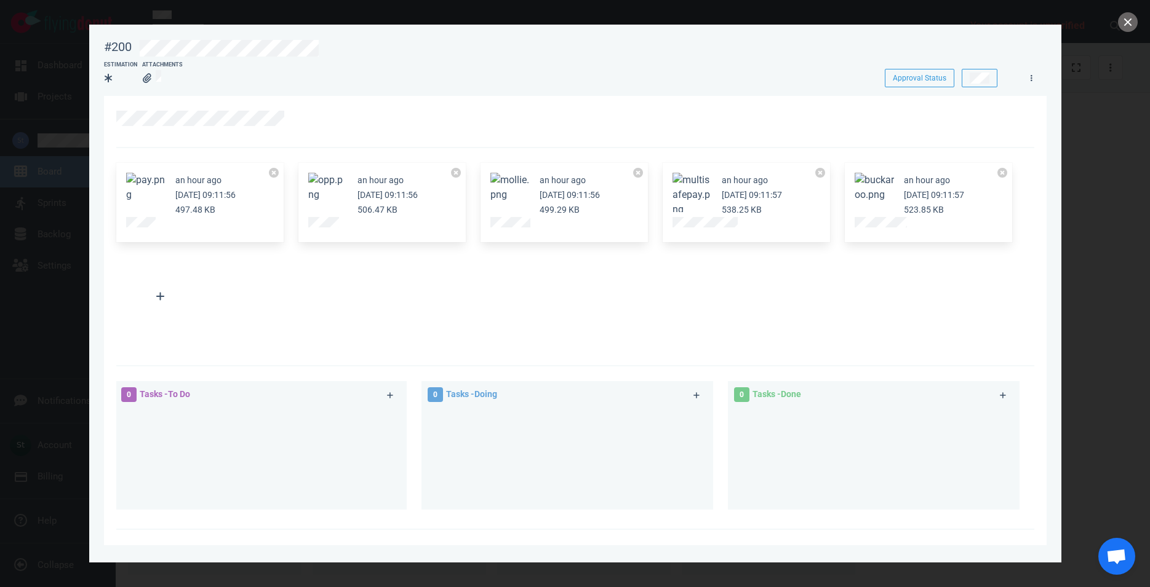
click at [528, 190] on button "Zoom image" at bounding box center [509, 188] width 39 height 30
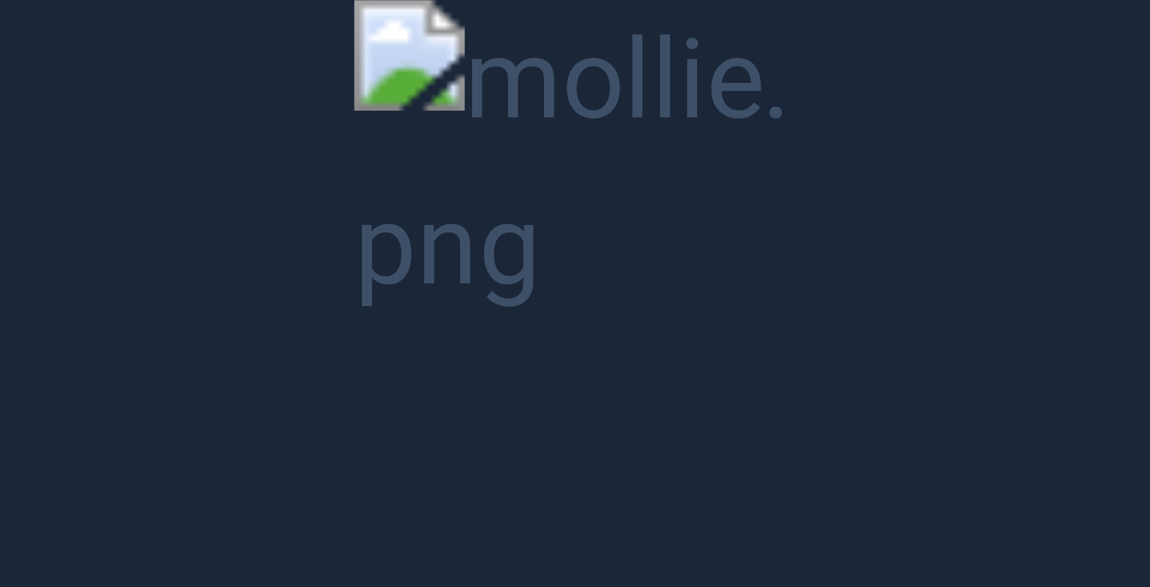
click at [801, 93] on button "Unzoom image" at bounding box center [575, 293] width 1150 height 587
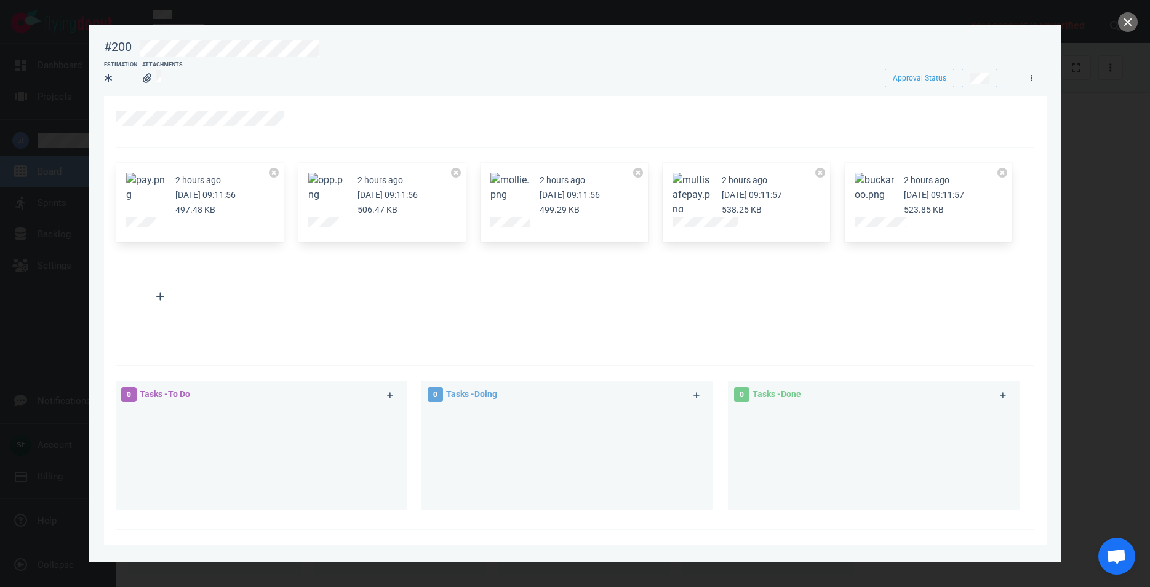
click at [892, 193] on button "Zoom image" at bounding box center [873, 188] width 39 height 30
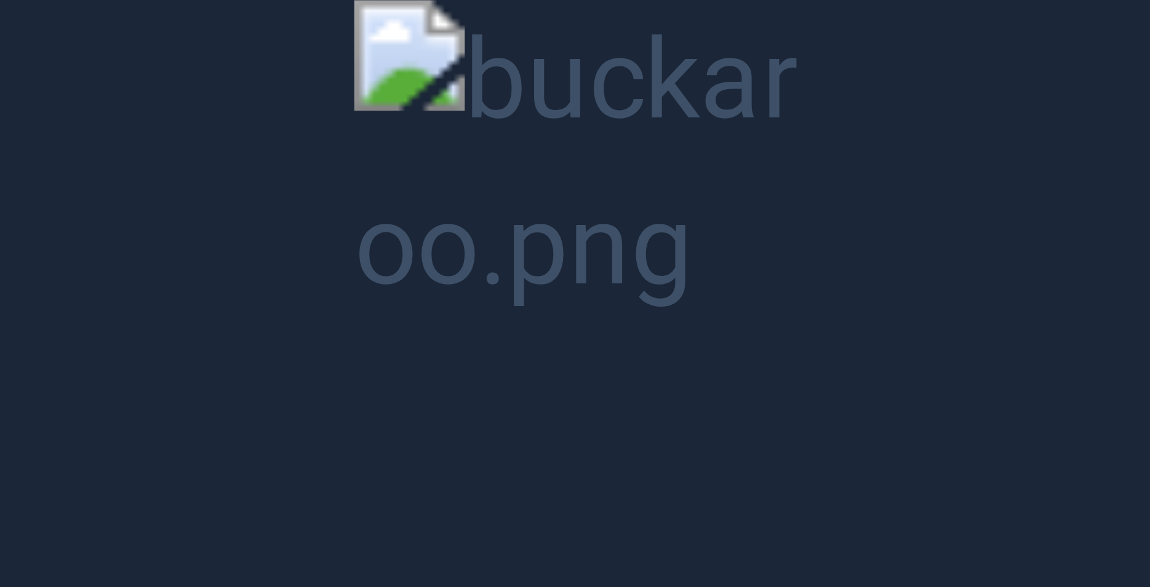
click at [912, 79] on button "Unzoom image" at bounding box center [575, 293] width 1150 height 587
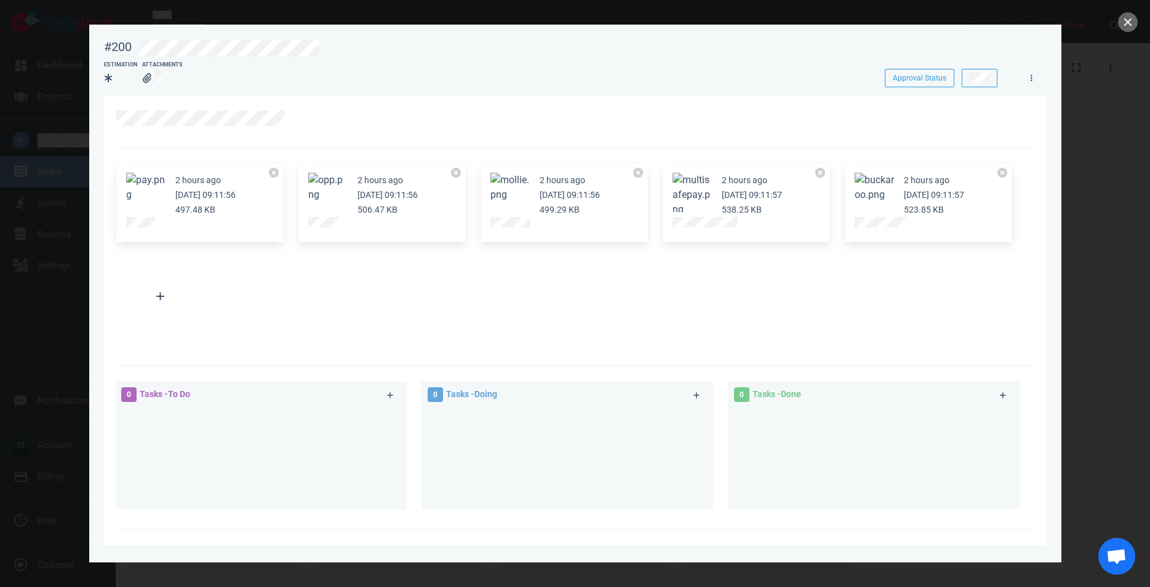
click at [522, 172] on div "2 hours ago [DATE] 09:11:56 499.29 KB" at bounding box center [563, 203] width 167 height 80
click at [535, 202] on article "2 hours ago [DATE] 09:11:56 499.29 KB" at bounding box center [564, 195] width 148 height 44
click at [522, 196] on button "Zoom image" at bounding box center [509, 188] width 39 height 30
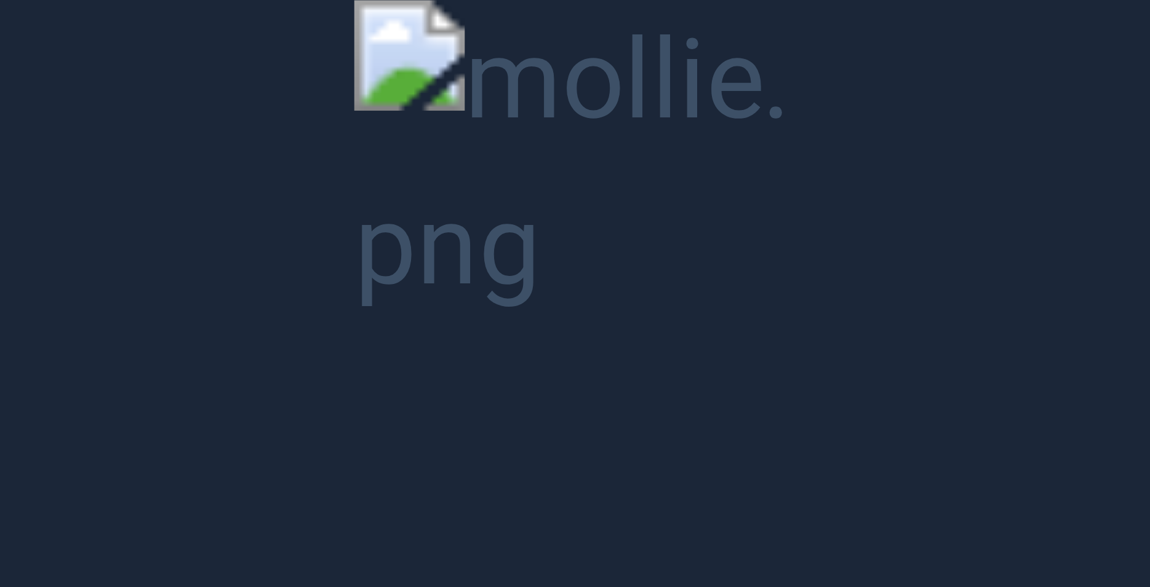
click at [466, 176] on button "Unzoom image" at bounding box center [575, 293] width 1150 height 587
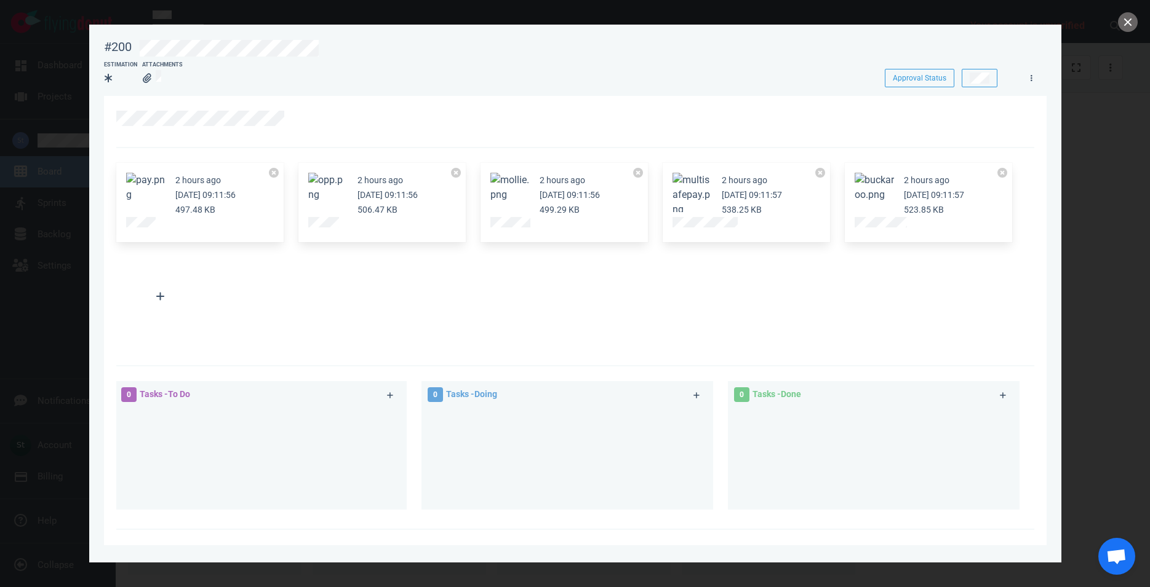
click at [439, 347] on div "2 hours ago [DATE] 09:11:56 497.48 KB 2 hours ago [DATE] 09:11:56 506.47 KB 2 h…" at bounding box center [575, 257] width 918 height 219
click at [507, 188] on button "Zoom image" at bounding box center [509, 188] width 39 height 30
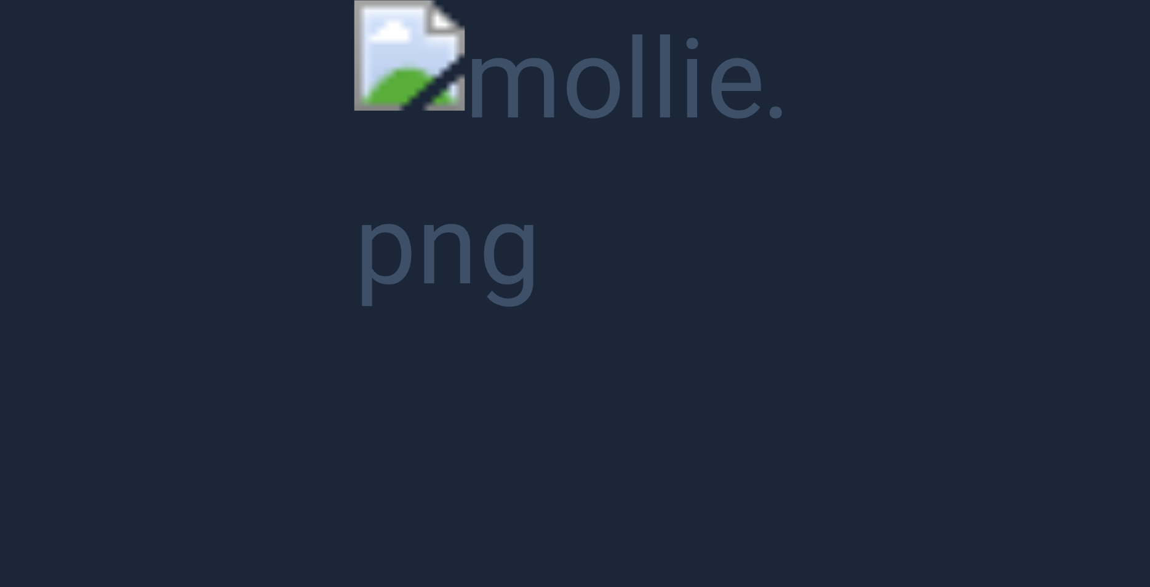
click at [443, 249] on button "Unzoom image" at bounding box center [575, 293] width 1150 height 587
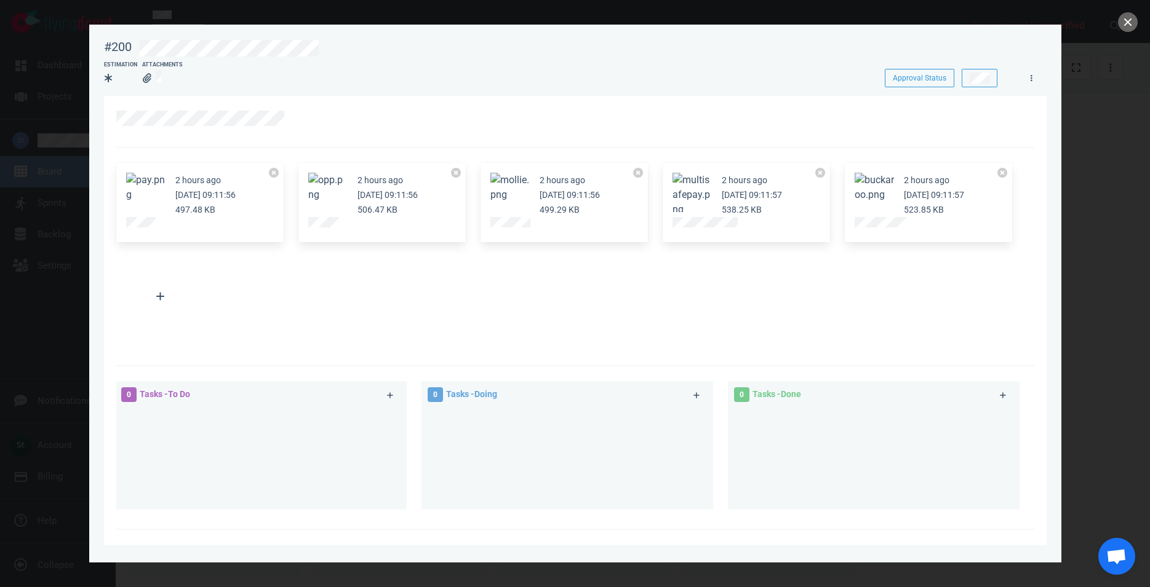
click at [429, 277] on div "2 hours ago [DATE] 09:11:56 497.48 KB 2 hours ago [DATE] 09:11:56 506.47 KB 2 h…" at bounding box center [571, 250] width 925 height 188
click at [503, 178] on button "Zoom image" at bounding box center [509, 188] width 39 height 30
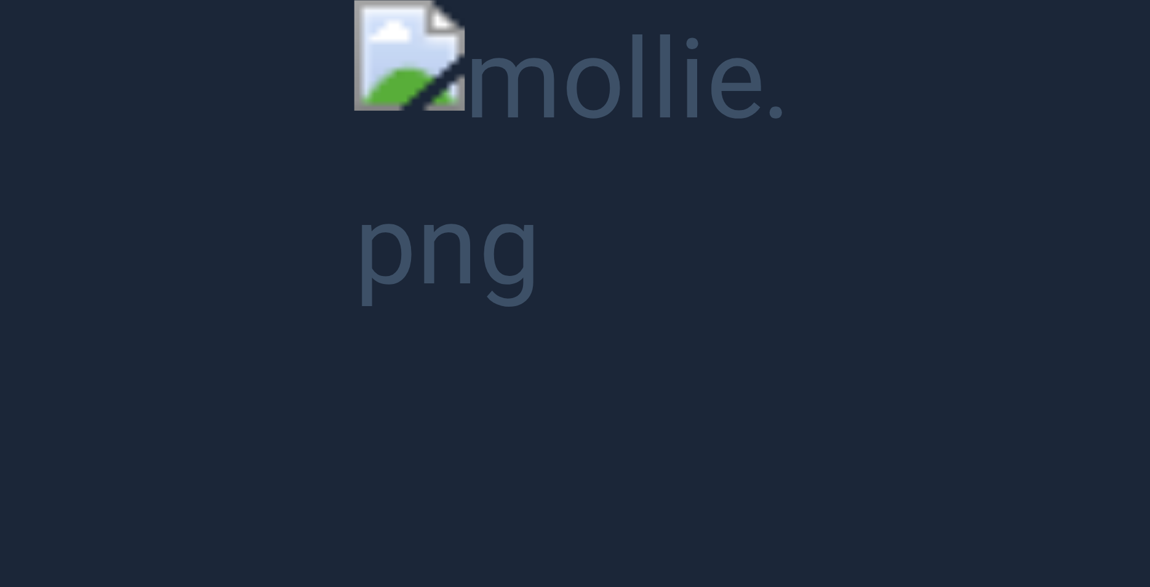
drag, startPoint x: 478, startPoint y: 201, endPoint x: 483, endPoint y: 212, distance: 12.4
click at [479, 204] on button "Unzoom image" at bounding box center [575, 293] width 1150 height 587
